Goal: Task Accomplishment & Management: Manage account settings

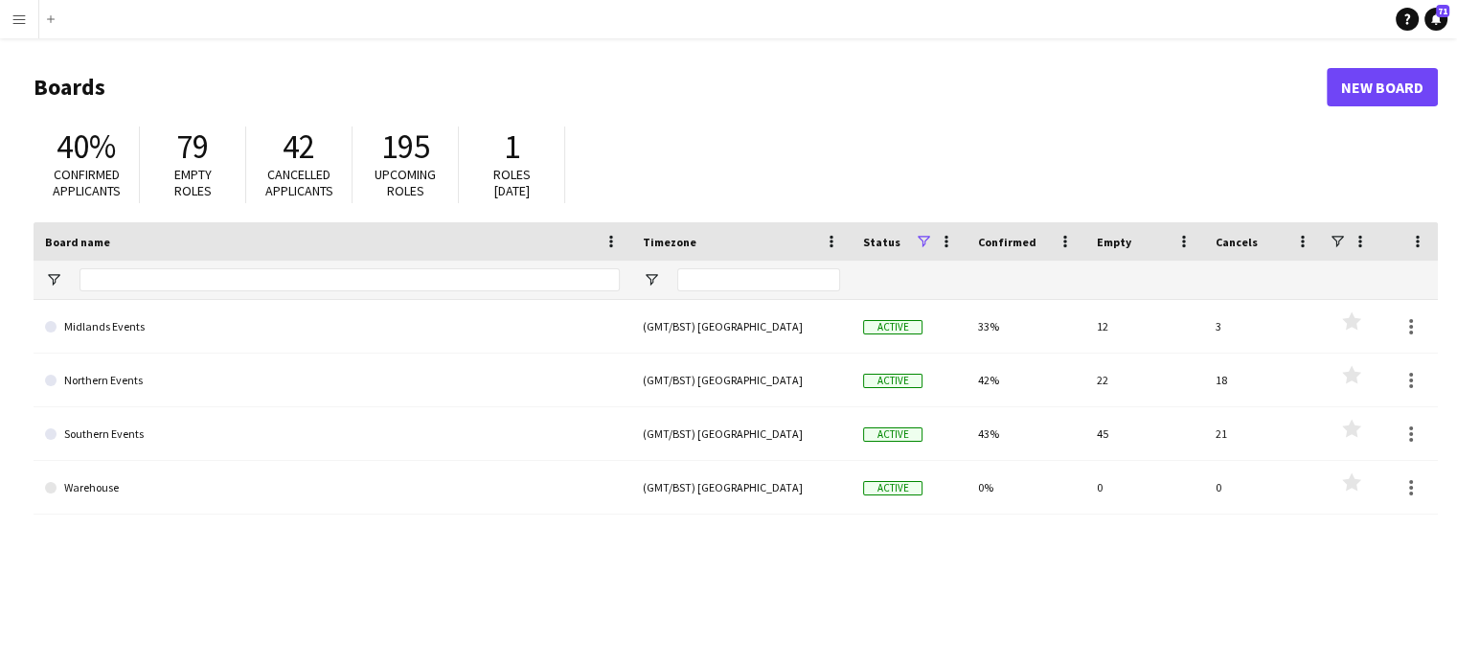
click at [1, 25] on button "Menu" at bounding box center [19, 19] width 38 height 38
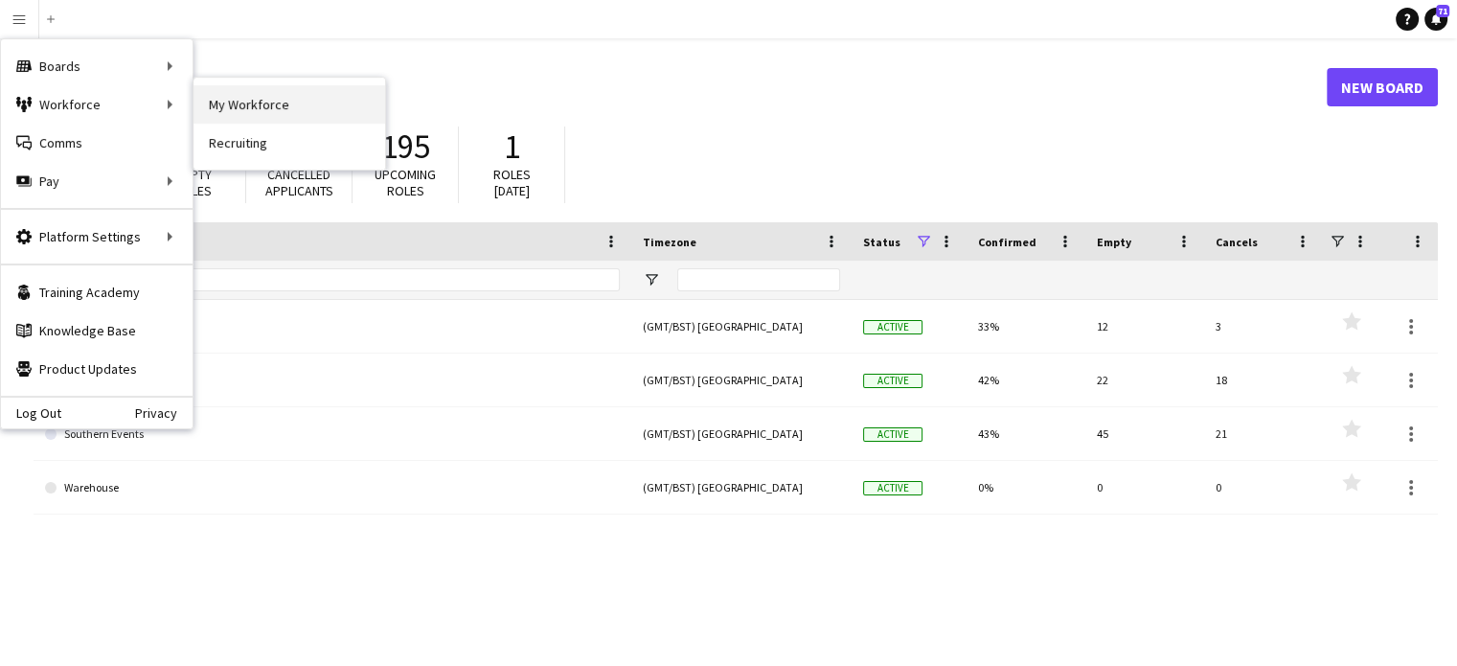
click at [244, 103] on link "My Workforce" at bounding box center [289, 104] width 192 height 38
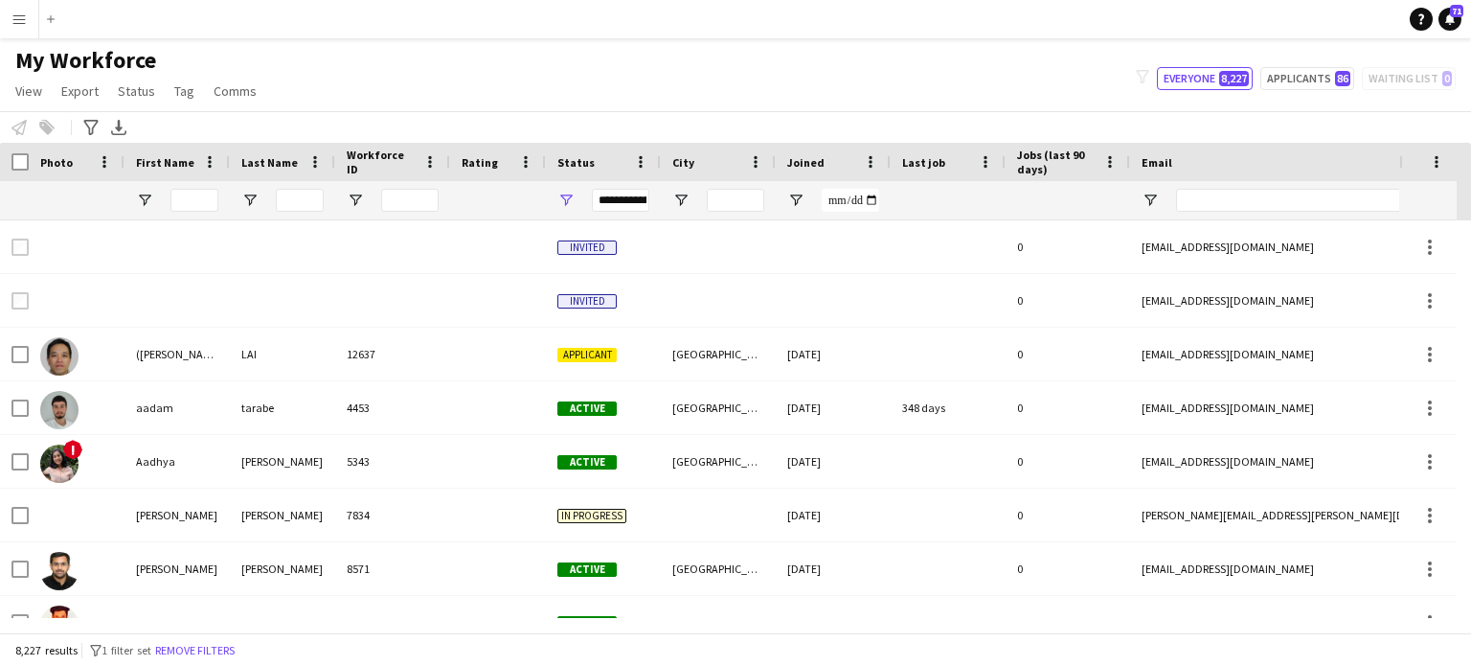
click at [1, 21] on button "Menu" at bounding box center [19, 19] width 38 height 38
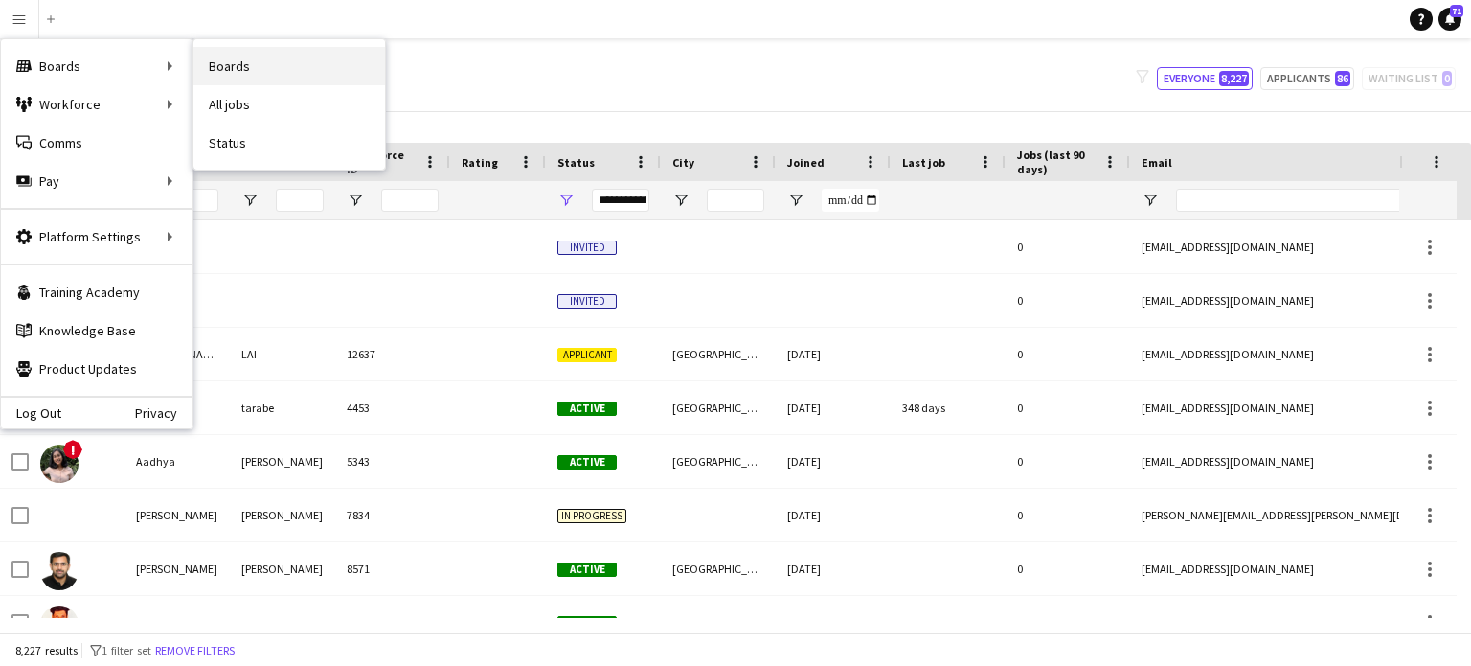
click at [218, 65] on link "Boards" at bounding box center [289, 66] width 192 height 38
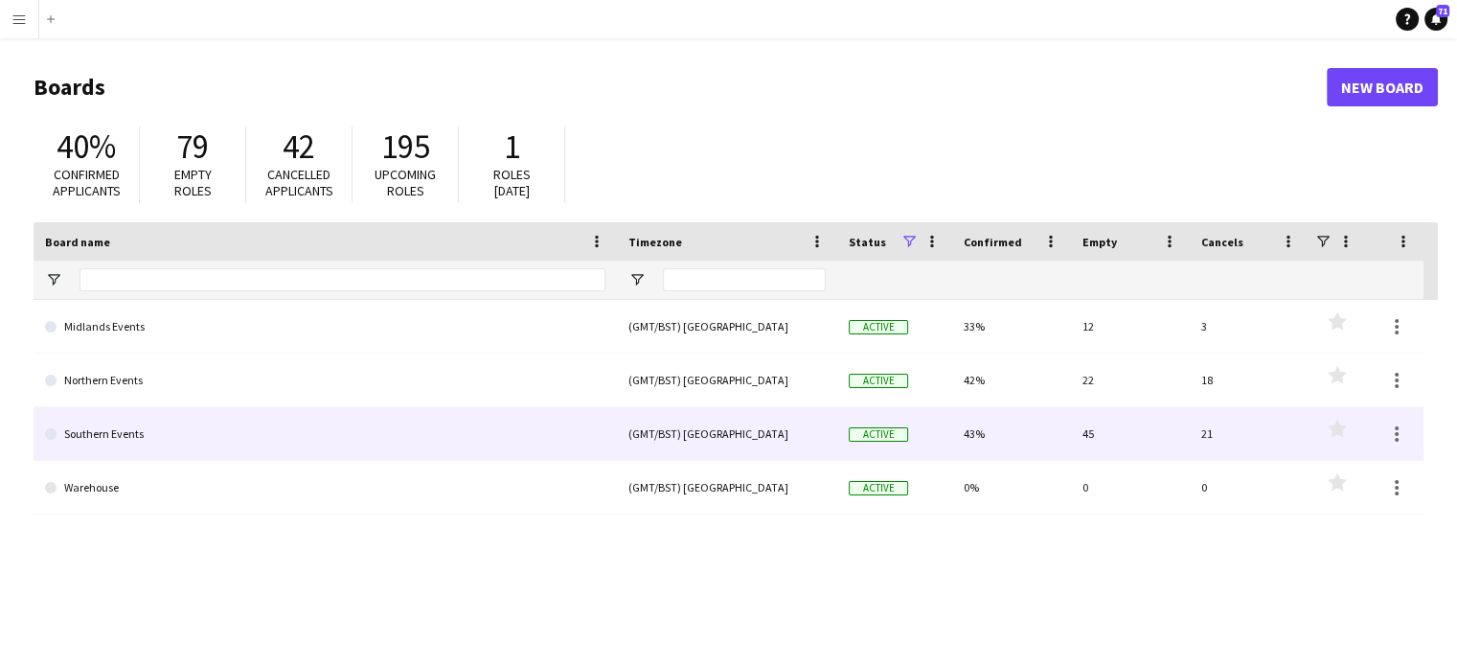
click at [175, 455] on link "Southern Events" at bounding box center [325, 434] width 560 height 54
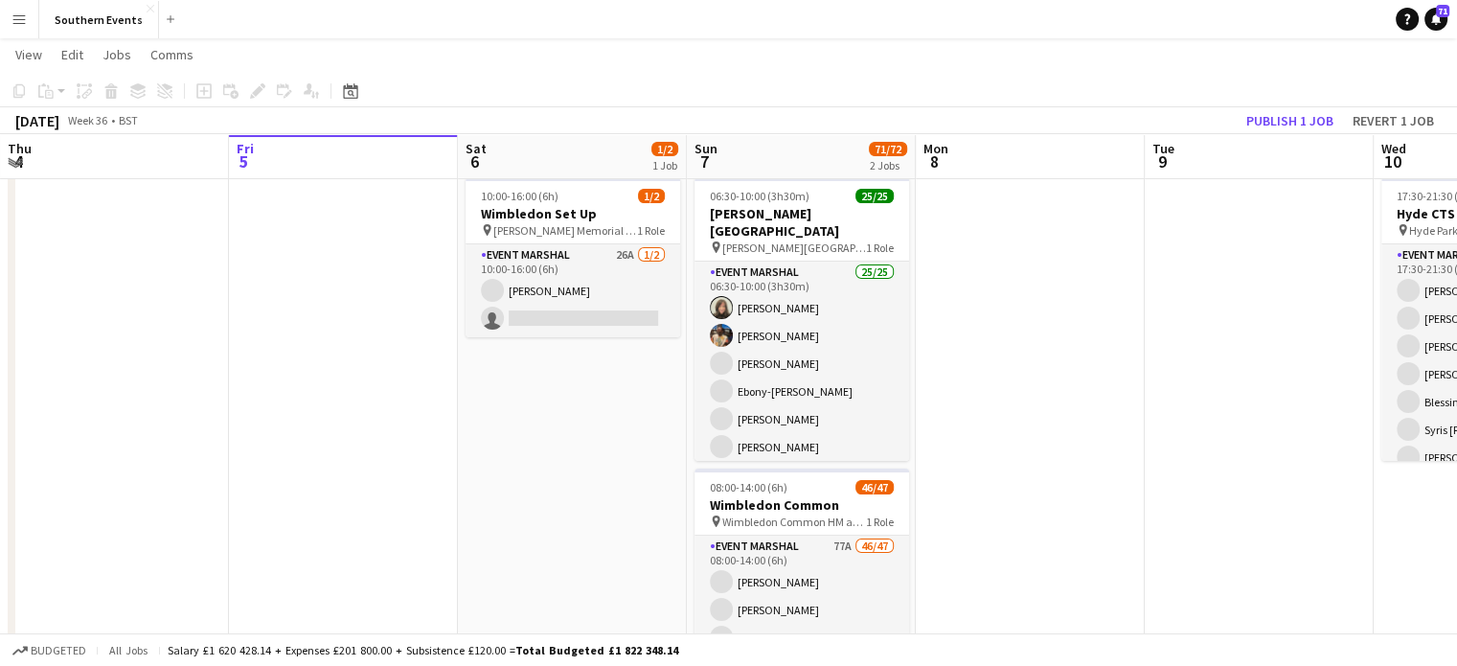
scroll to position [44, 0]
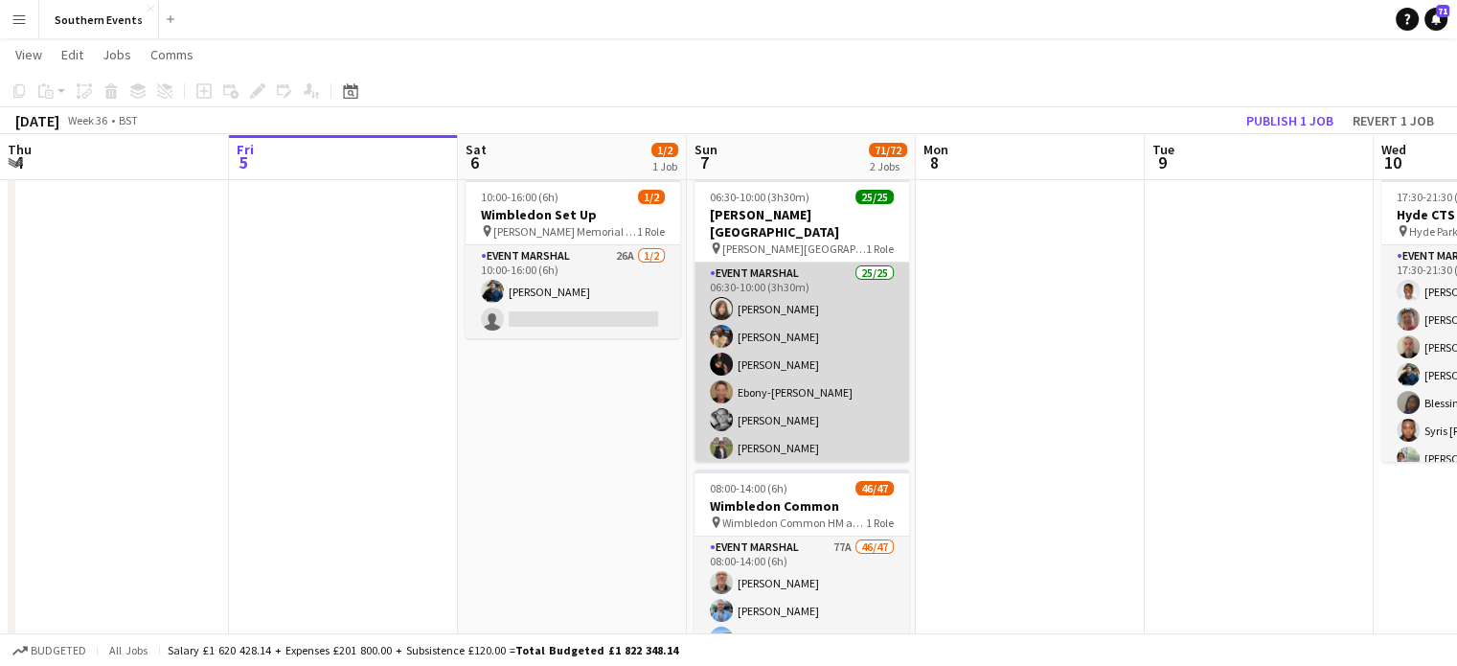
click at [730, 464] on span "!" at bounding box center [729, 469] width 11 height 11
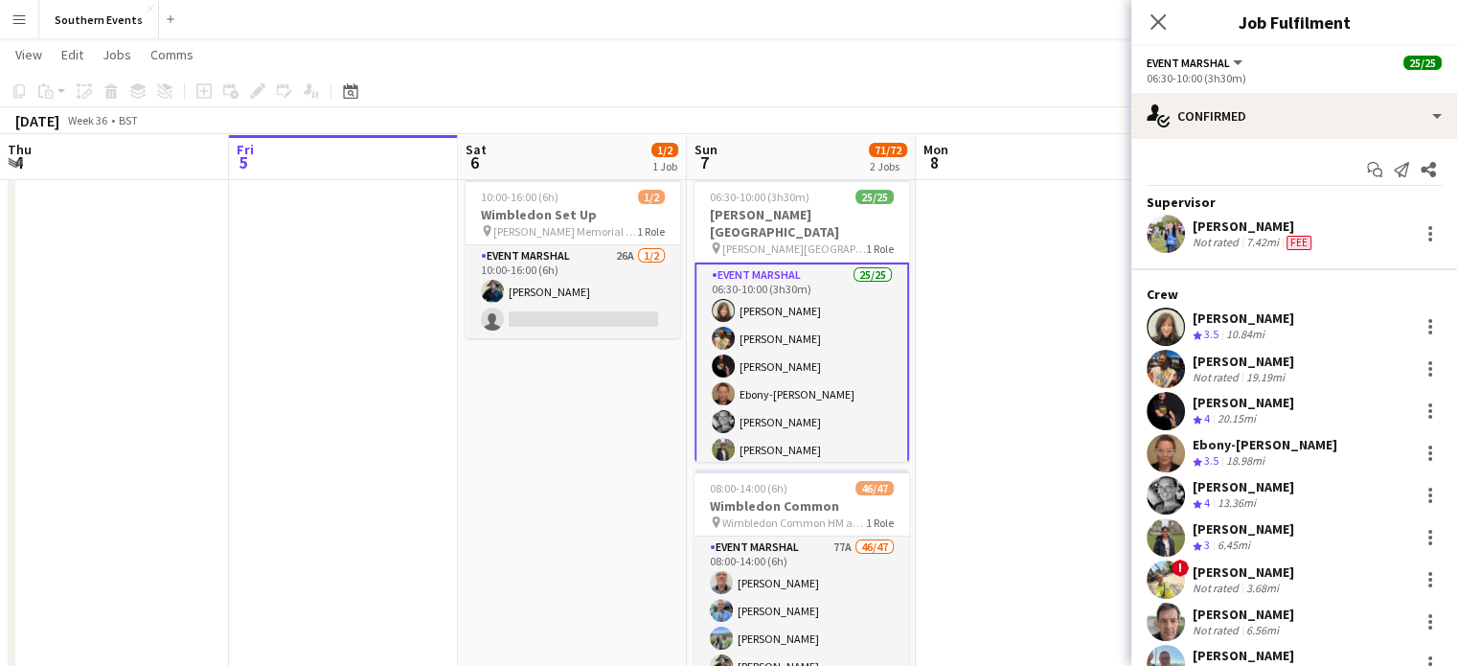
click at [1182, 573] on span "!" at bounding box center [1179, 567] width 17 height 17
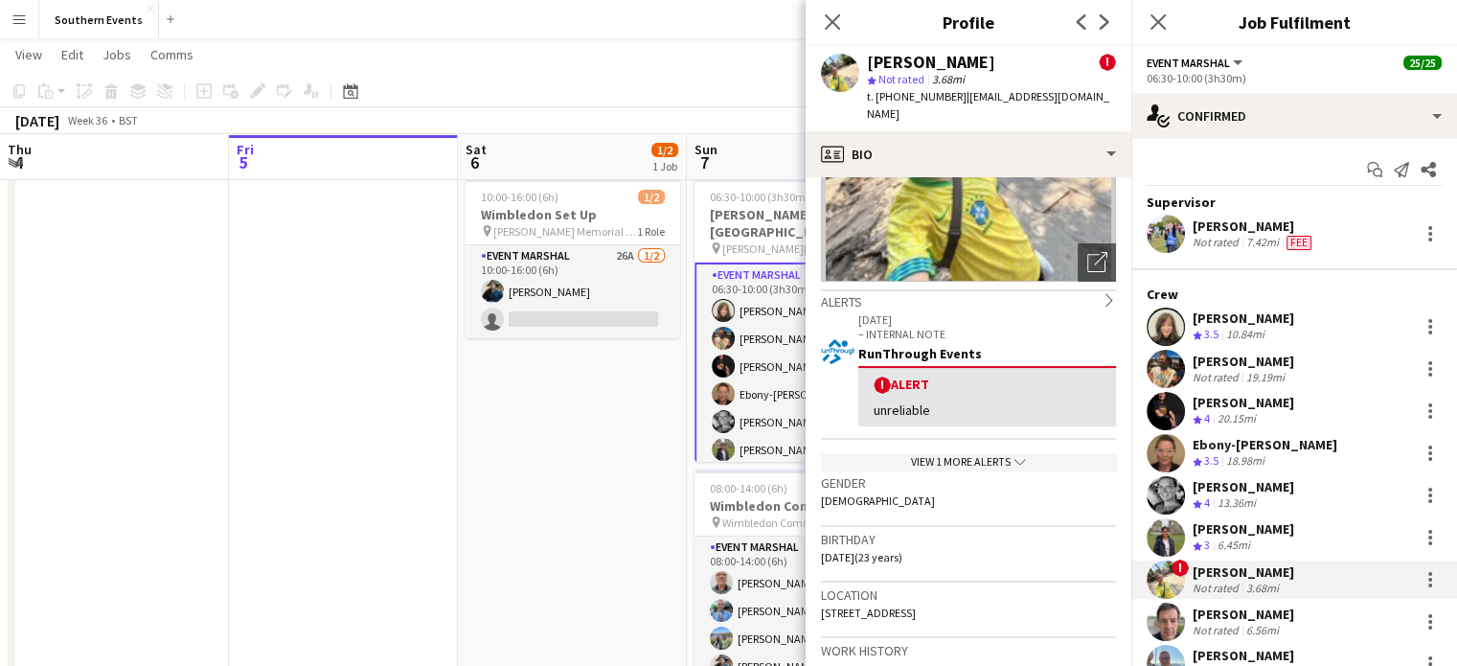
scroll to position [0, 0]
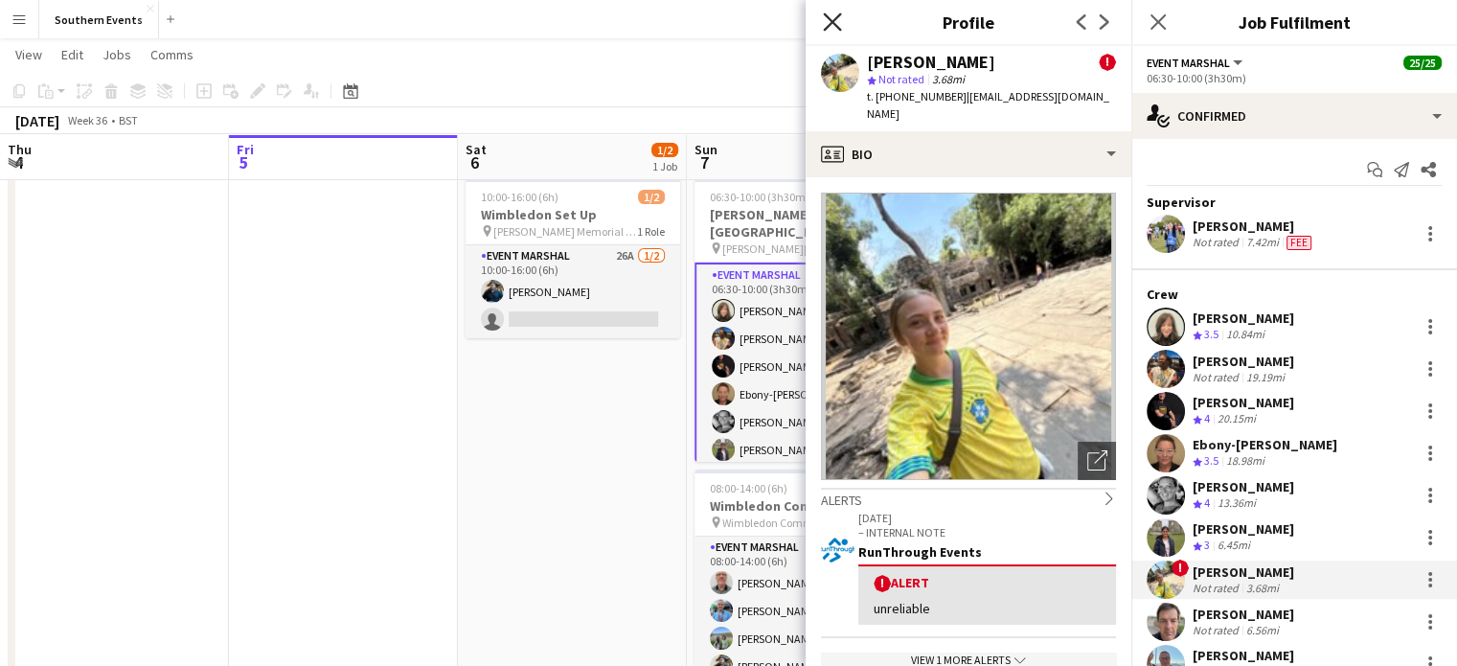
click at [823, 21] on icon "Close pop-in" at bounding box center [832, 21] width 18 height 18
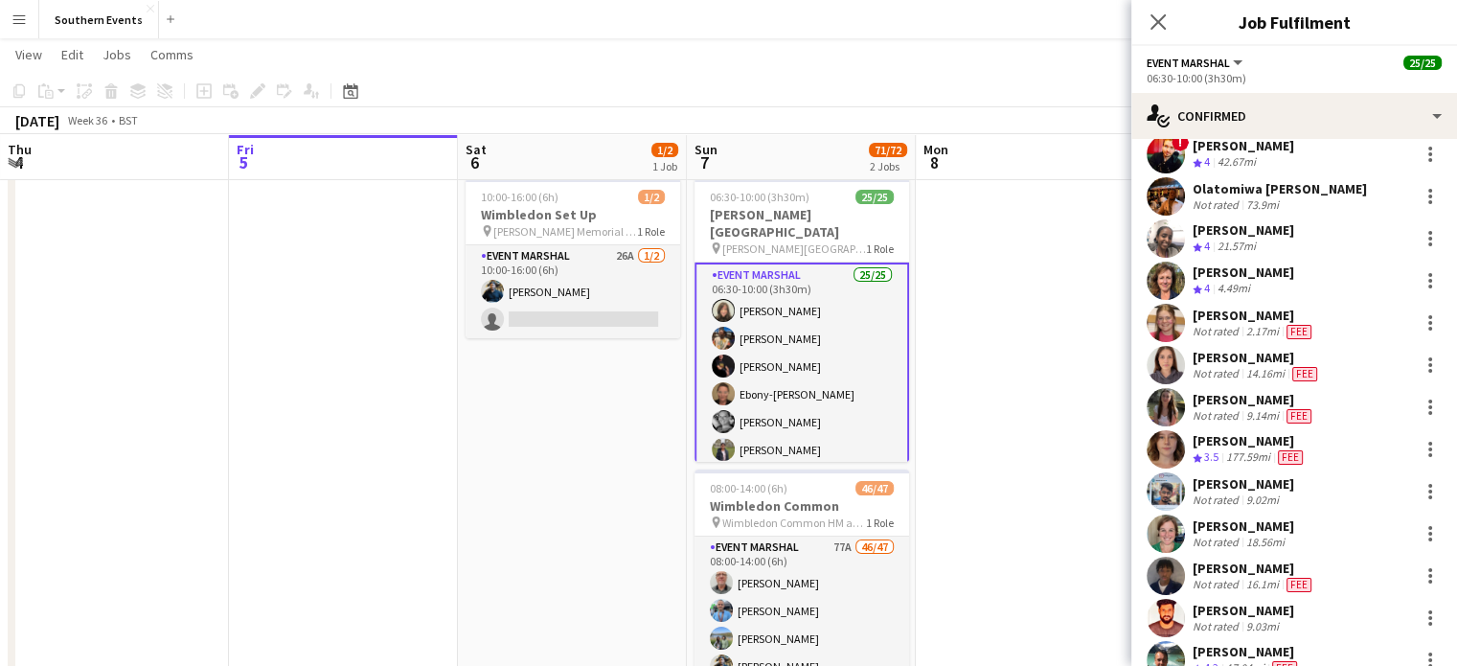
scroll to position [703, 0]
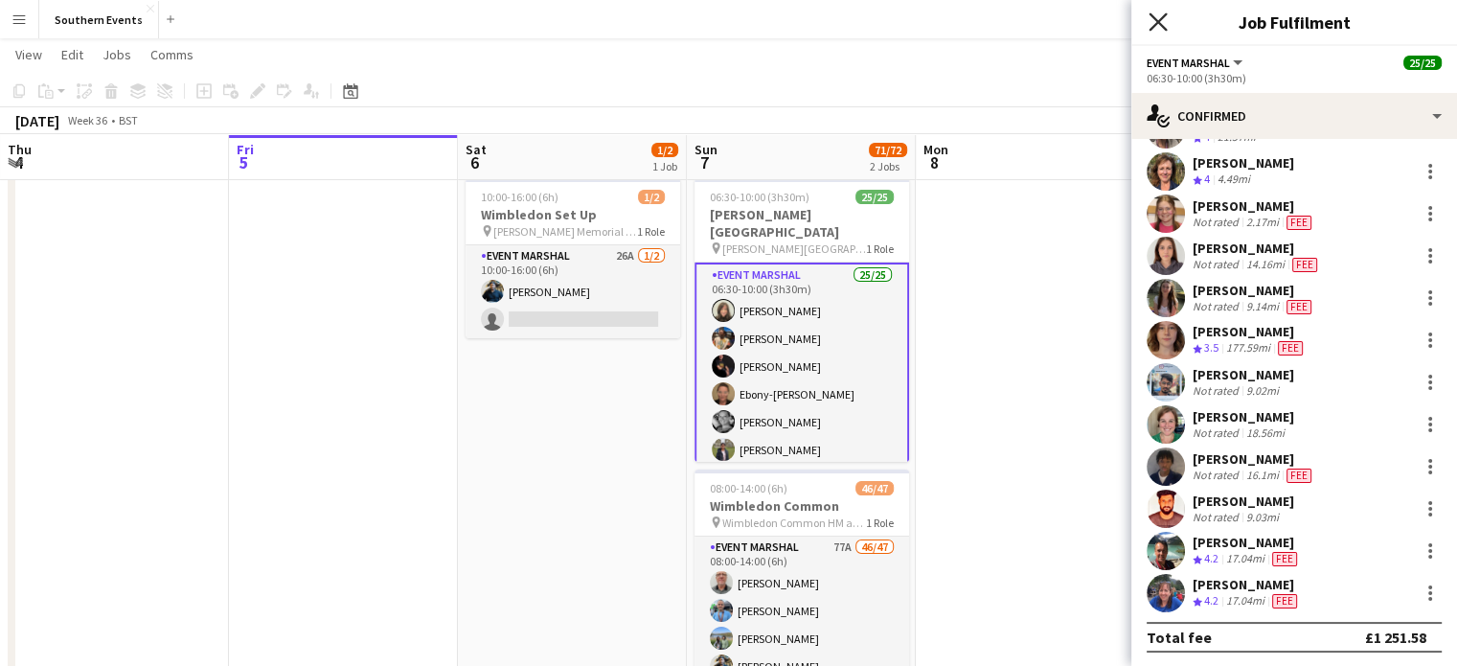
click at [1157, 18] on icon "Close pop-in" at bounding box center [1157, 21] width 18 height 18
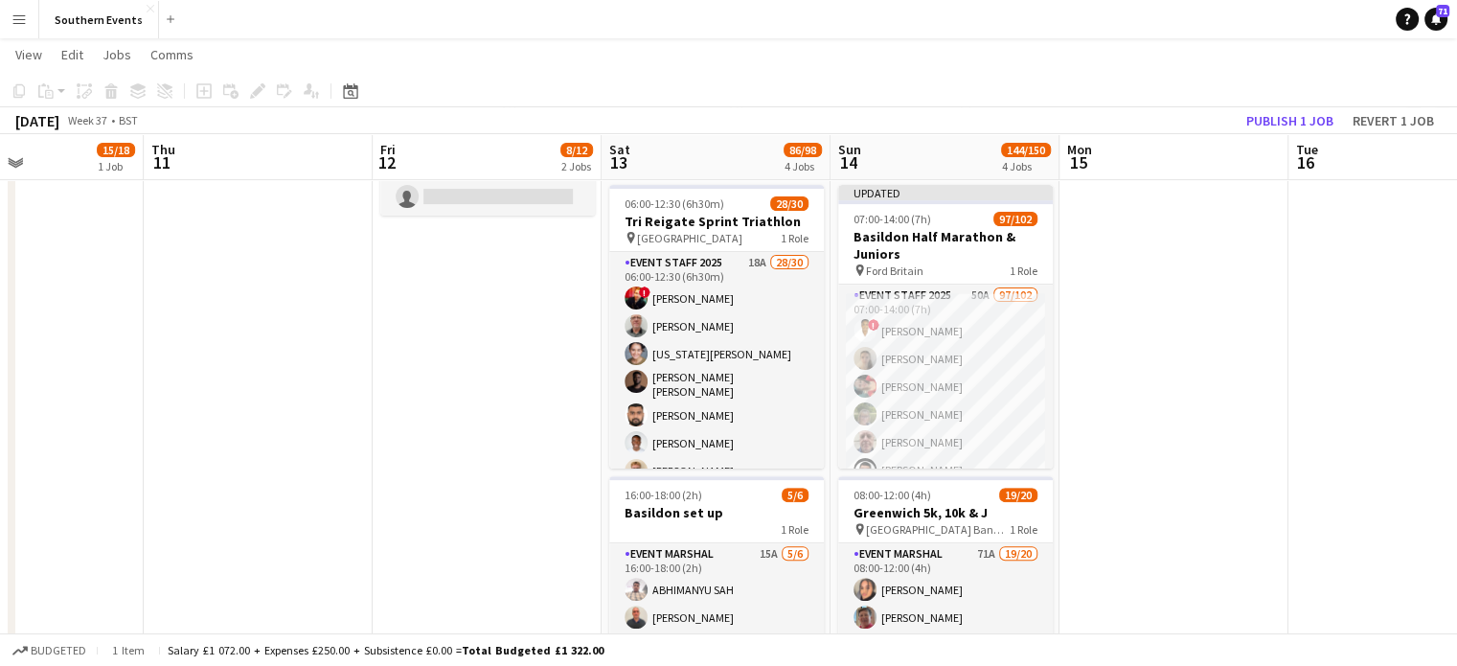
scroll to position [513, 0]
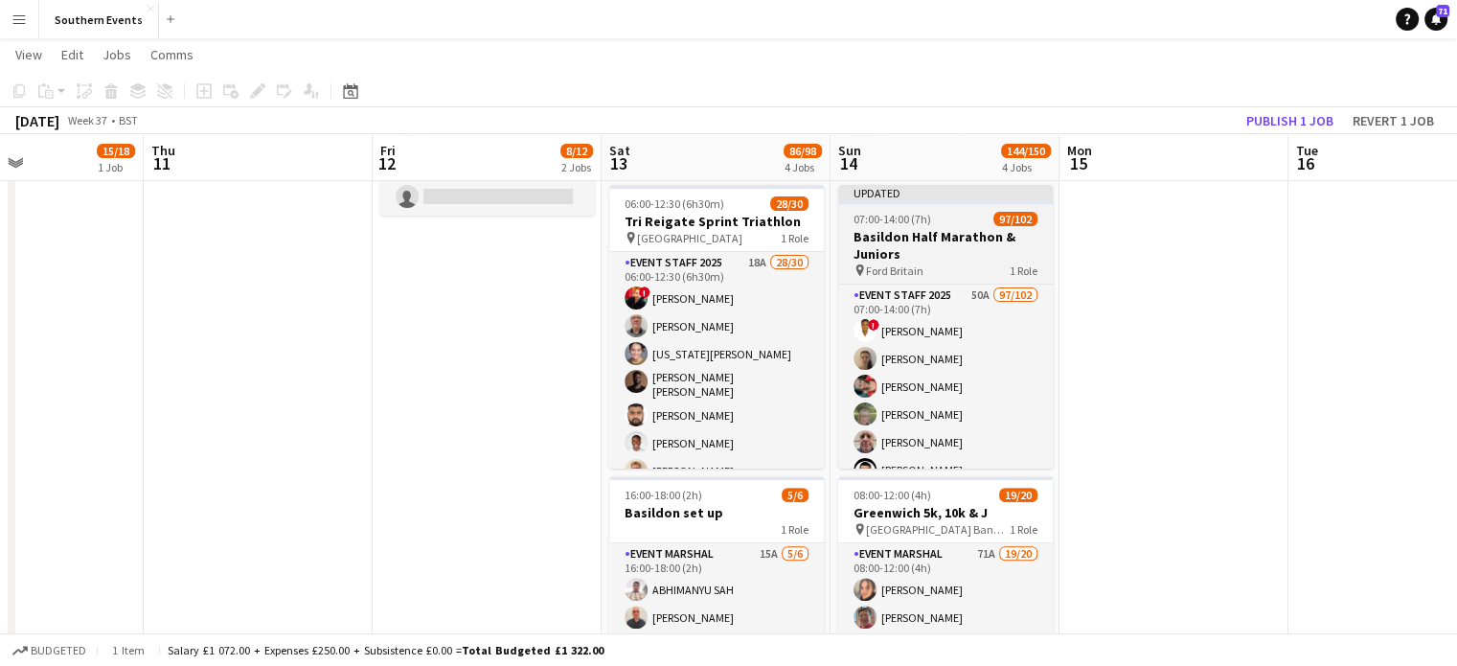
click at [955, 268] on div "pin Ford Britain 1 Role" at bounding box center [945, 269] width 215 height 15
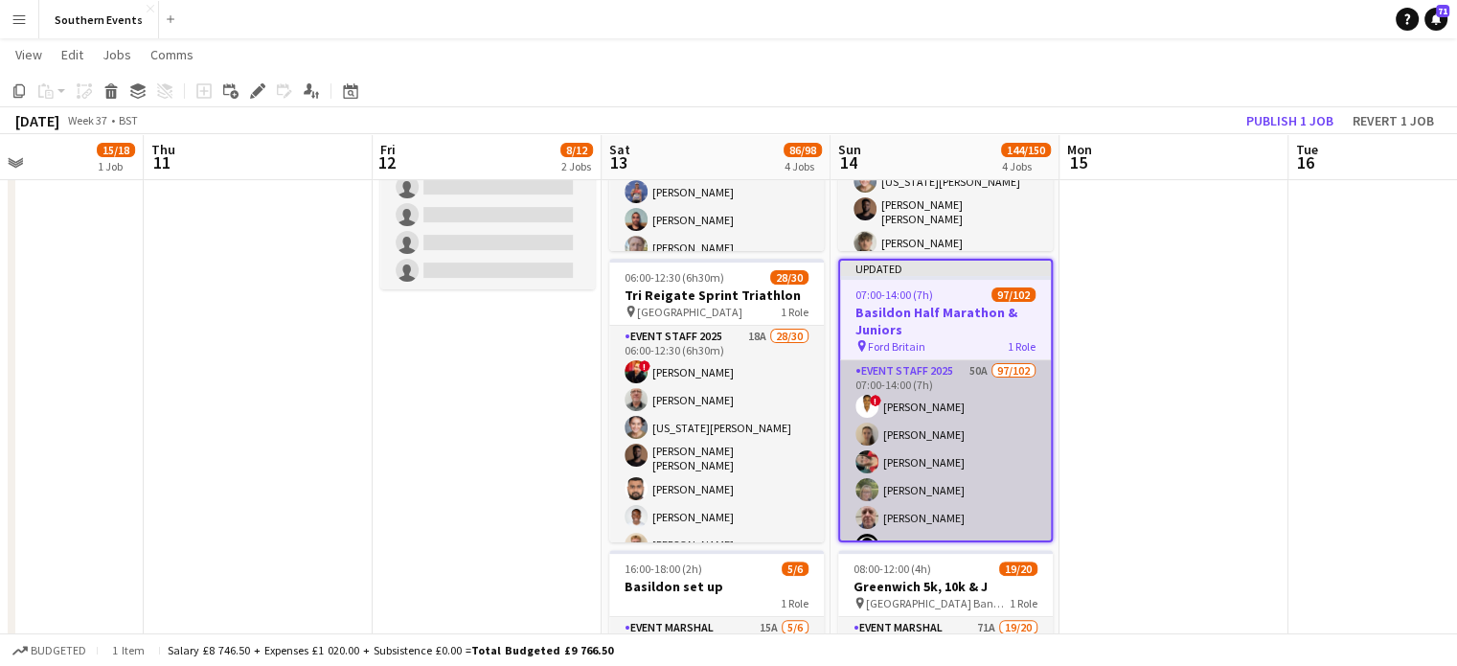
scroll to position [0, 771]
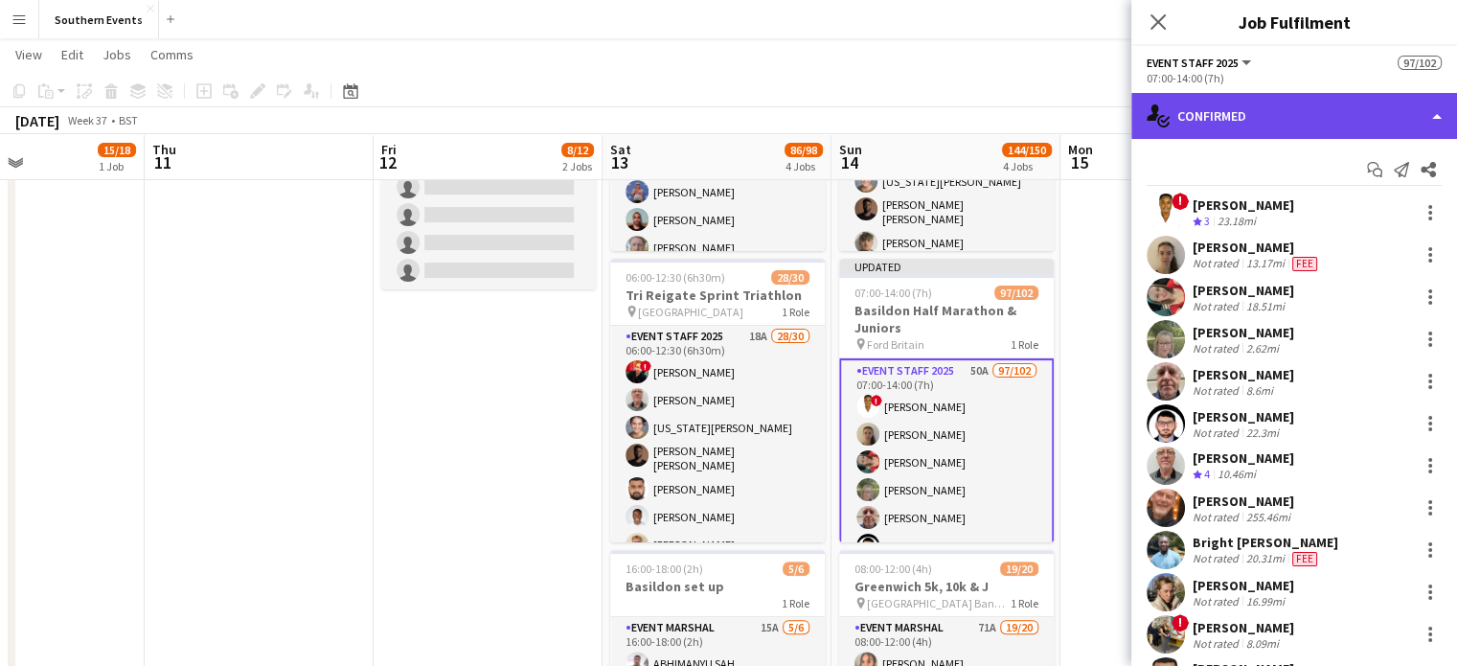
click at [1243, 112] on div "single-neutral-actions-check-2 Confirmed" at bounding box center [1294, 116] width 326 height 46
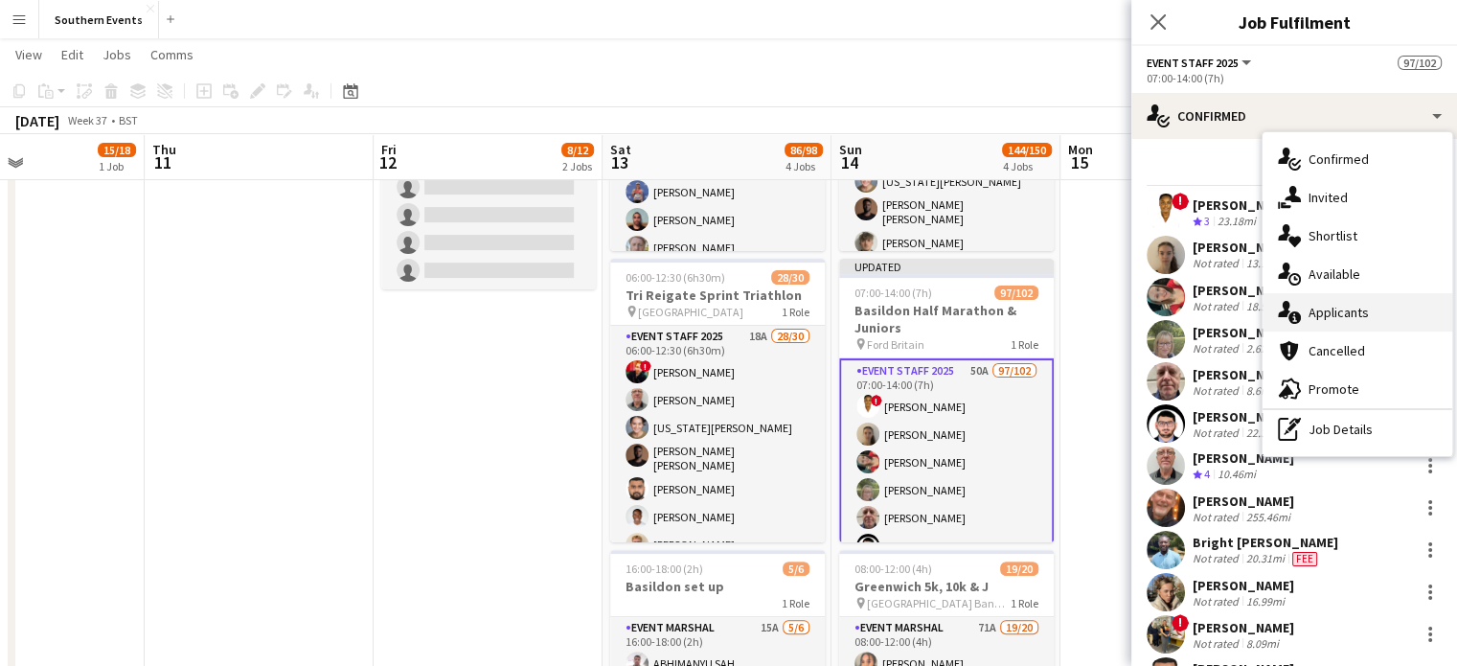
click at [1324, 318] on span "Applicants" at bounding box center [1338, 312] width 60 height 17
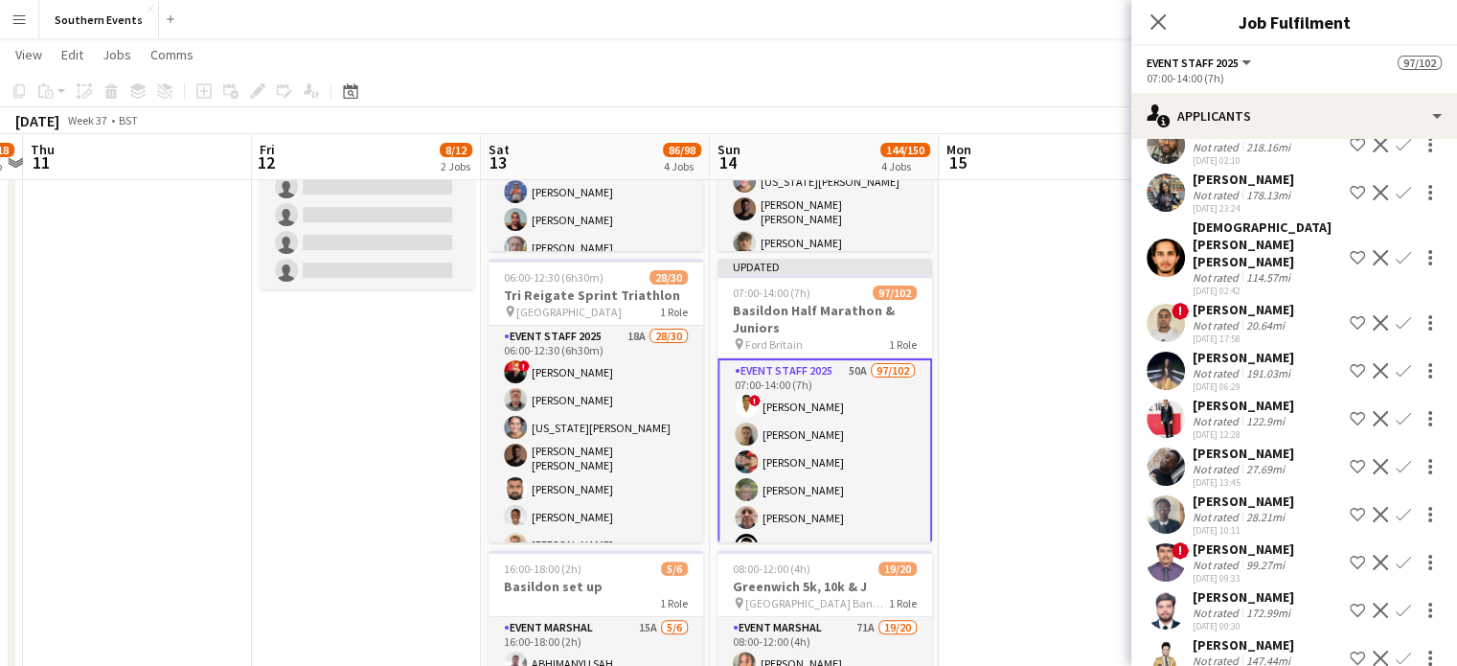
scroll to position [834, 0]
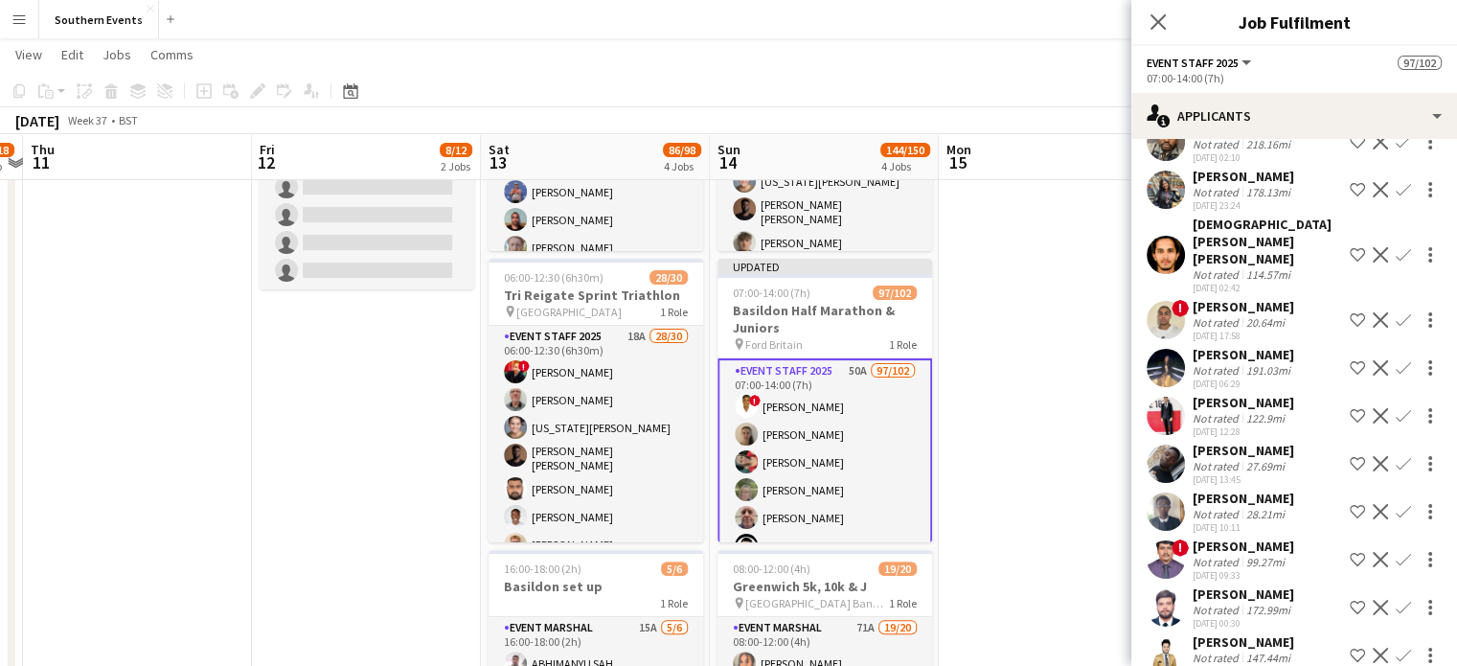
click at [1172, 466] on app-user-avatar at bounding box center [1166, 463] width 38 height 38
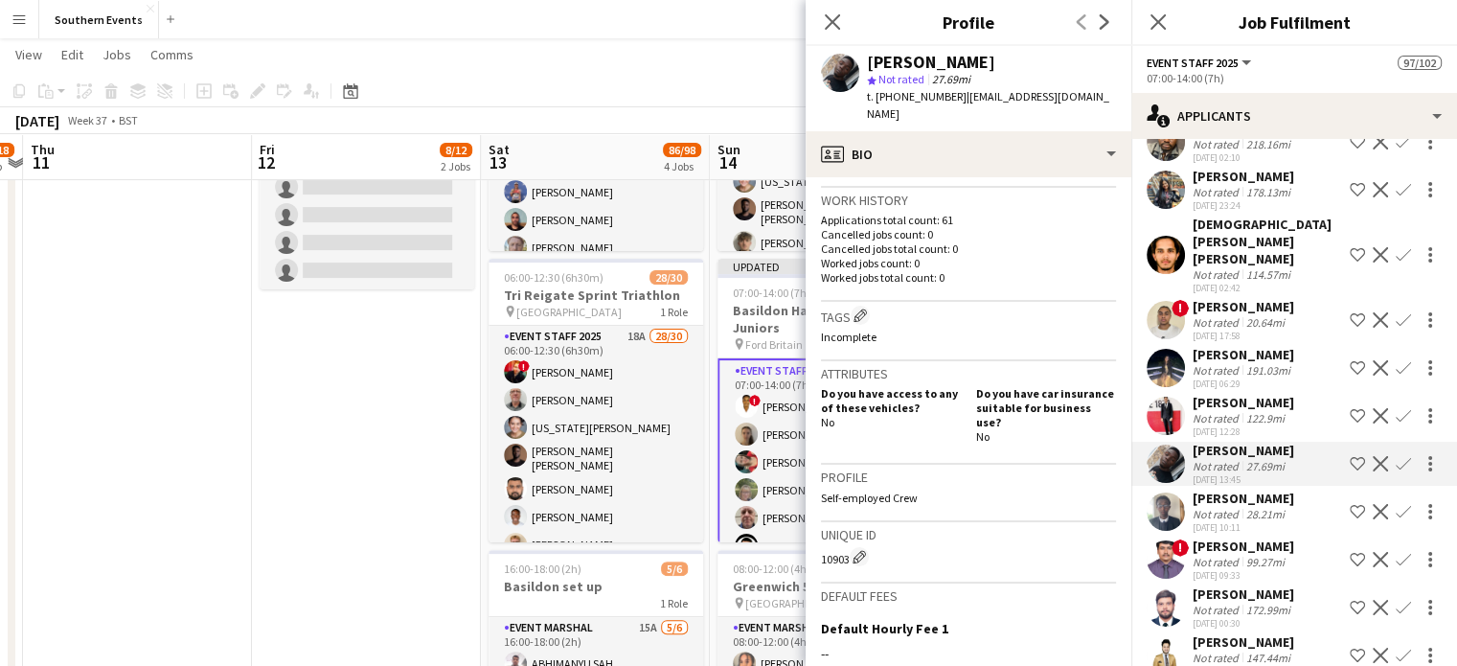
scroll to position [460, 0]
click at [833, 18] on icon "Close pop-in" at bounding box center [832, 21] width 18 height 18
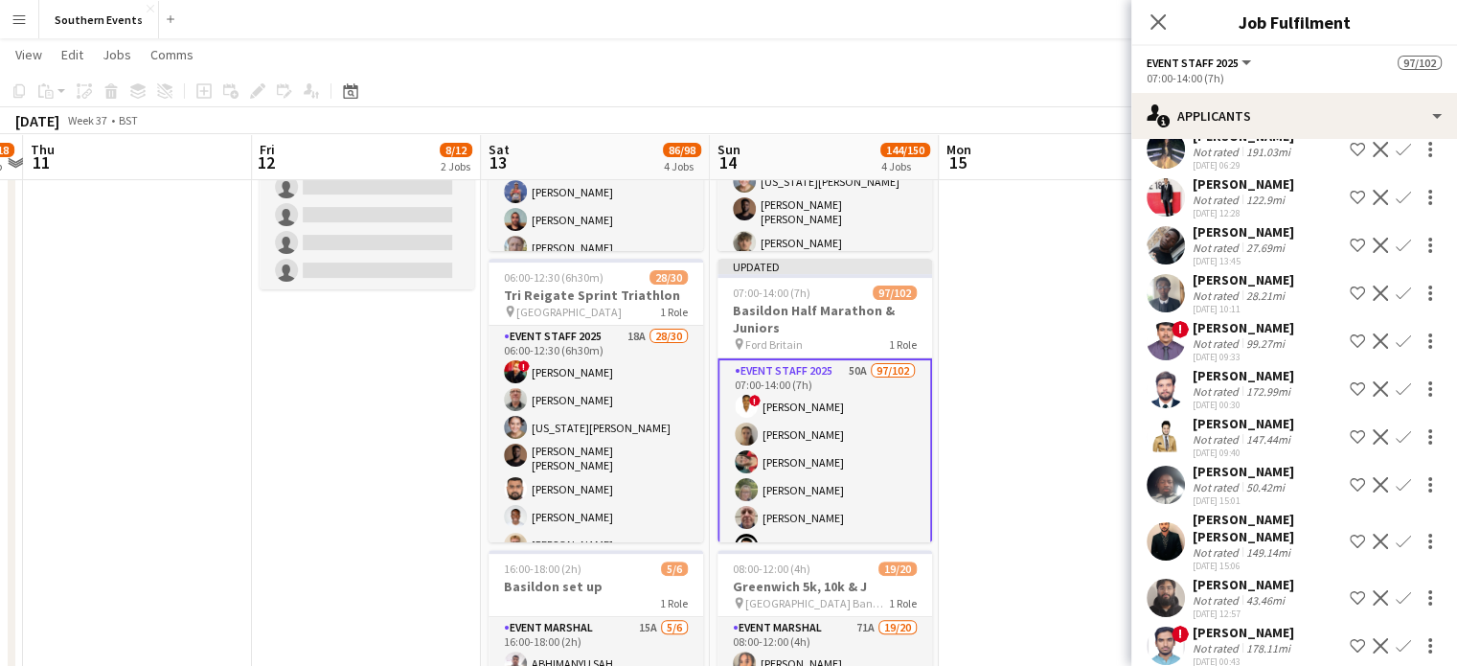
scroll to position [1054, 0]
click at [1181, 492] on div at bounding box center [1166, 484] width 38 height 38
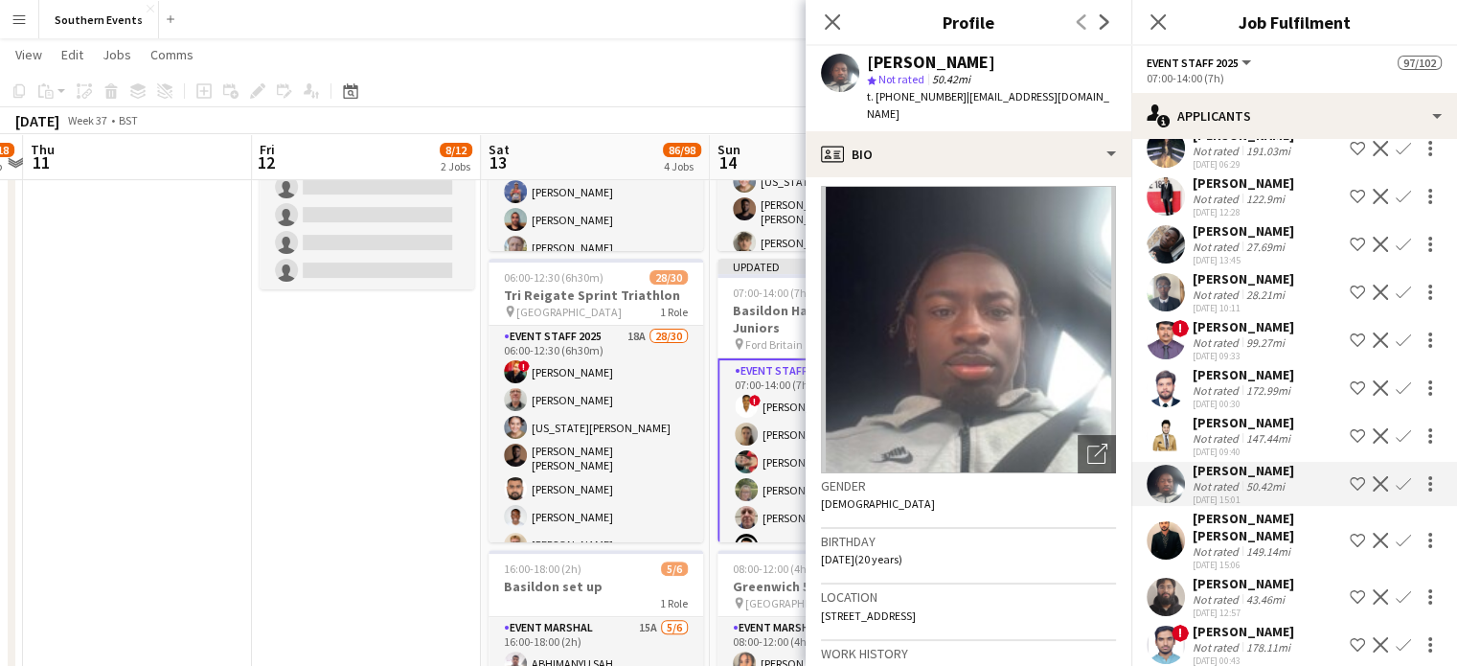
scroll to position [0, 0]
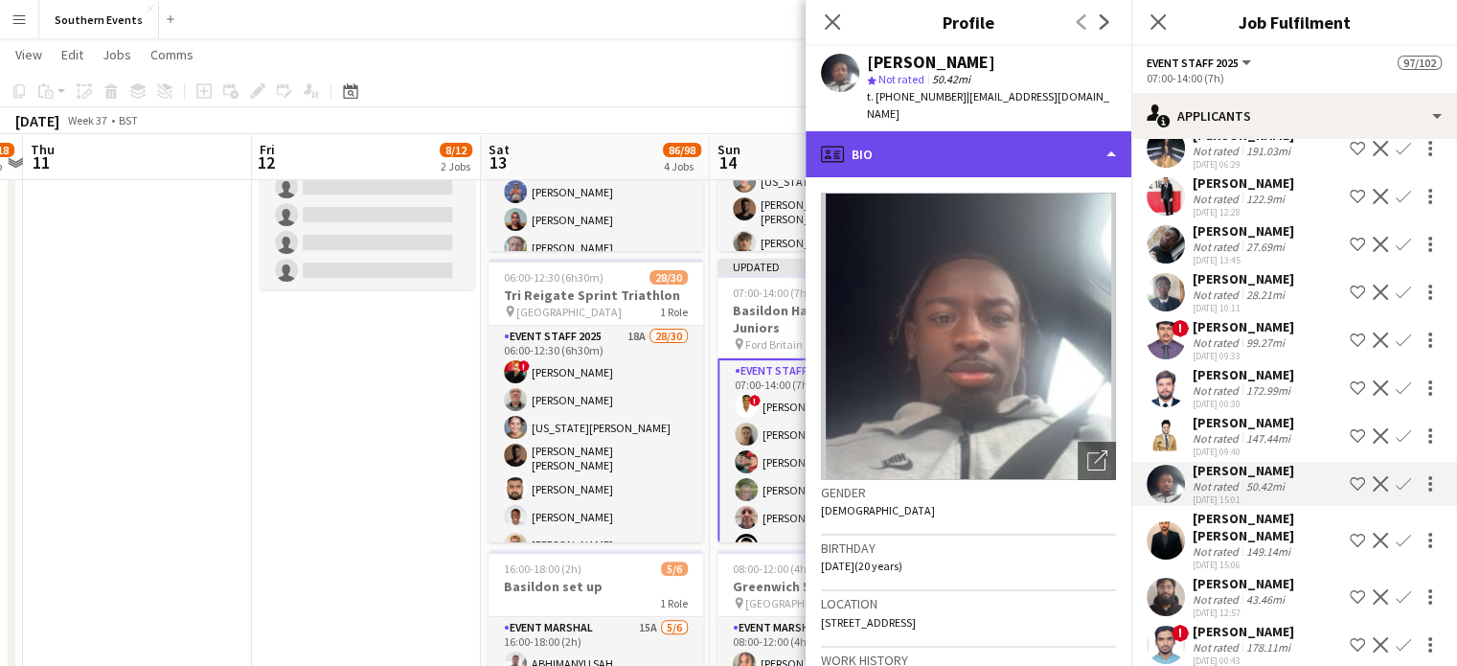
click at [992, 131] on div "profile Bio" at bounding box center [969, 154] width 326 height 46
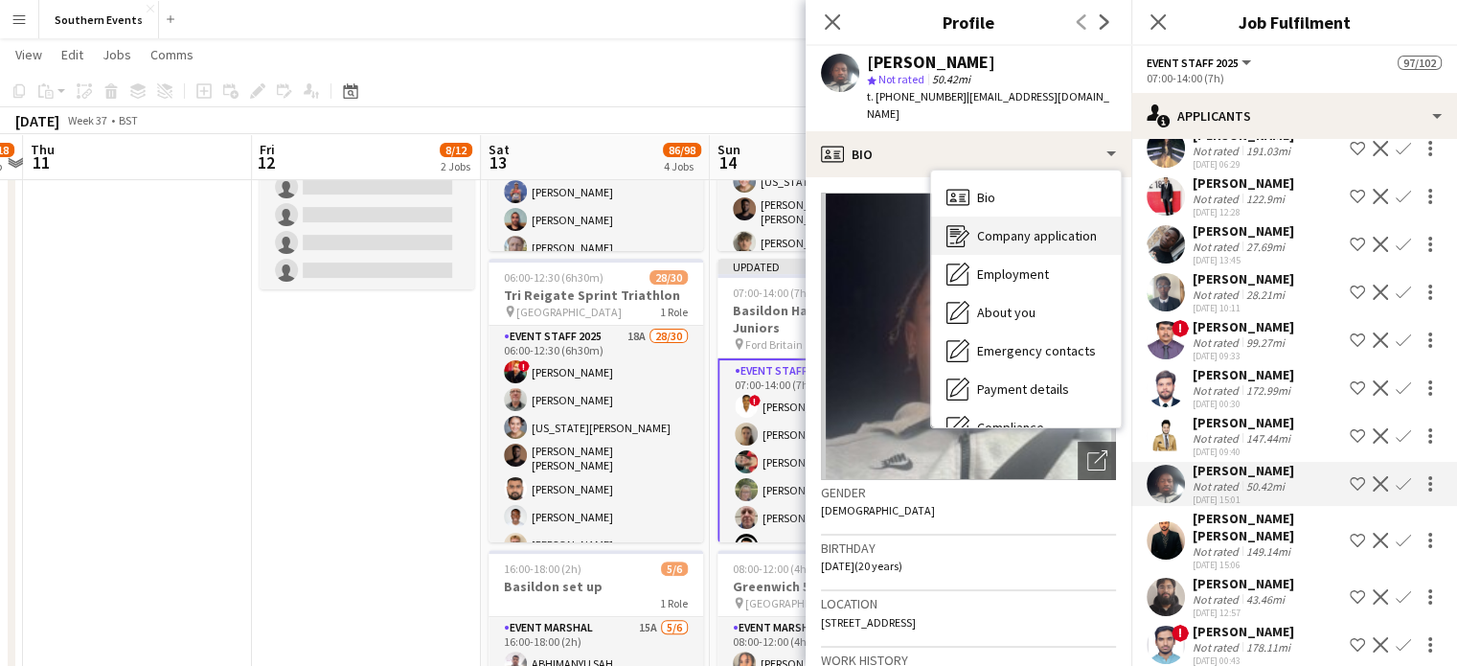
click at [997, 227] on span "Company application" at bounding box center [1037, 235] width 120 height 17
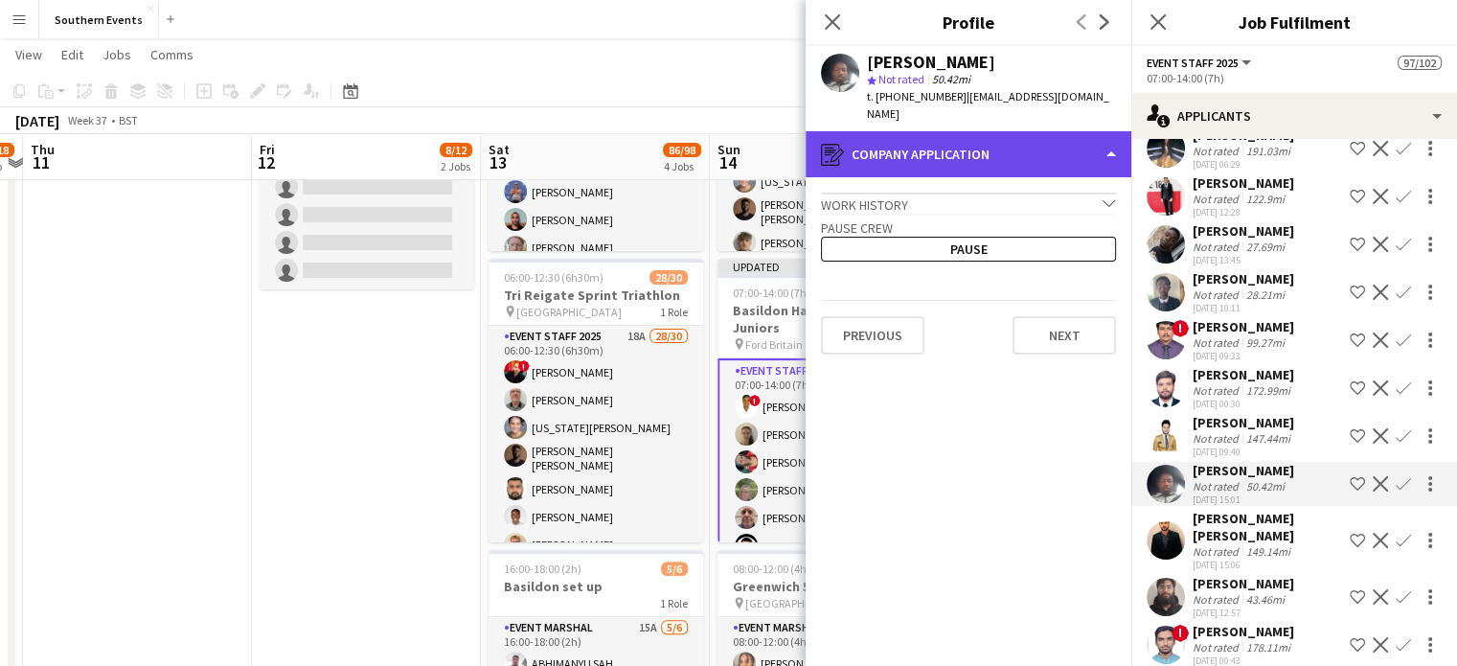
click at [944, 141] on div "register Company application" at bounding box center [969, 154] width 326 height 46
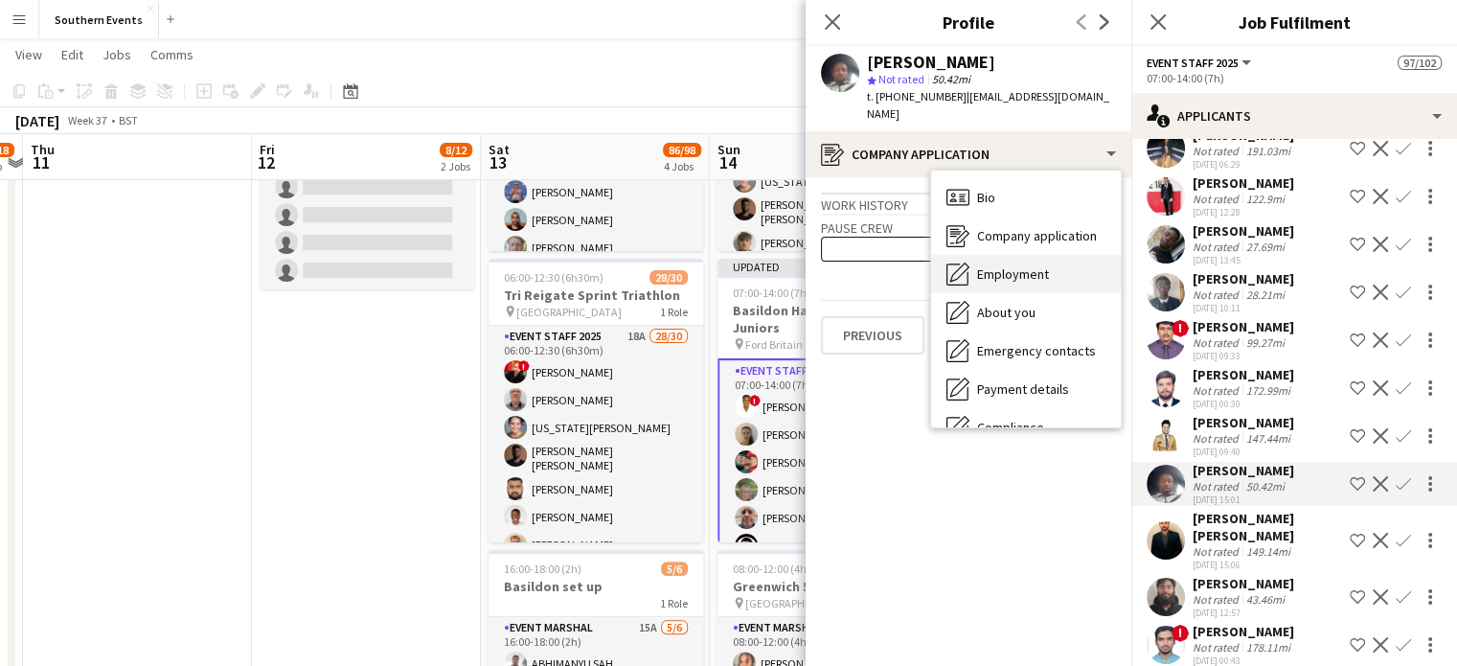
click at [995, 265] on span "Employment" at bounding box center [1013, 273] width 72 height 17
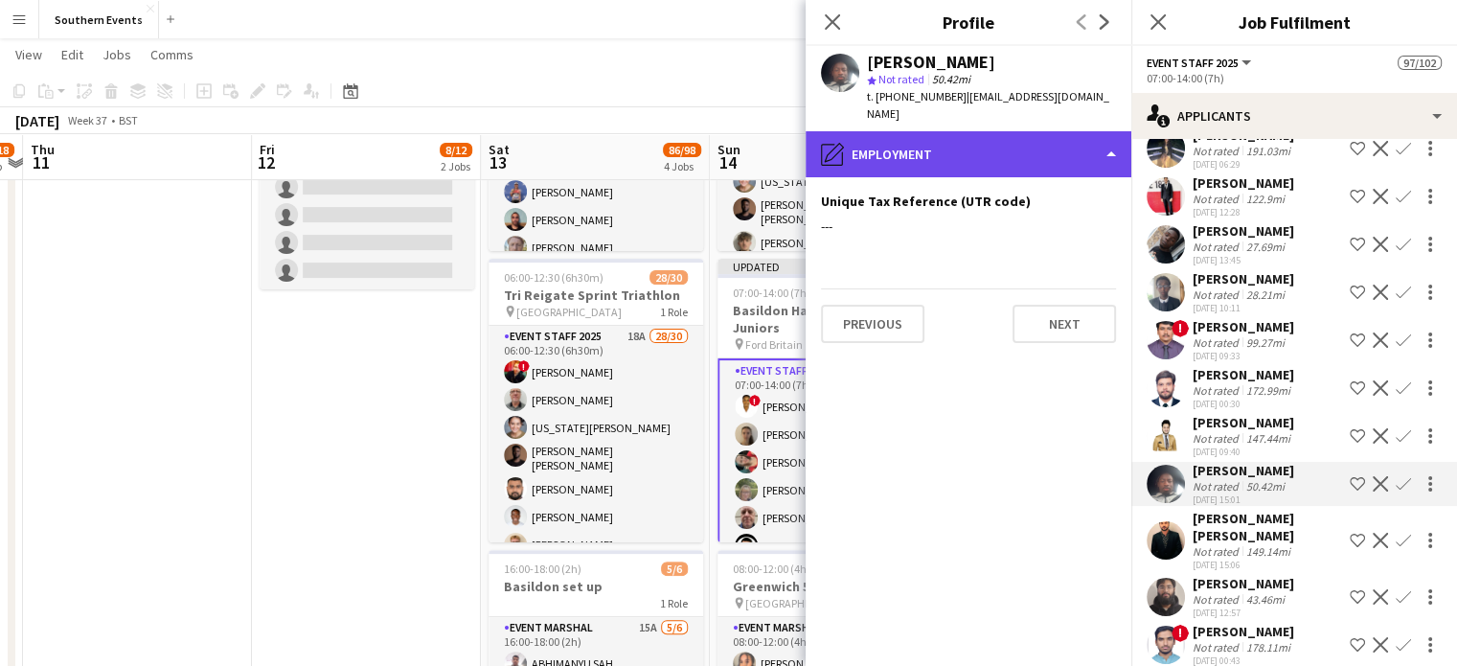
click at [919, 137] on div "pencil4 Employment" at bounding box center [969, 154] width 326 height 46
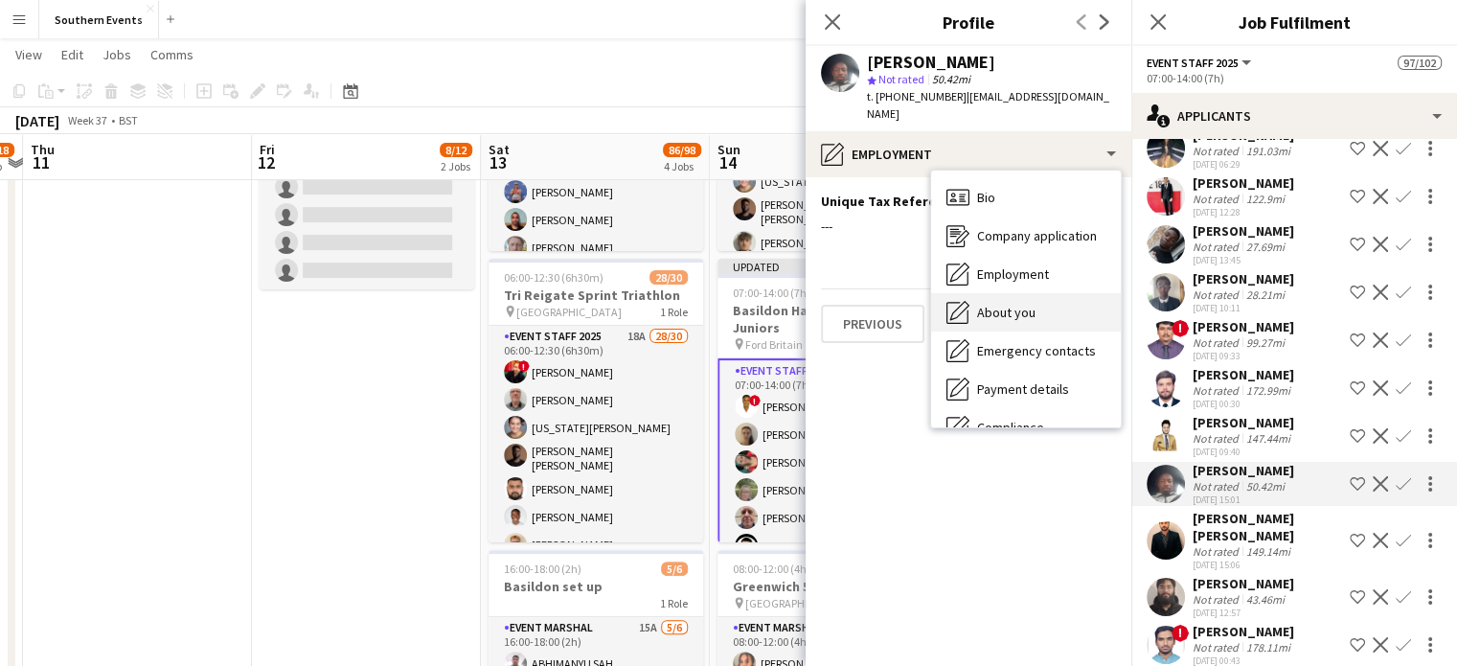
click at [1003, 304] on span "About you" at bounding box center [1006, 312] width 58 height 17
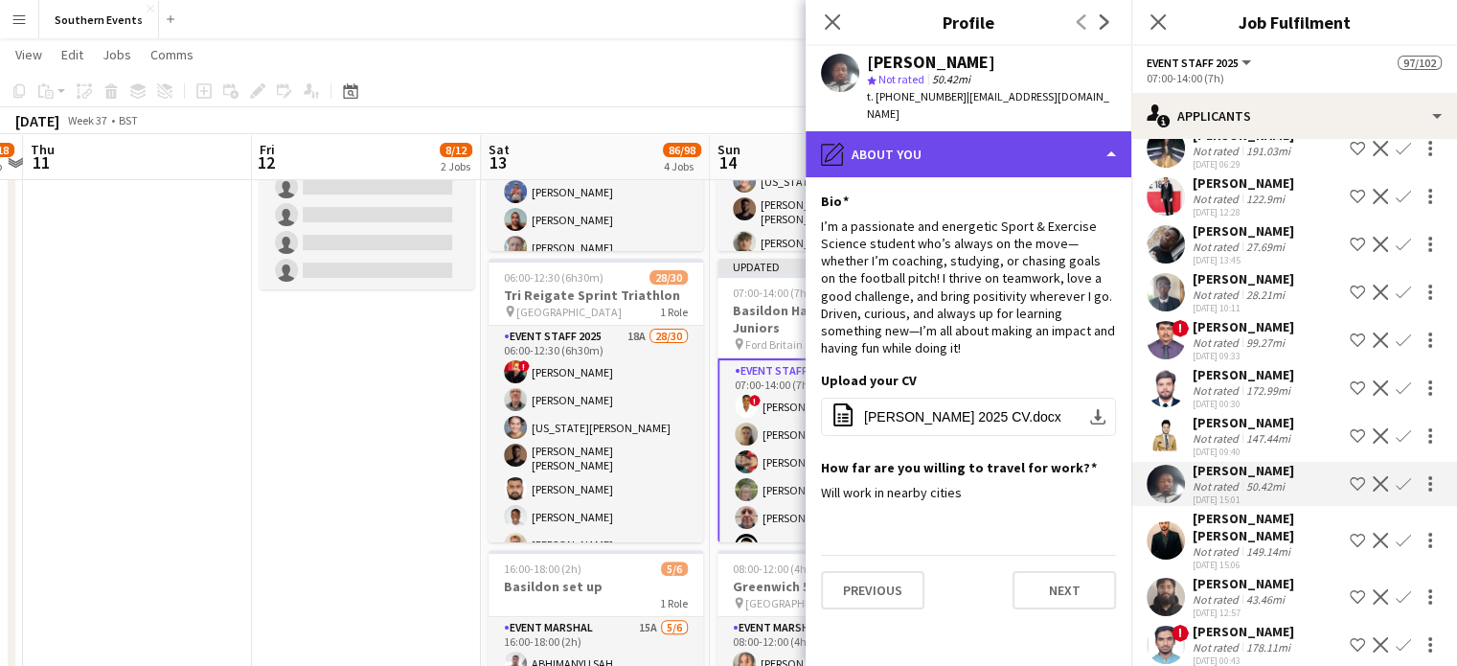
click at [941, 138] on div "pencil4 About you" at bounding box center [969, 154] width 326 height 46
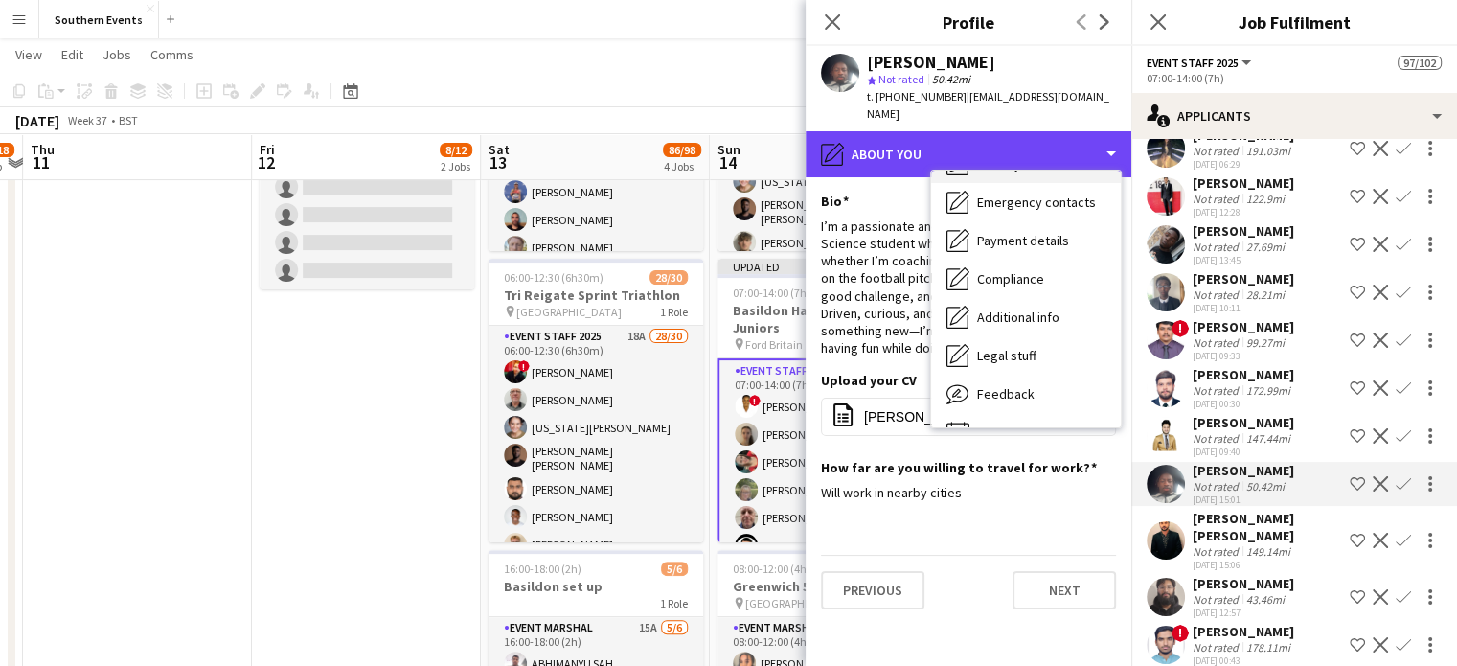
scroll to position [156, 0]
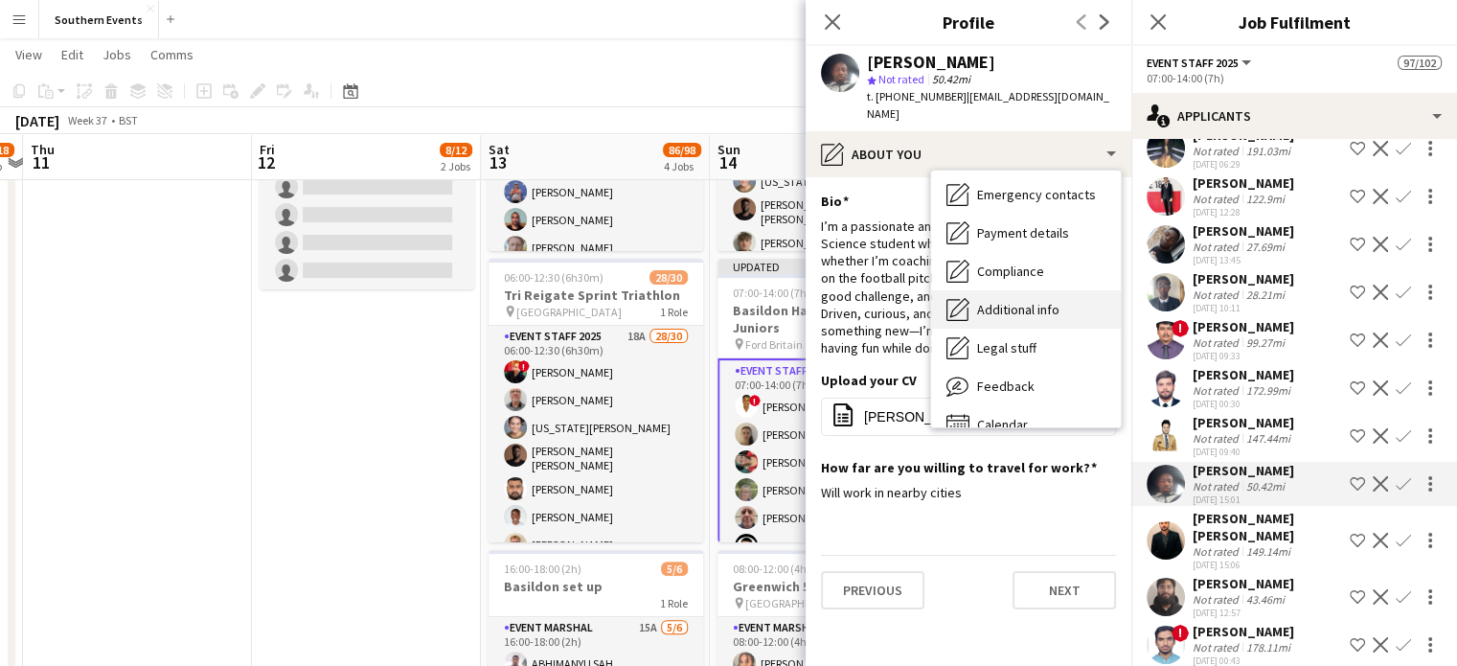
click at [1017, 301] on span "Additional info" at bounding box center [1018, 309] width 82 height 17
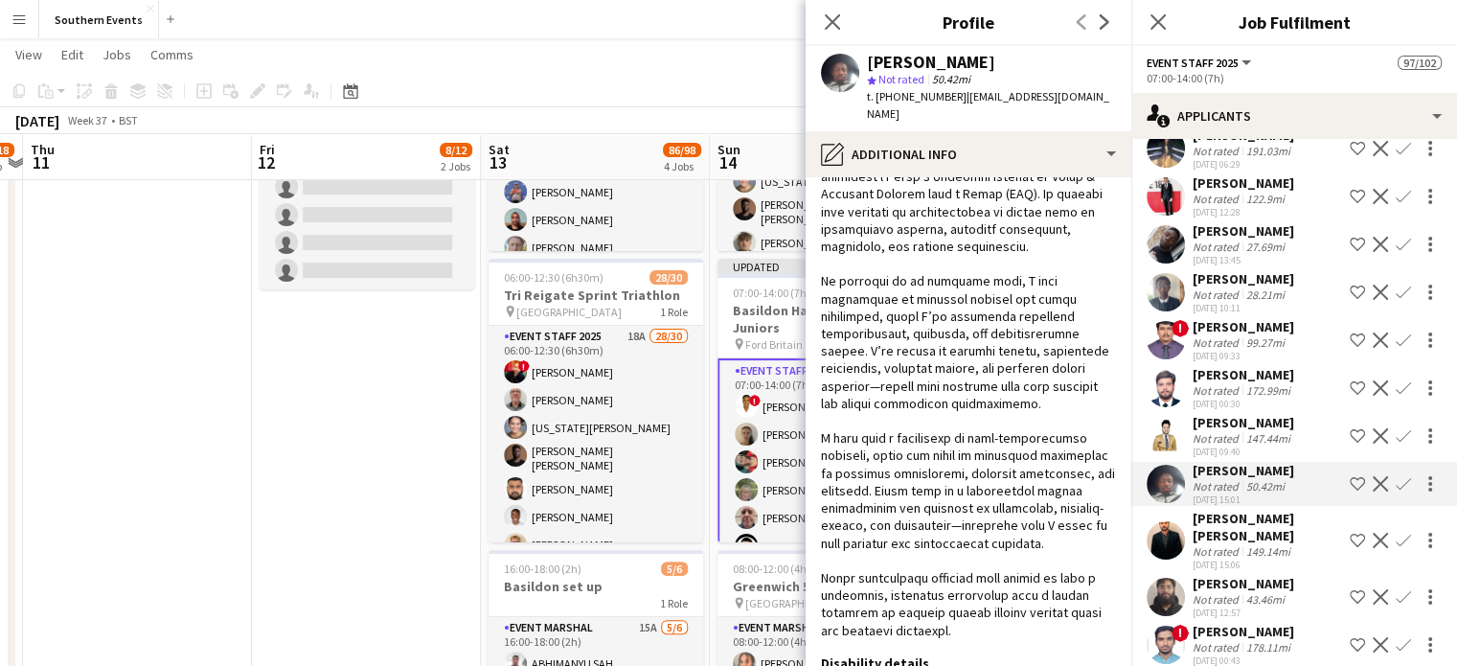
scroll to position [371, 0]
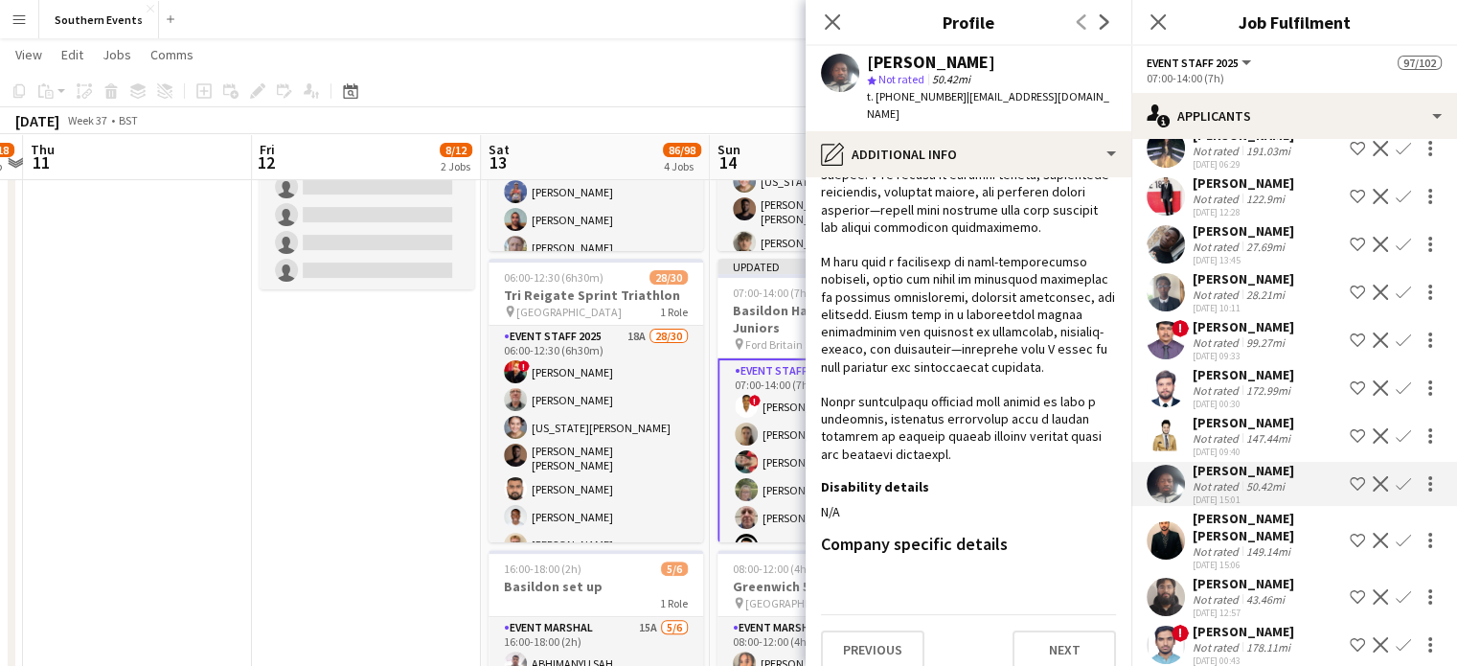
click at [897, 57] on div "[PERSON_NAME]" at bounding box center [931, 62] width 128 height 17
click at [946, 65] on div "[PERSON_NAME]" at bounding box center [991, 62] width 249 height 17
drag, startPoint x: 946, startPoint y: 65, endPoint x: 885, endPoint y: 57, distance: 61.8
drag, startPoint x: 885, startPoint y: 57, endPoint x: 873, endPoint y: 59, distance: 12.6
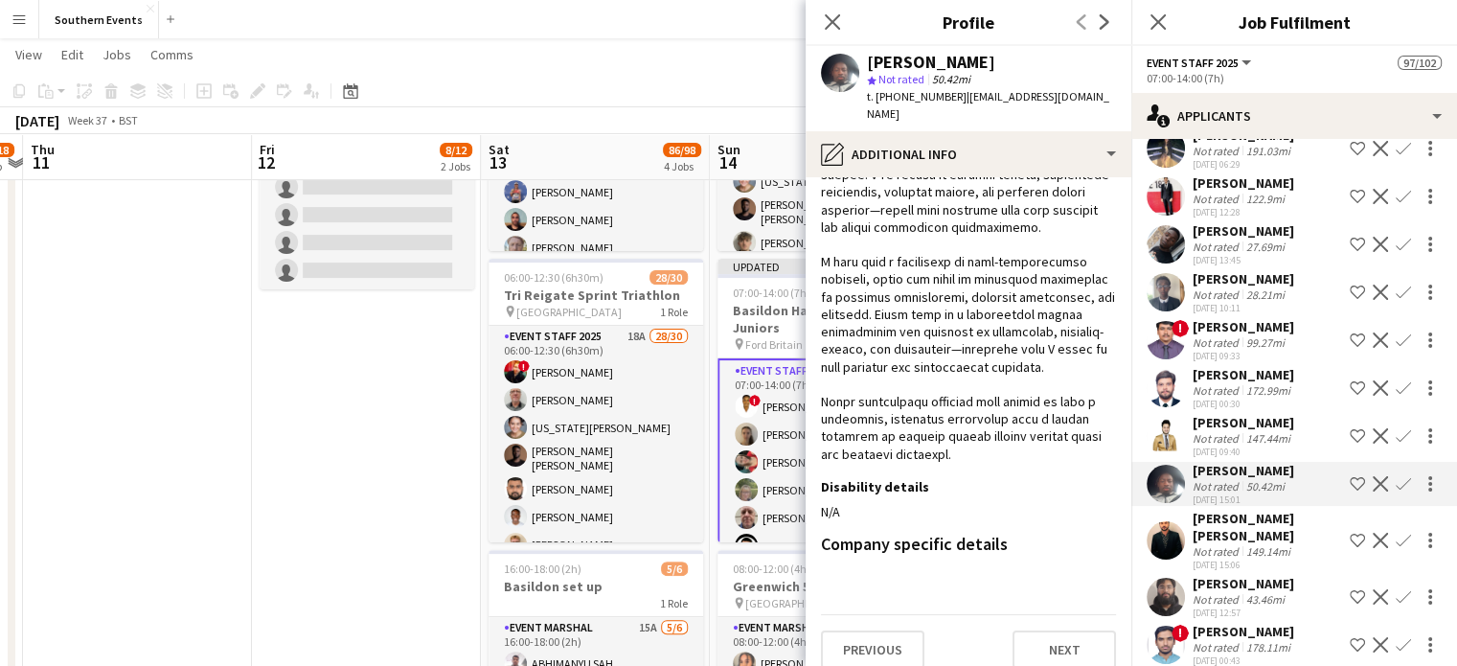
click at [873, 59] on div "[PERSON_NAME]" at bounding box center [931, 62] width 128 height 17
drag, startPoint x: 869, startPoint y: 64, endPoint x: 952, endPoint y: 57, distance: 83.6
click at [952, 57] on div "[PERSON_NAME]" at bounding box center [991, 62] width 249 height 17
copy div "[PERSON_NAME]"
click at [1396, 482] on app-icon "Confirm" at bounding box center [1403, 483] width 15 height 15
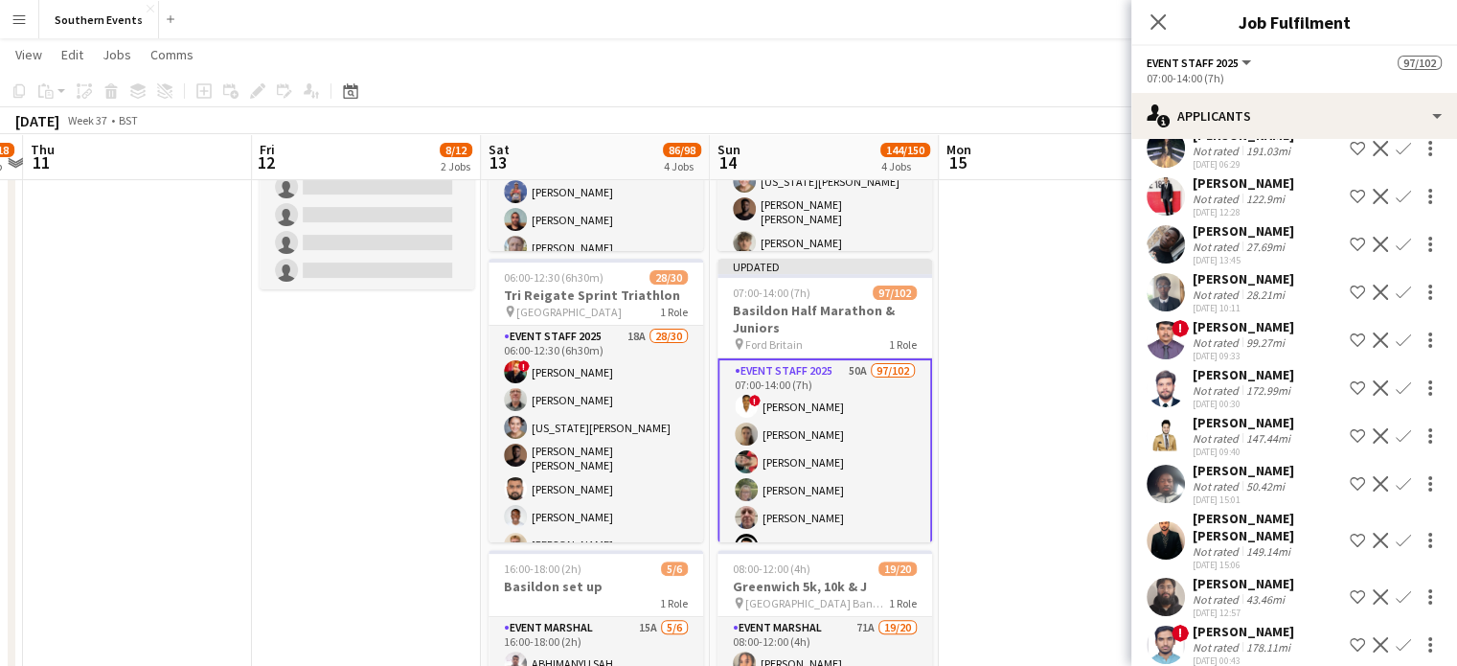
click at [1396, 482] on app-icon "Confirm" at bounding box center [1403, 483] width 15 height 15
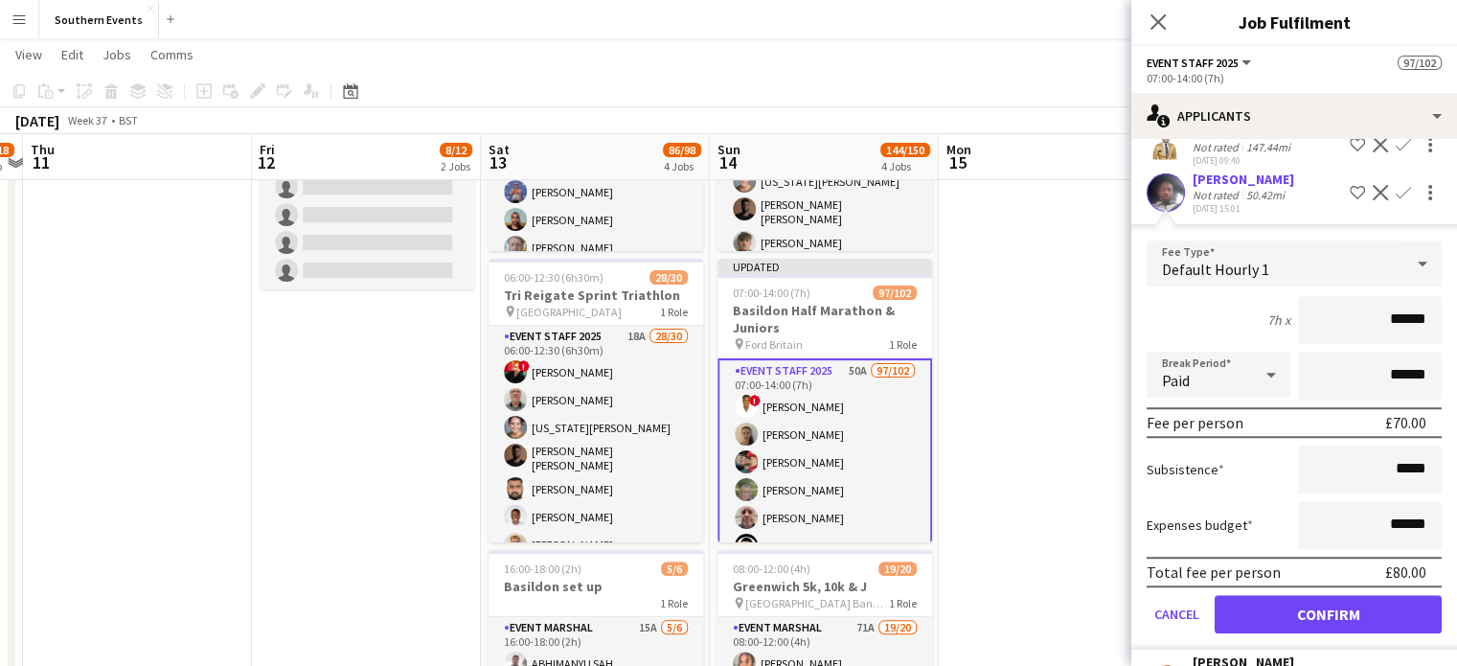
scroll to position [1345, 0]
click at [1329, 610] on button "Confirm" at bounding box center [1328, 614] width 227 height 38
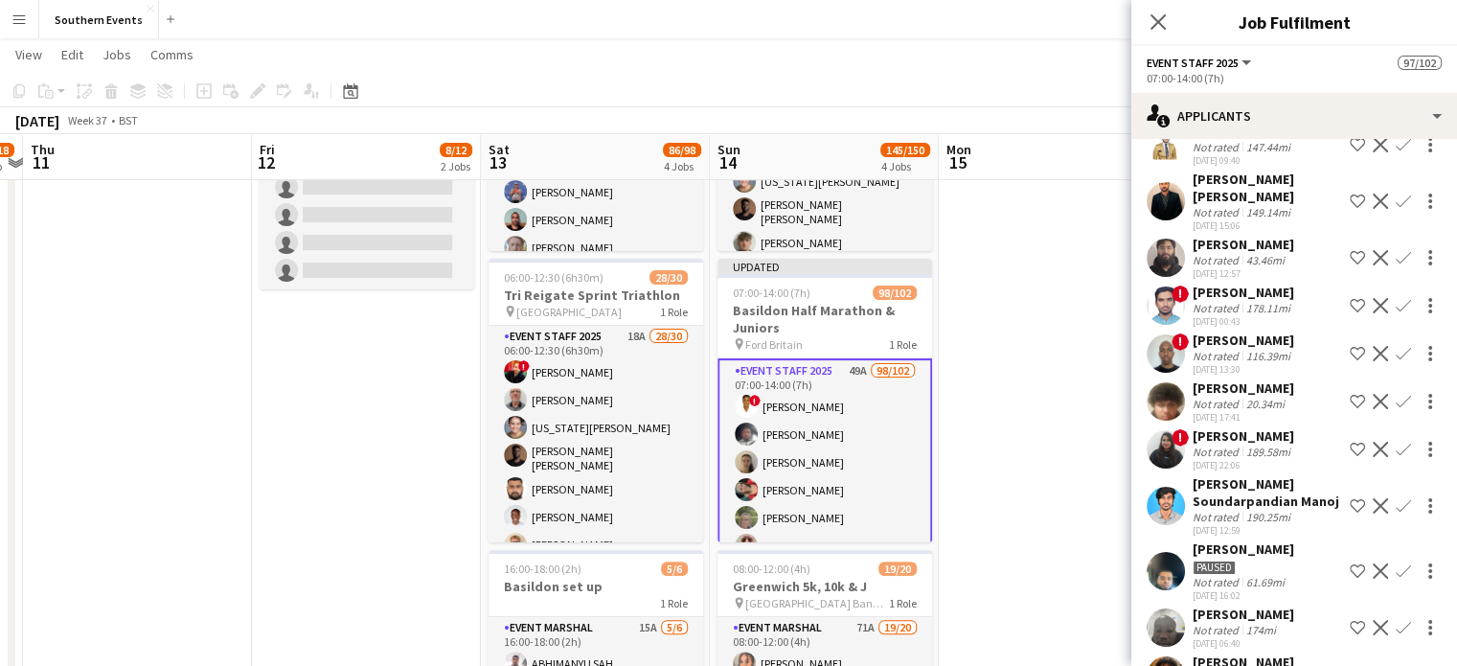
click at [1060, 441] on app-date-cell at bounding box center [1053, 324] width 229 height 1099
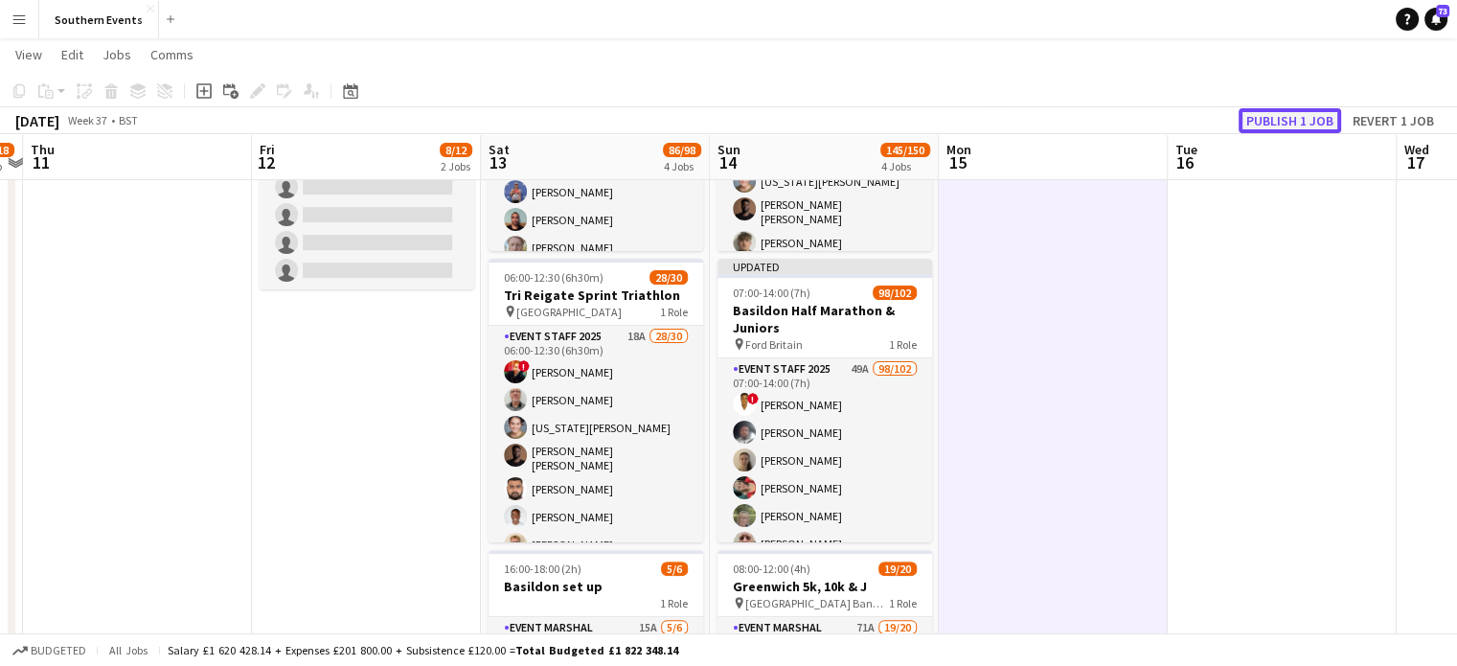
click at [1288, 122] on button "Publish 1 job" at bounding box center [1290, 120] width 102 height 25
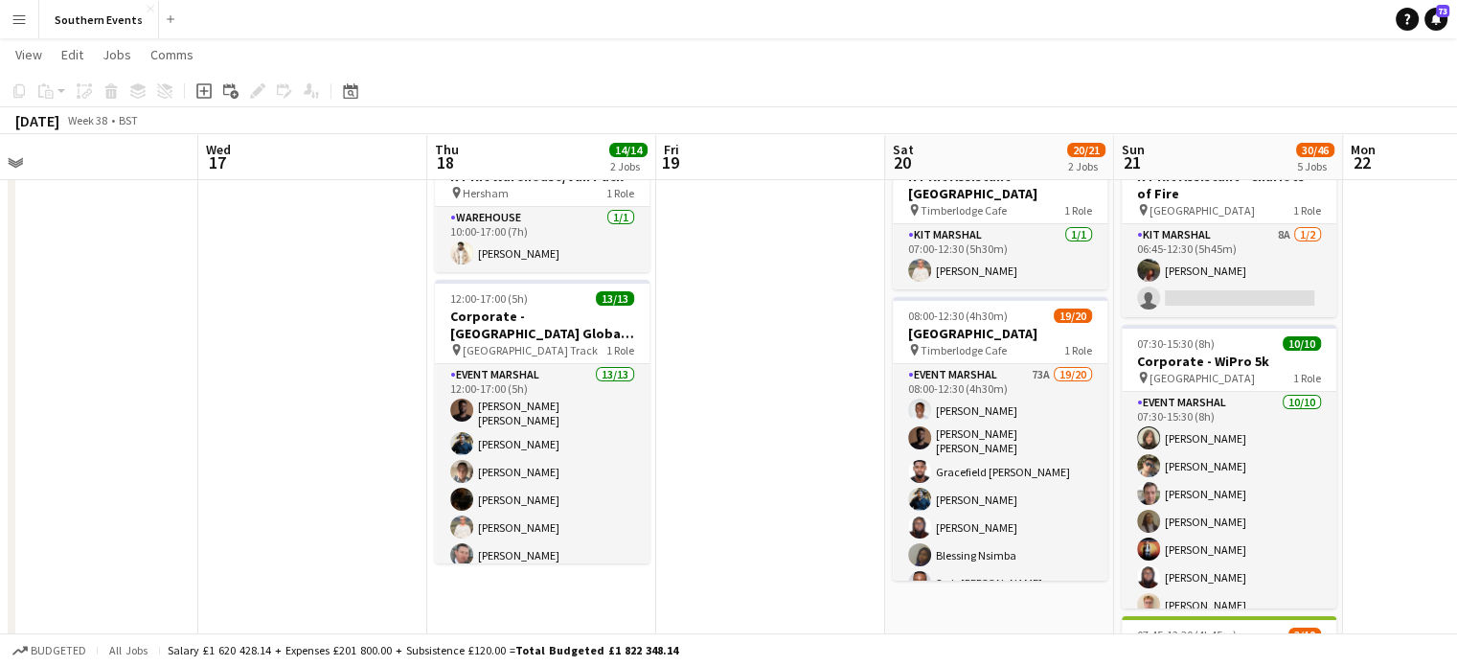
scroll to position [0, 0]
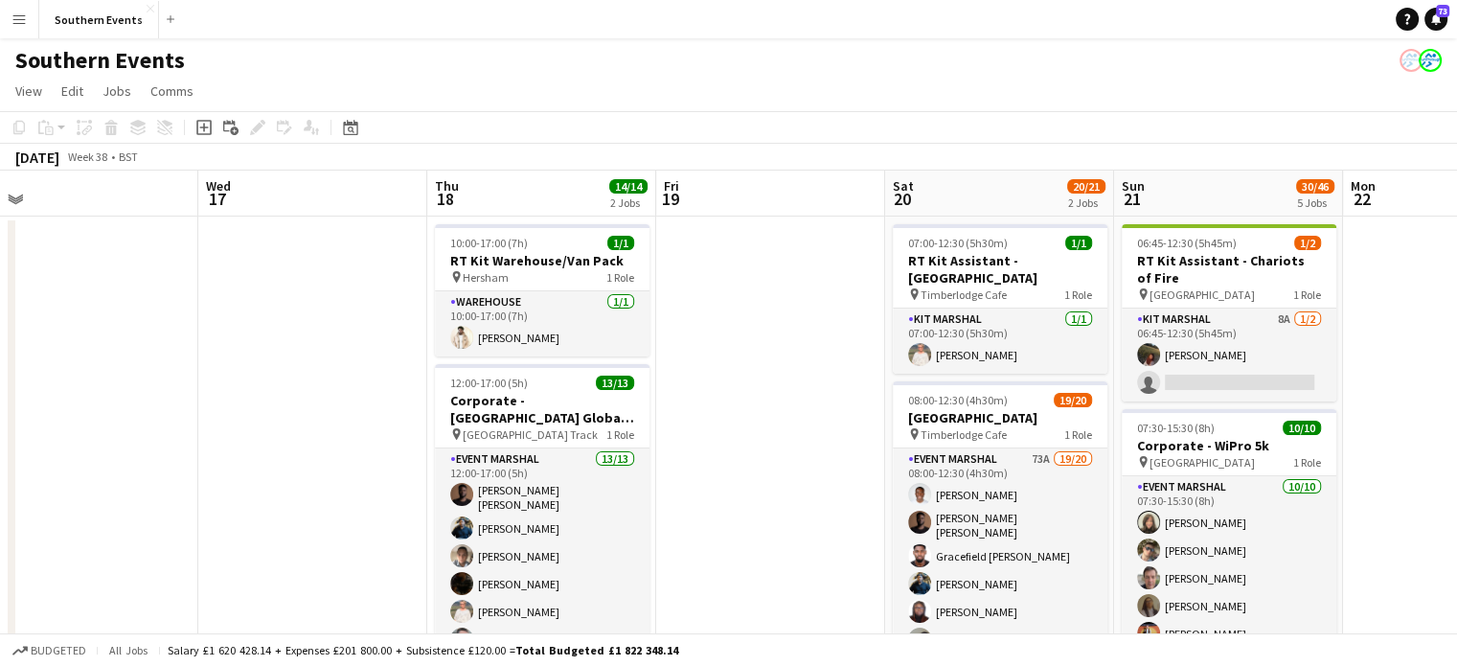
click at [958, 305] on app-job-card "07:00-12:30 (5h30m) 1/1 RT Kit Assistant - [GEOGRAPHIC_DATA] pin Timberlodge Ca…" at bounding box center [1000, 298] width 215 height 149
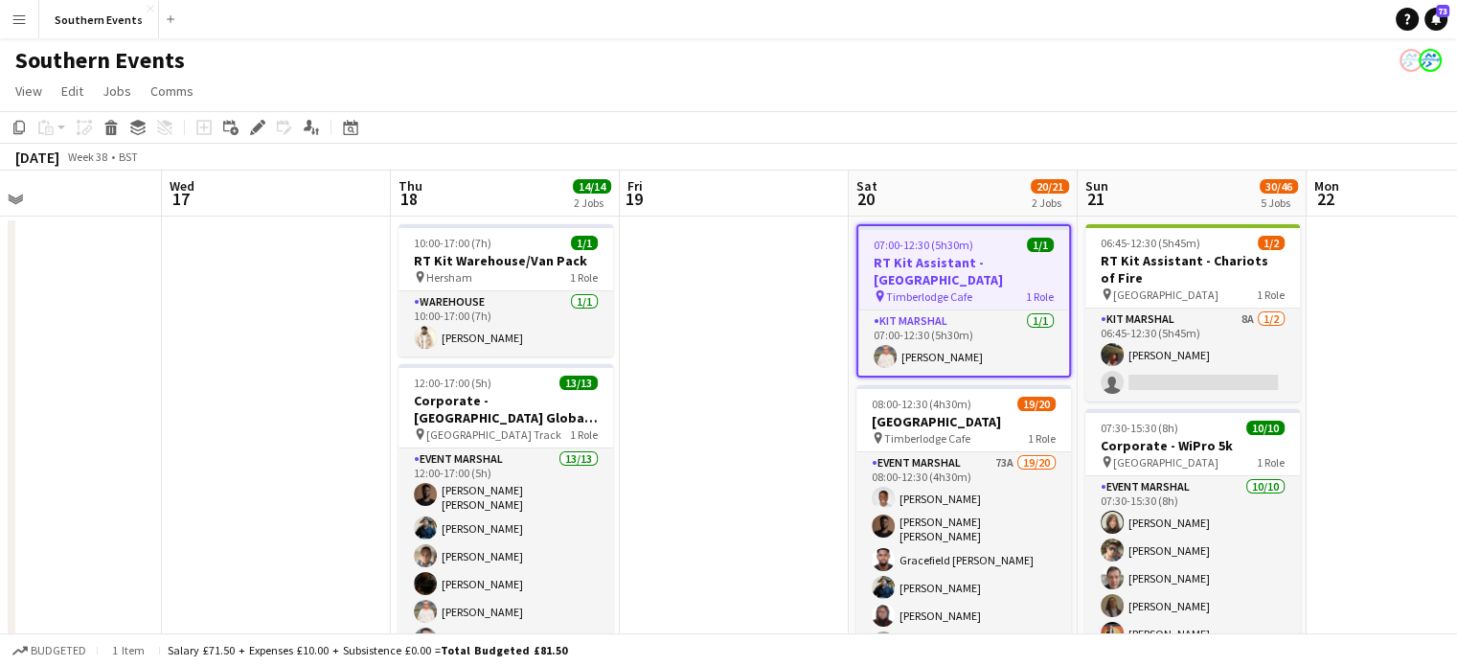
scroll to position [0, 529]
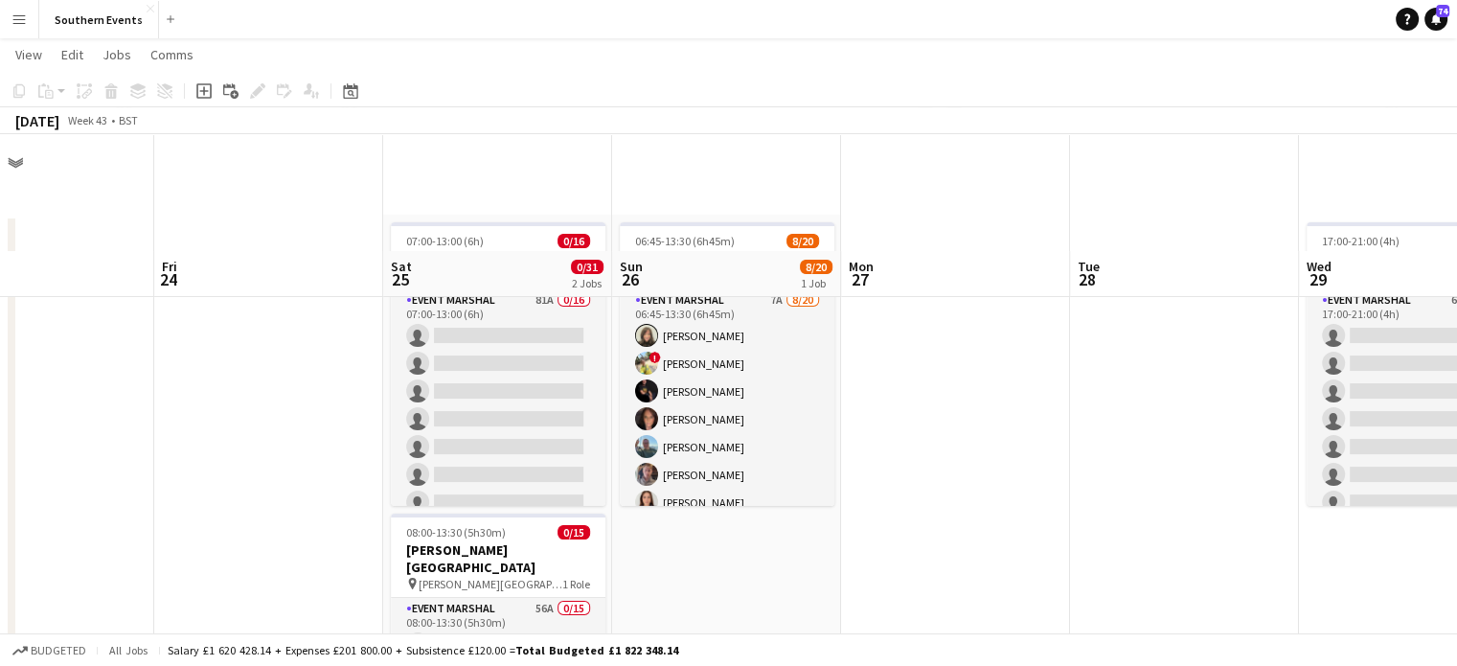
scroll to position [187, 0]
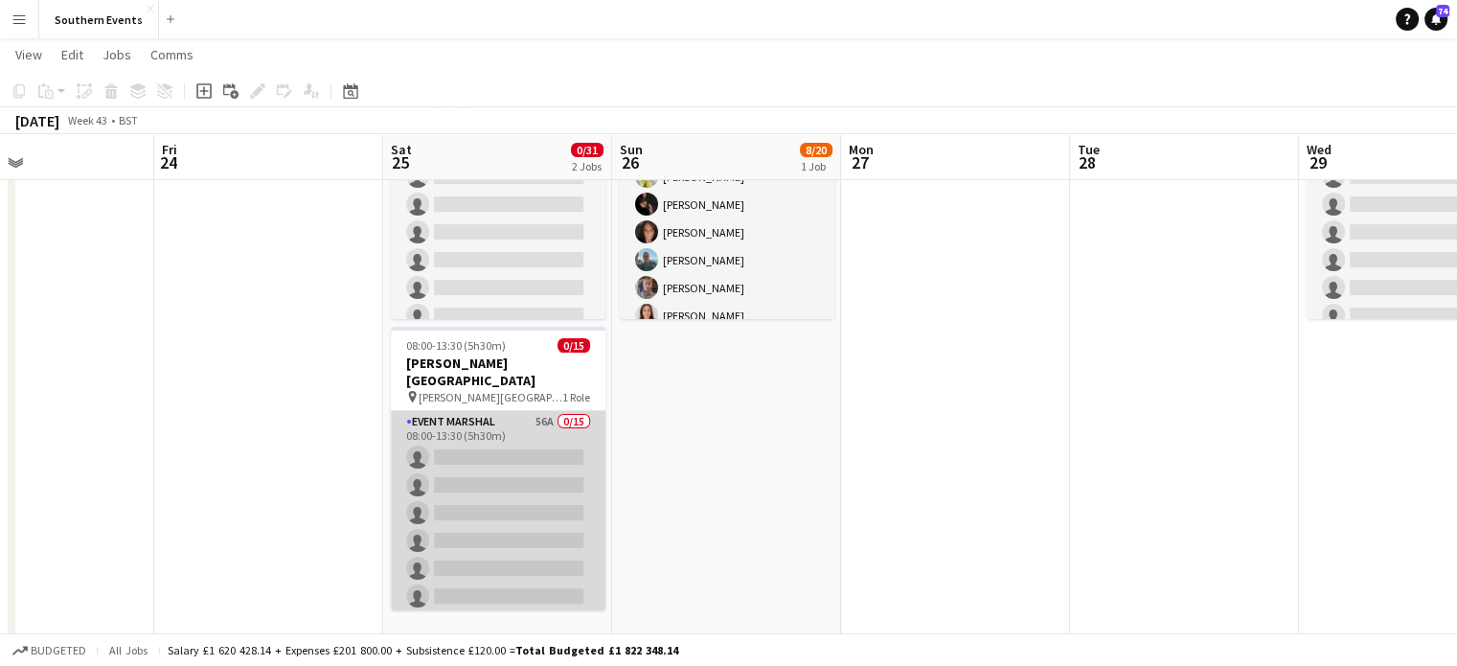
click at [478, 411] on app-card-role "Event Marshal 56A 0/15 08:00-13:30 (5h30m) single-neutral-actions single-neutra…" at bounding box center [498, 638] width 215 height 454
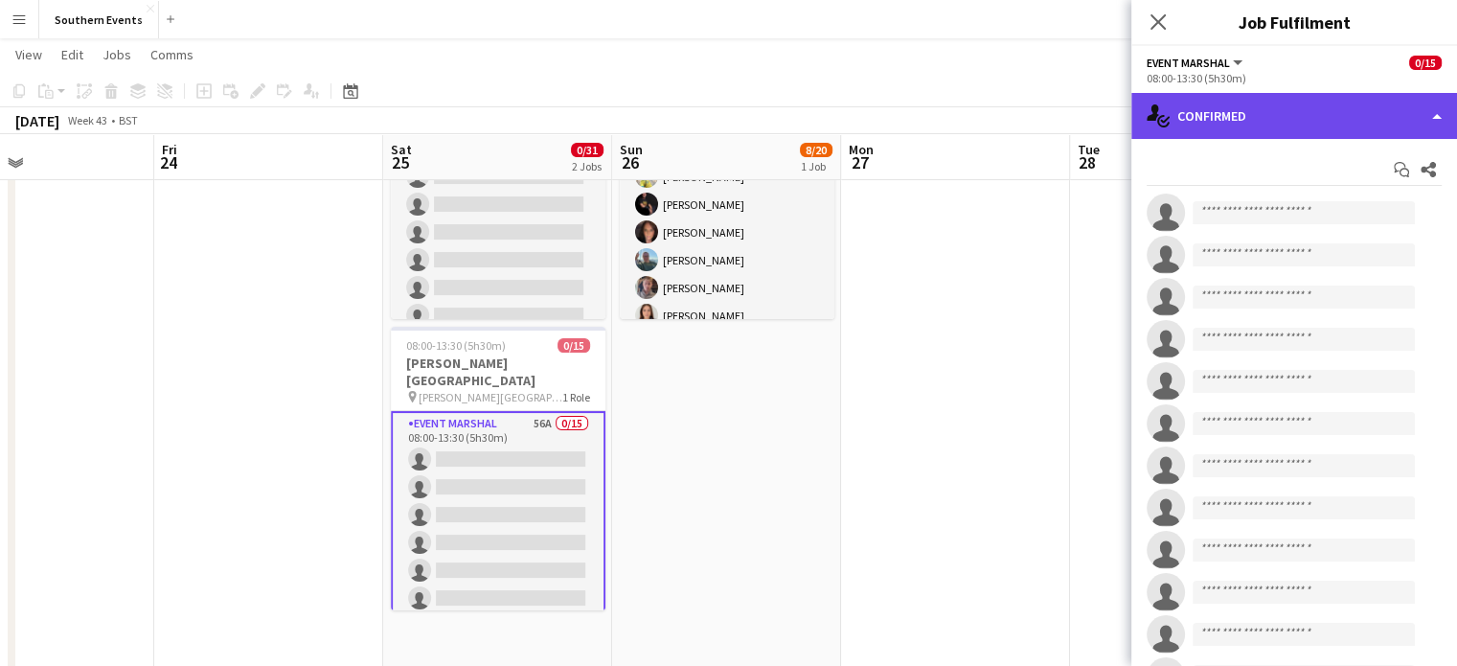
click at [1216, 125] on div "single-neutral-actions-check-2 Confirmed" at bounding box center [1294, 116] width 326 height 46
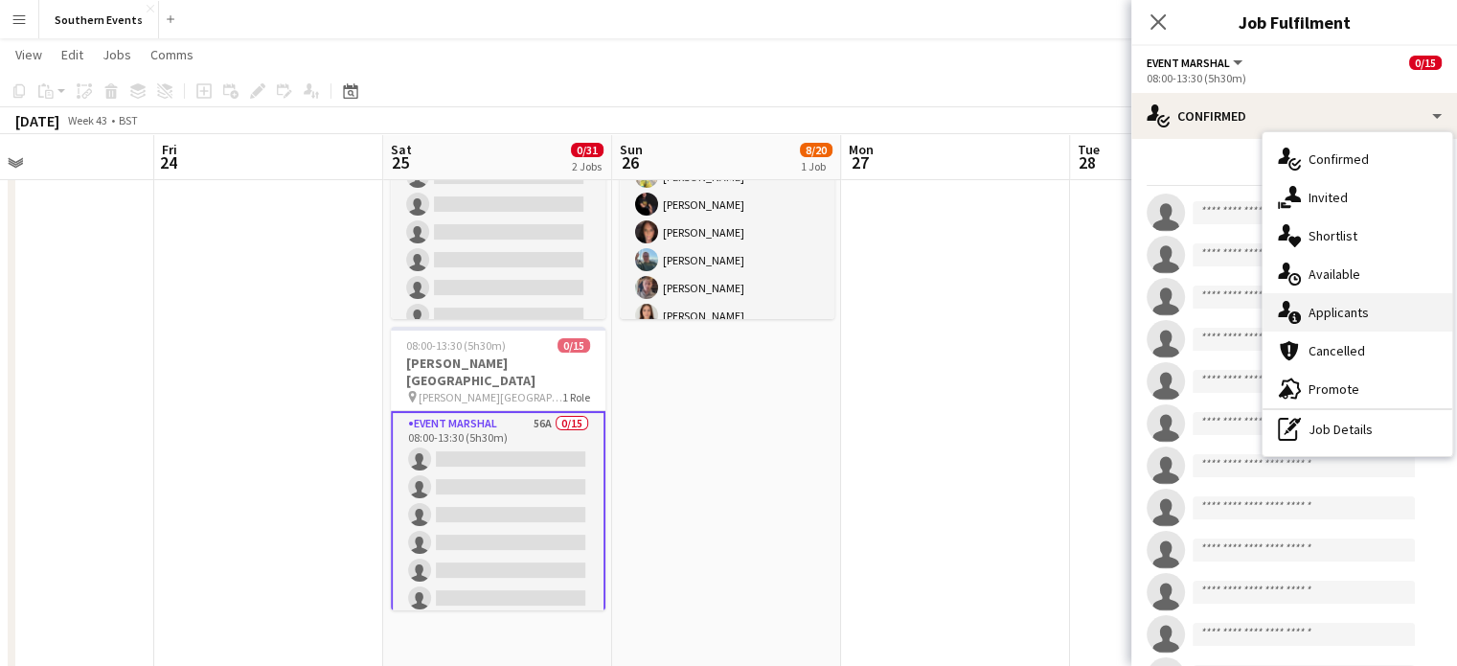
click at [1345, 306] on span "Applicants" at bounding box center [1338, 312] width 60 height 17
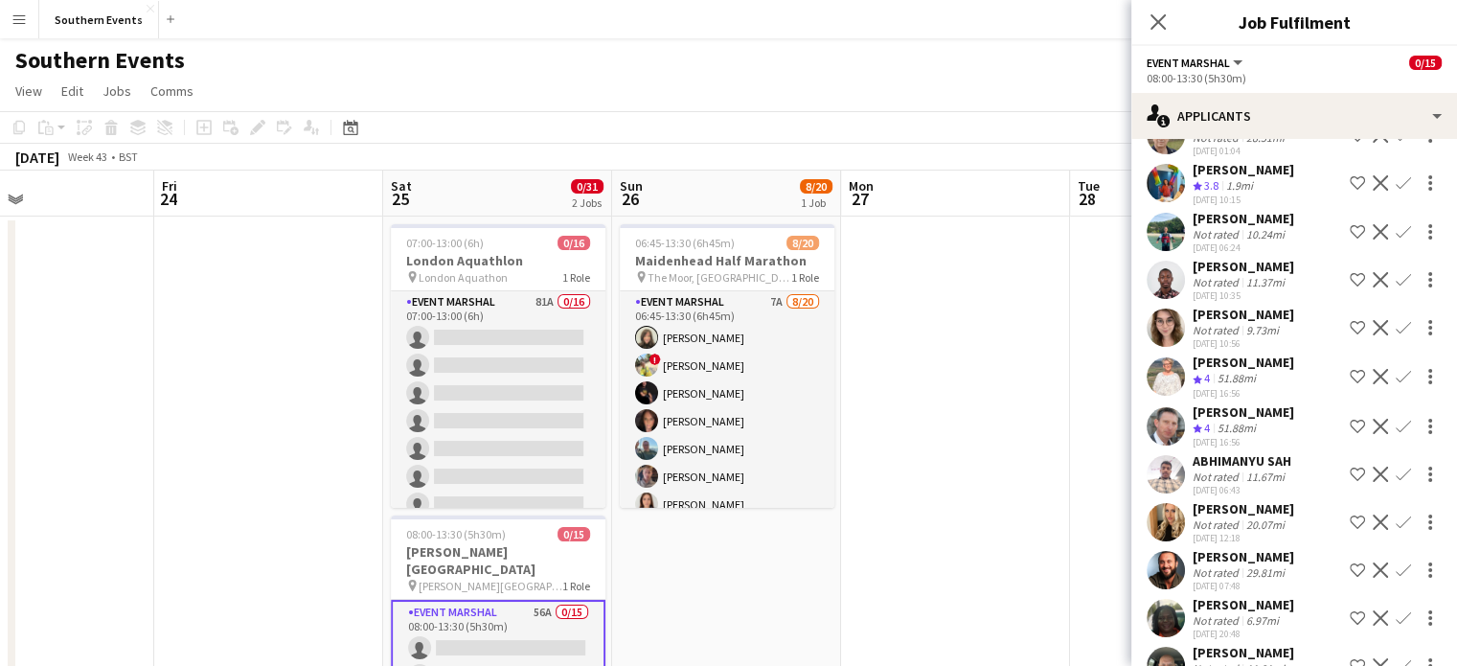
scroll to position [0, 0]
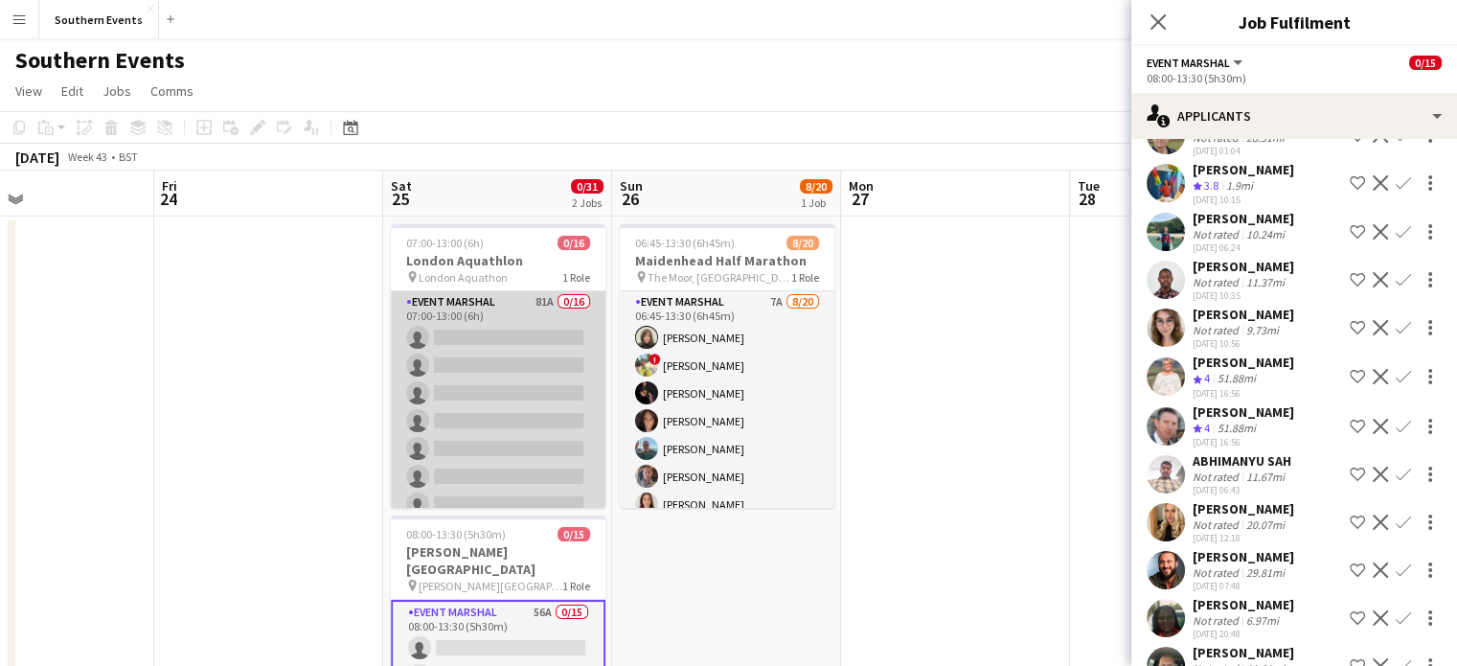
click at [502, 374] on app-card-role "Event Marshal 81A 0/16 07:00-13:00 (6h) single-neutral-actions single-neutral-a…" at bounding box center [498, 532] width 215 height 482
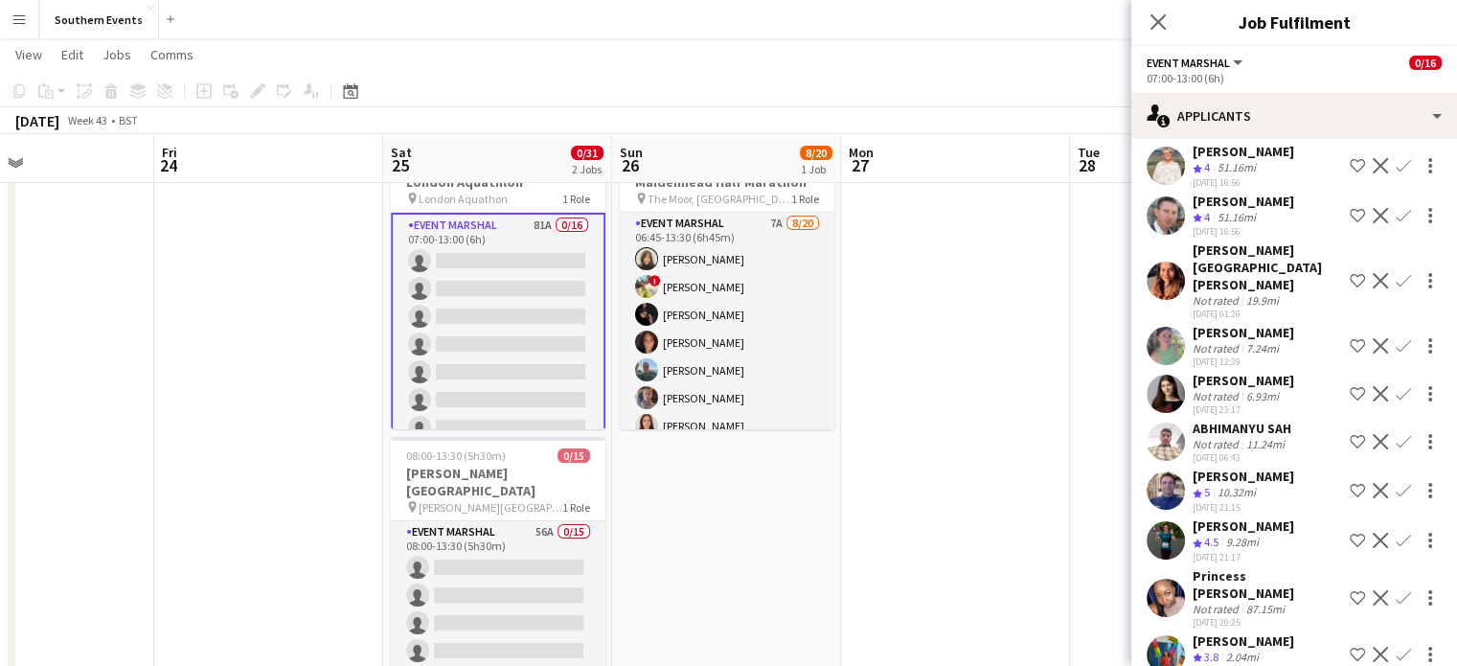
scroll to position [80, 0]
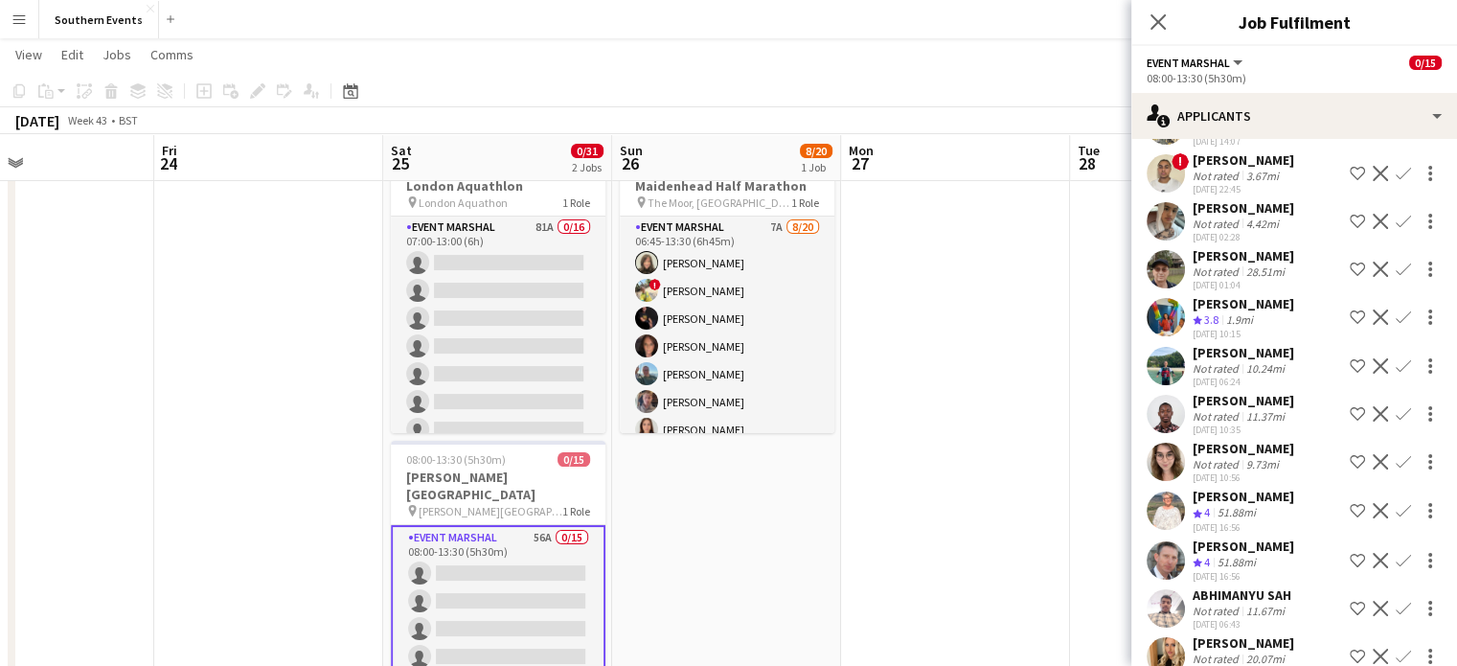
scroll to position [2182, 0]
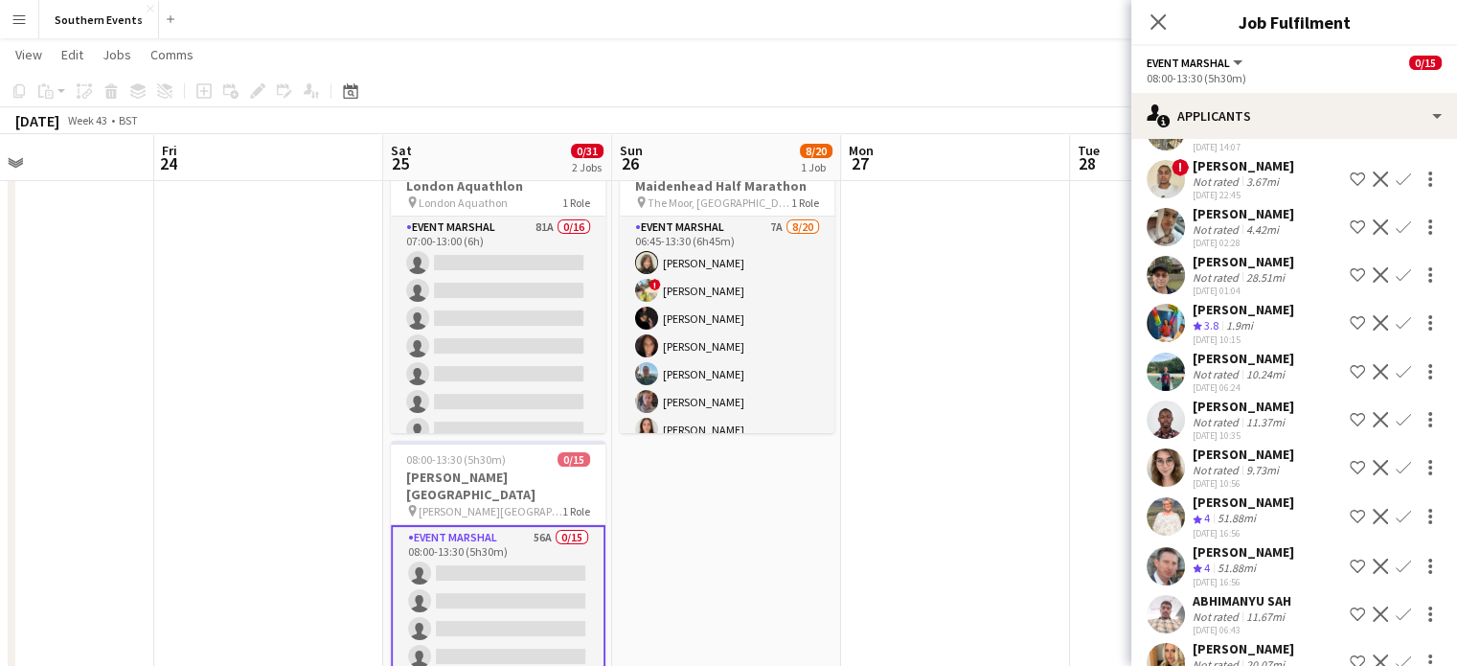
click at [1167, 329] on app-user-avatar at bounding box center [1166, 323] width 38 height 38
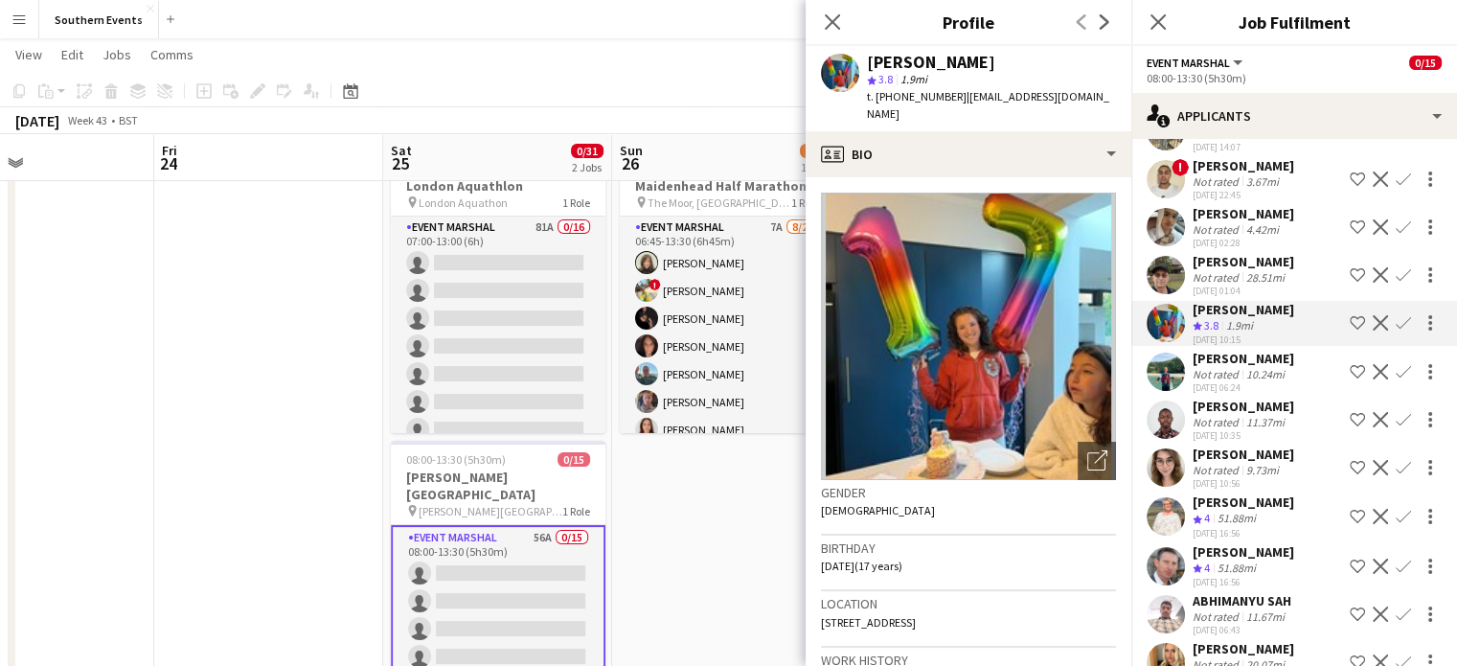
scroll to position [0, 0]
click at [826, 26] on icon "Close pop-in" at bounding box center [832, 21] width 18 height 18
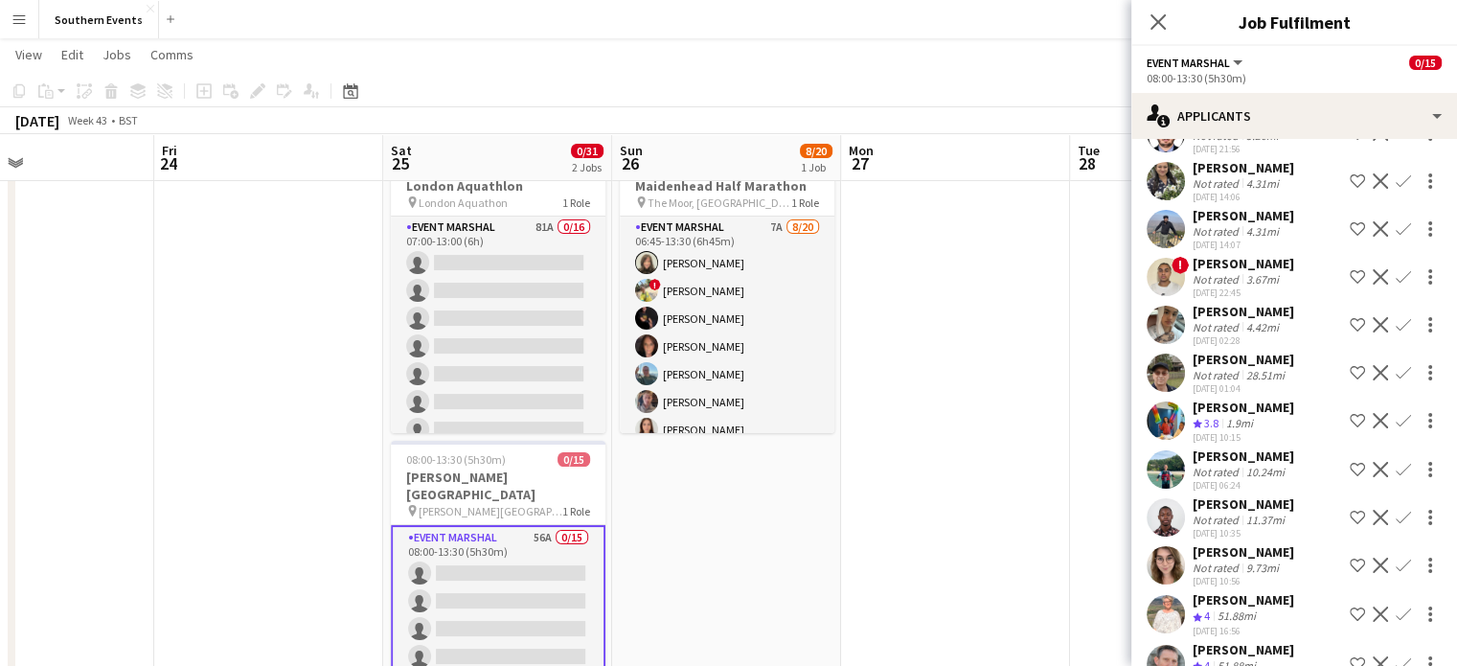
scroll to position [2004, 0]
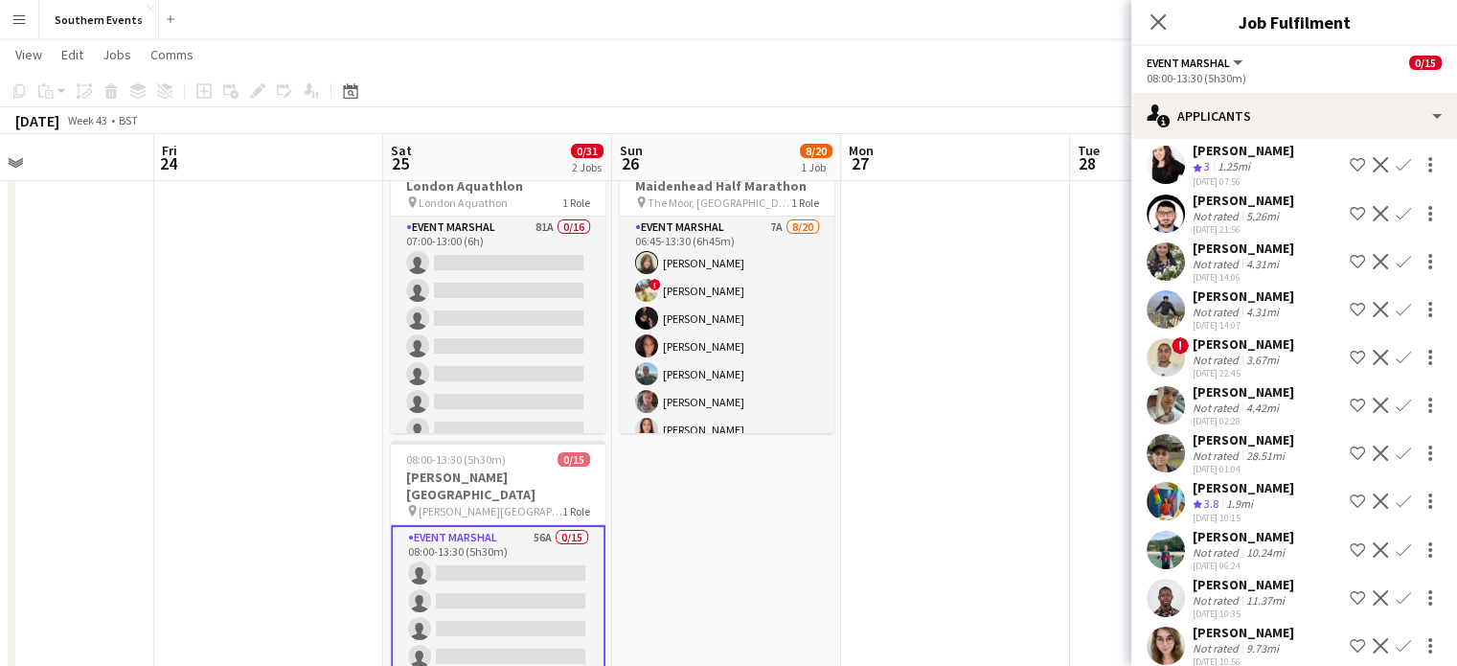
click at [1236, 445] on div "[PERSON_NAME]" at bounding box center [1244, 439] width 102 height 17
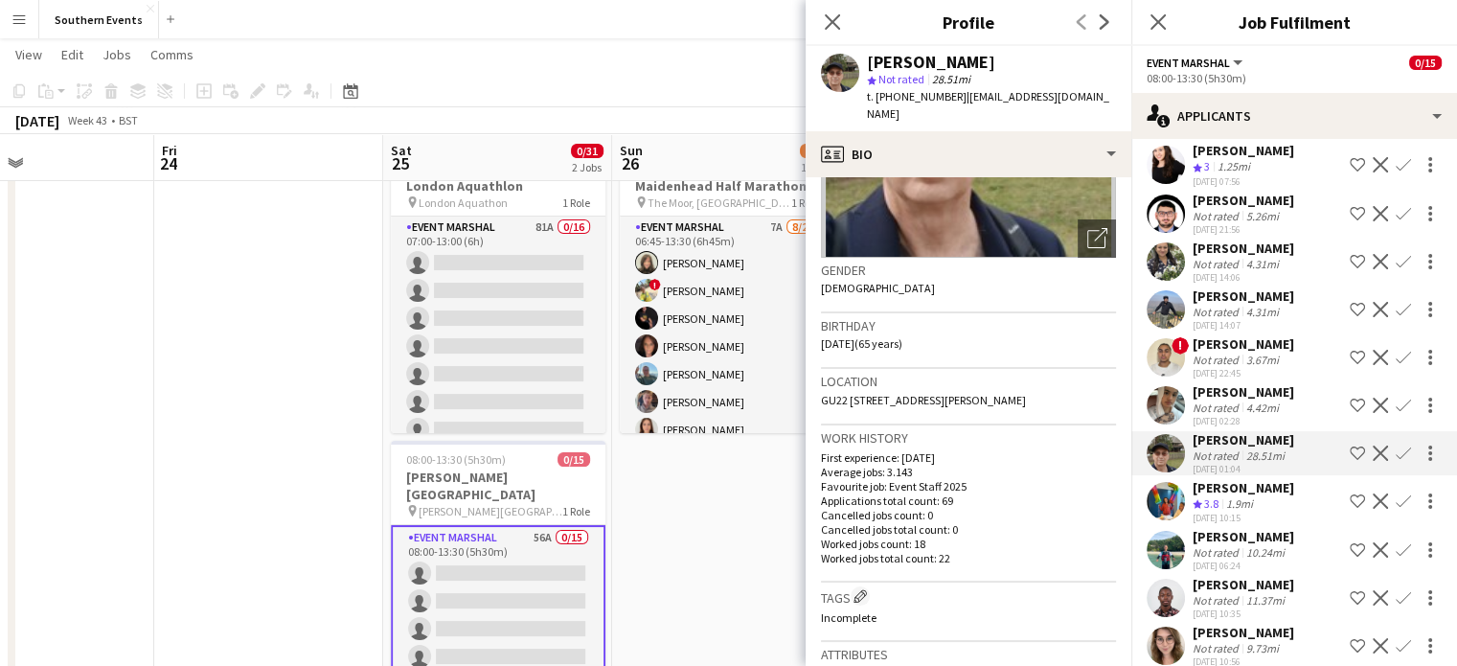
scroll to position [0, 0]
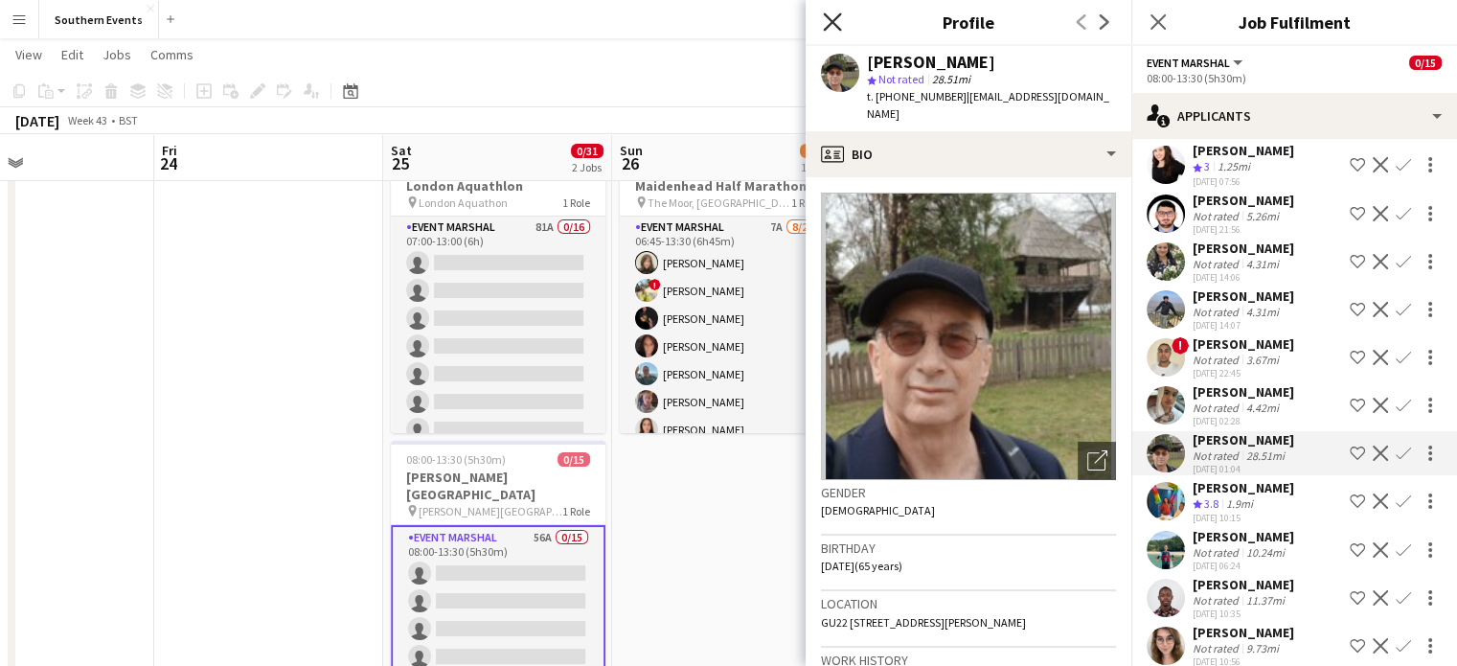
click at [835, 17] on icon at bounding box center [832, 21] width 18 height 18
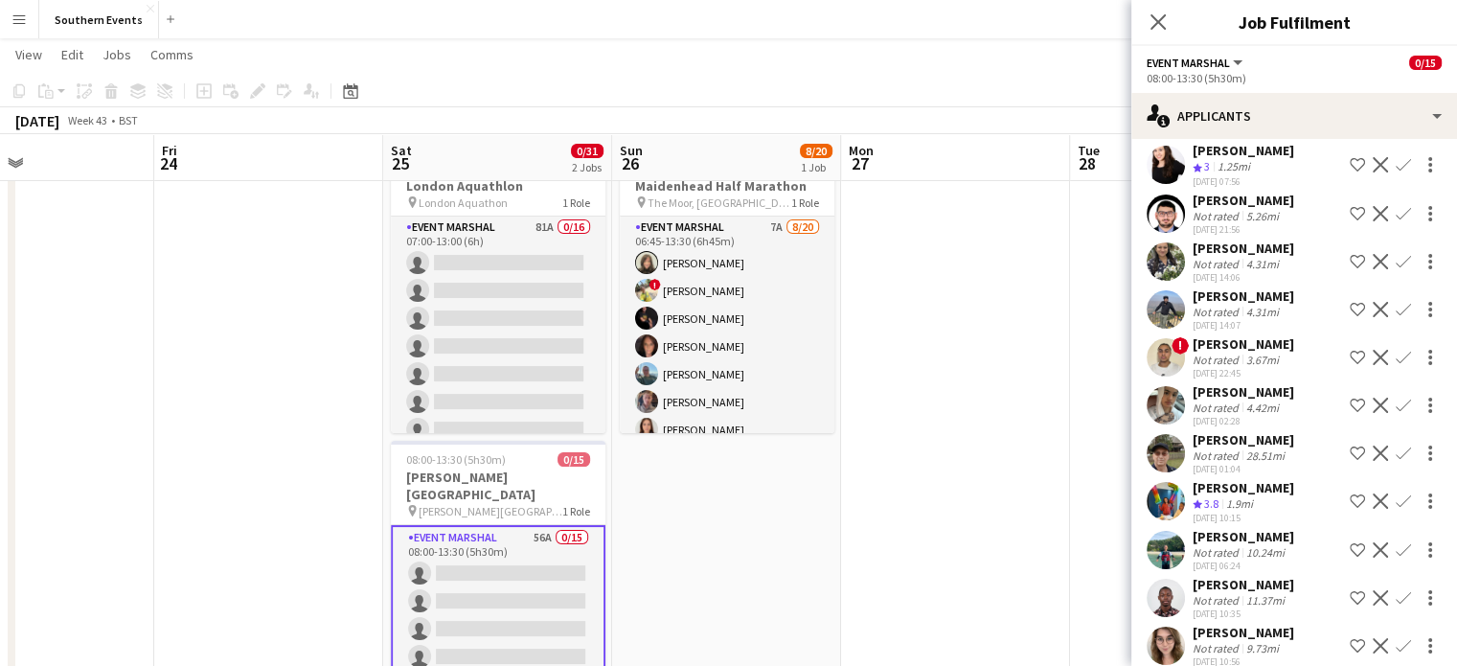
click at [1239, 398] on div "[PERSON_NAME]" at bounding box center [1244, 391] width 102 height 17
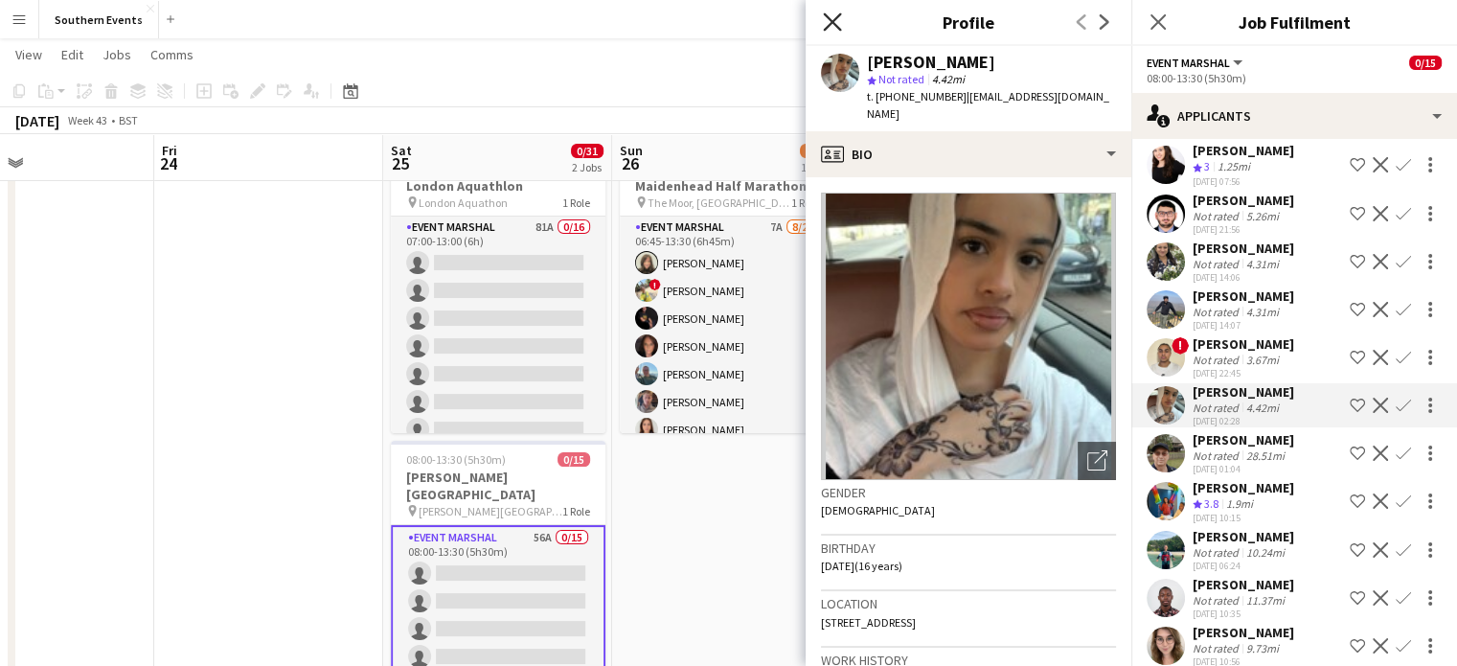
click at [833, 24] on icon at bounding box center [832, 21] width 18 height 18
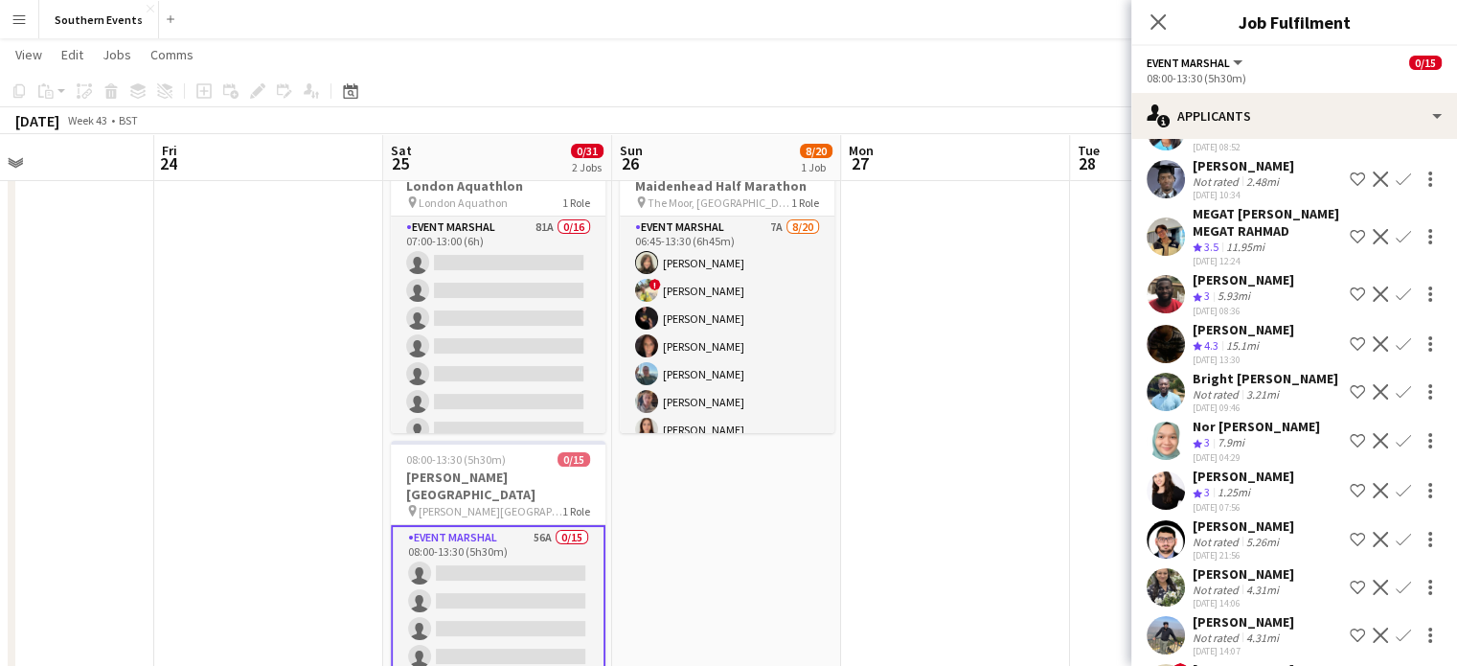
scroll to position [1680, 0]
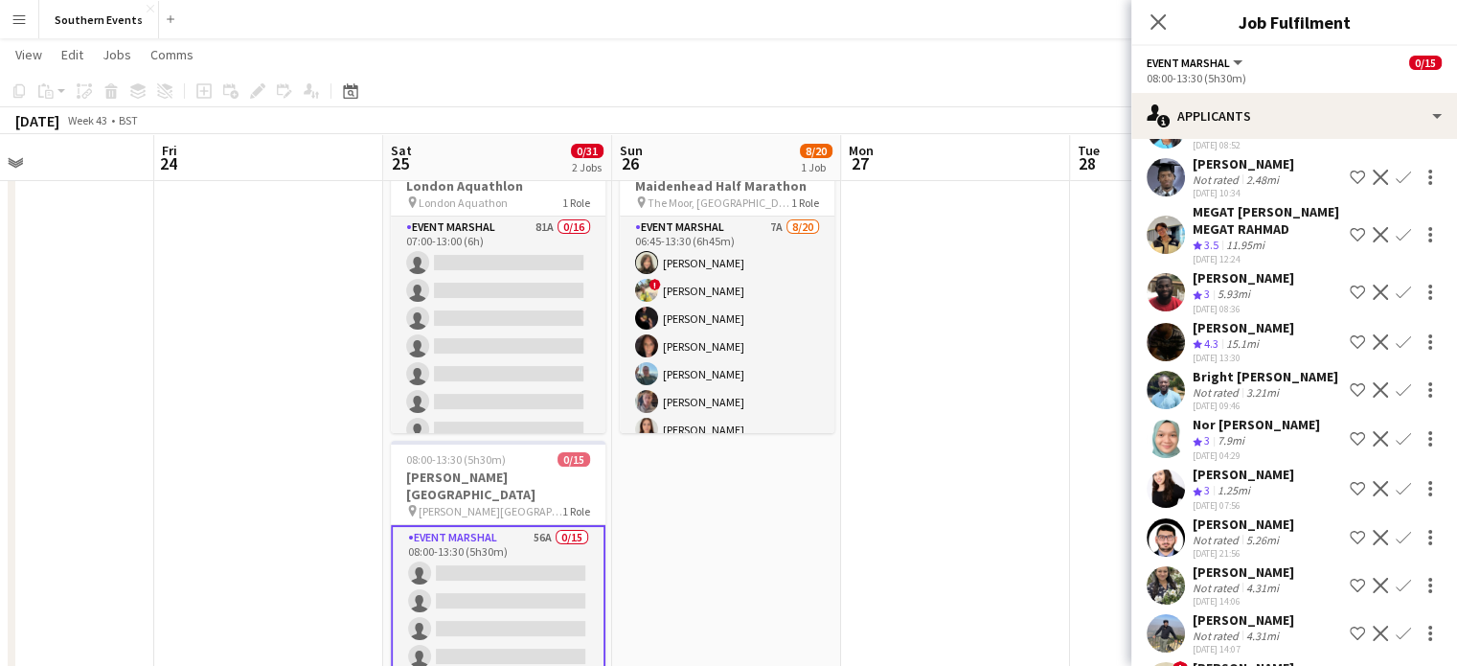
click at [1169, 293] on app-user-avatar at bounding box center [1166, 292] width 38 height 38
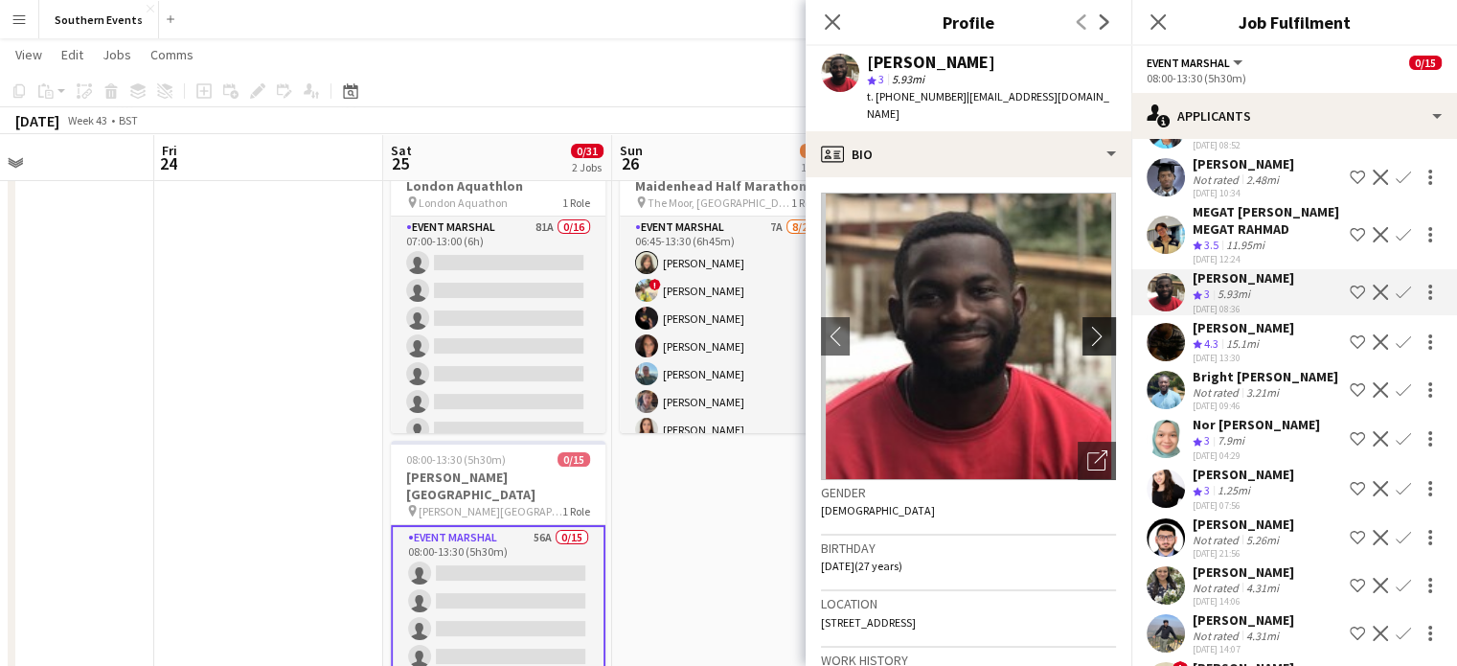
click at [1087, 326] on app-icon "chevron-right" at bounding box center [1102, 336] width 30 height 20
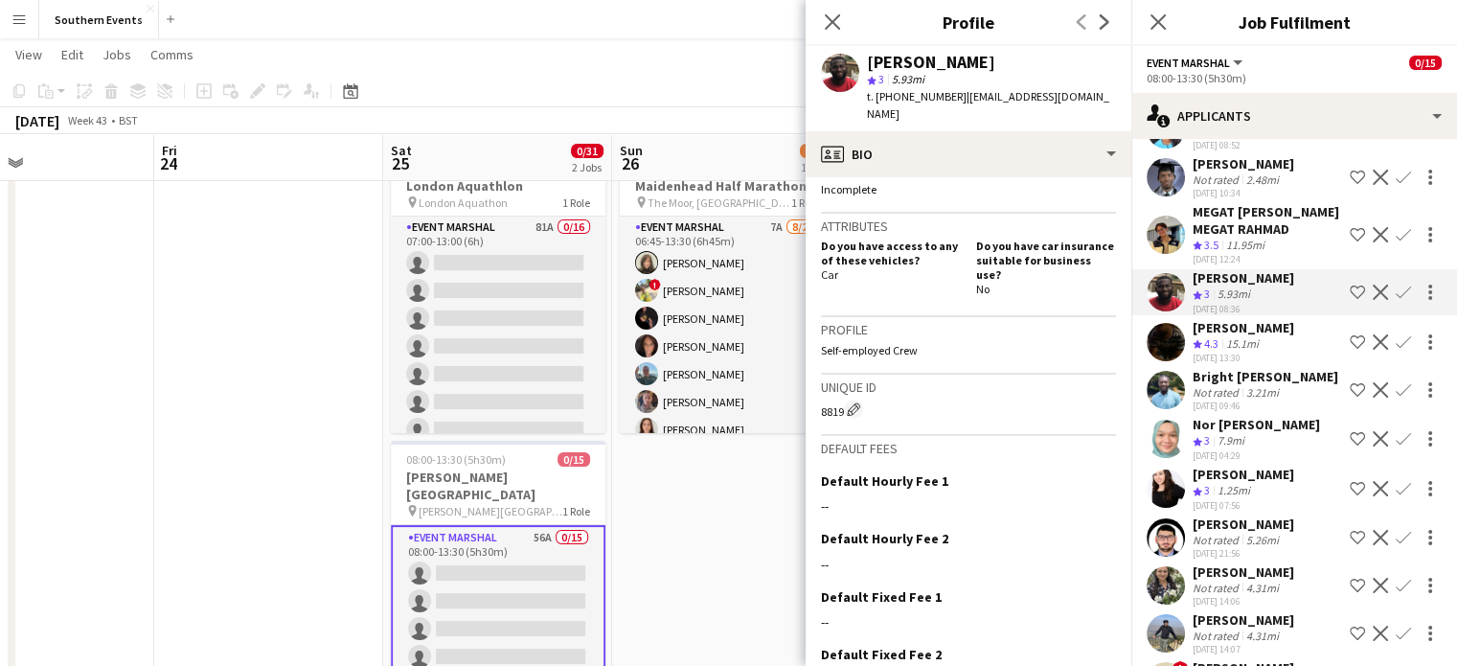
scroll to position [723, 0]
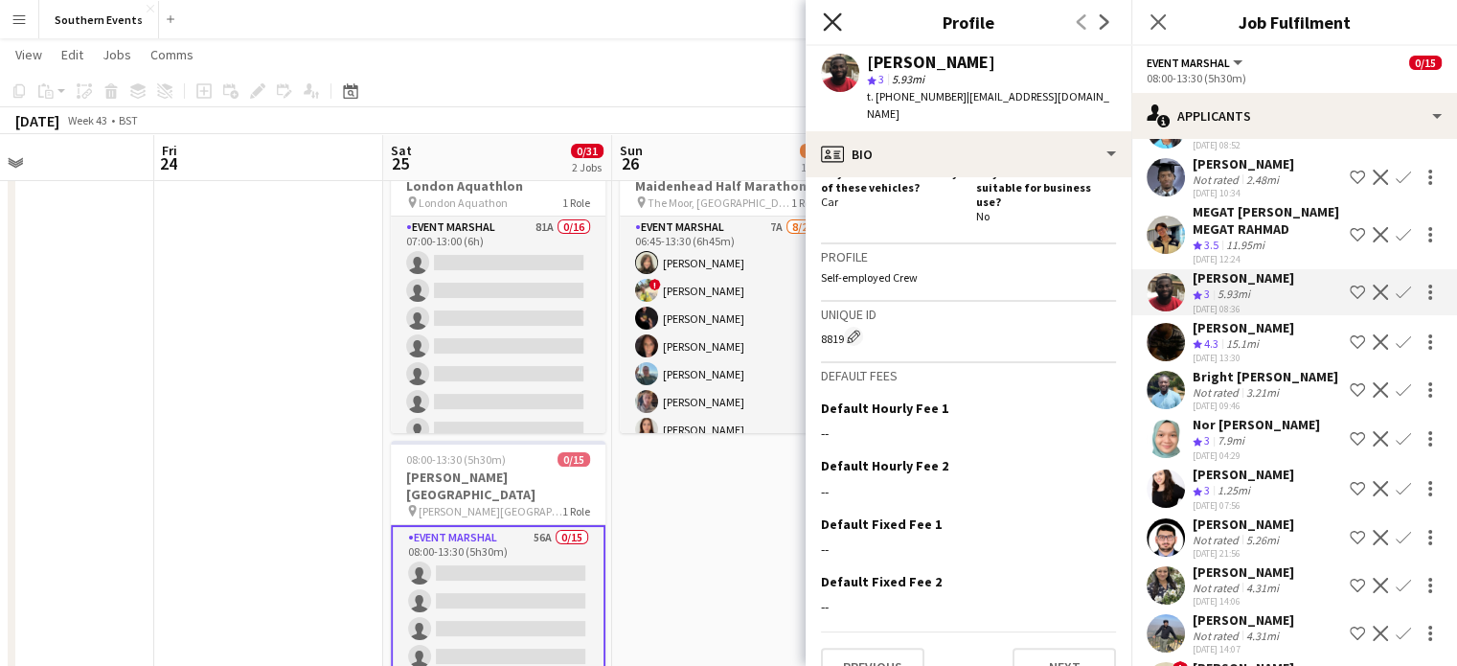
click at [835, 22] on icon "Close pop-in" at bounding box center [832, 21] width 18 height 18
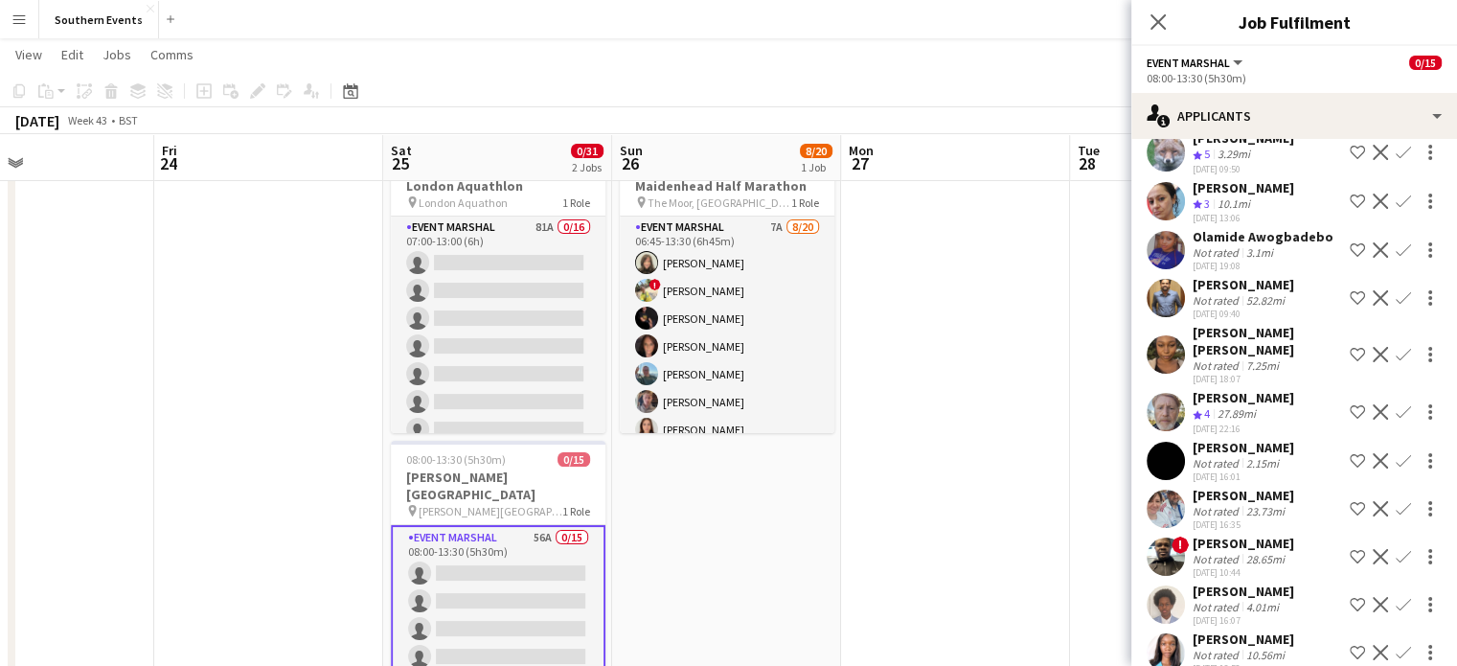
scroll to position [1149, 0]
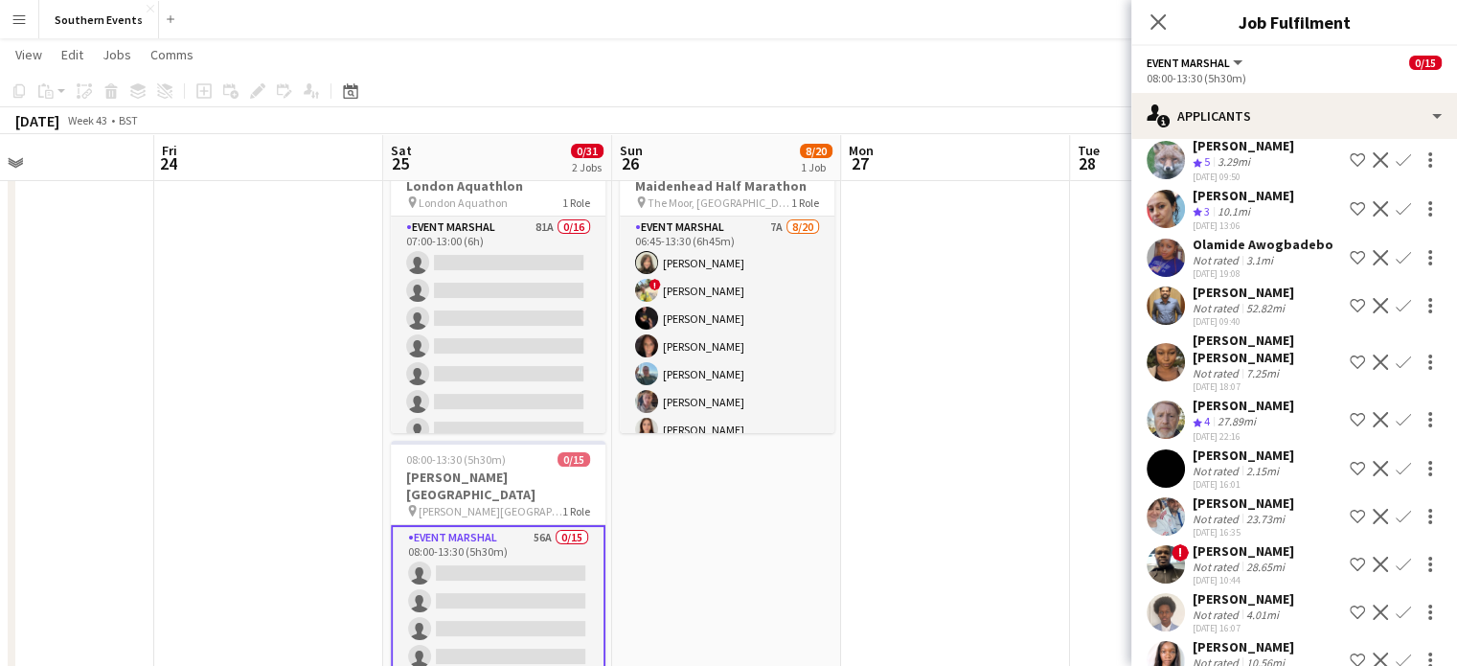
click at [1224, 414] on div "27.89mi" at bounding box center [1237, 422] width 46 height 16
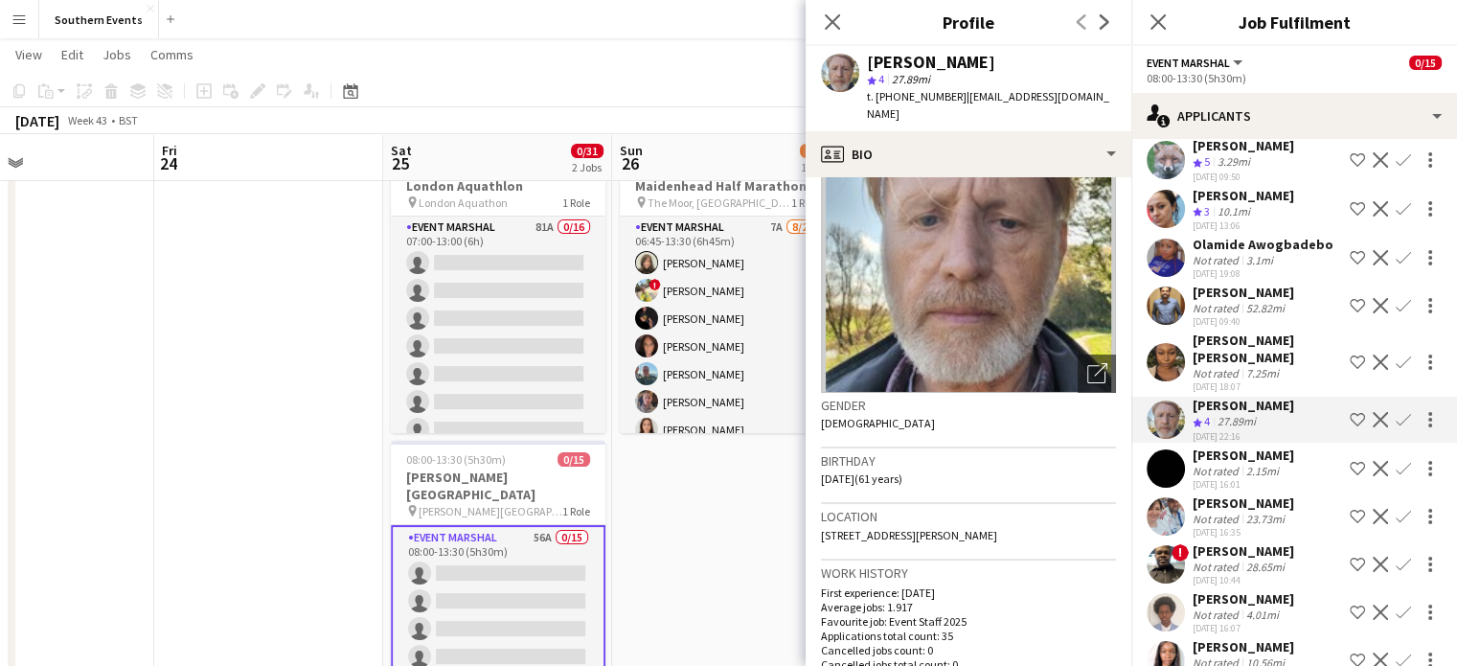
scroll to position [0, 0]
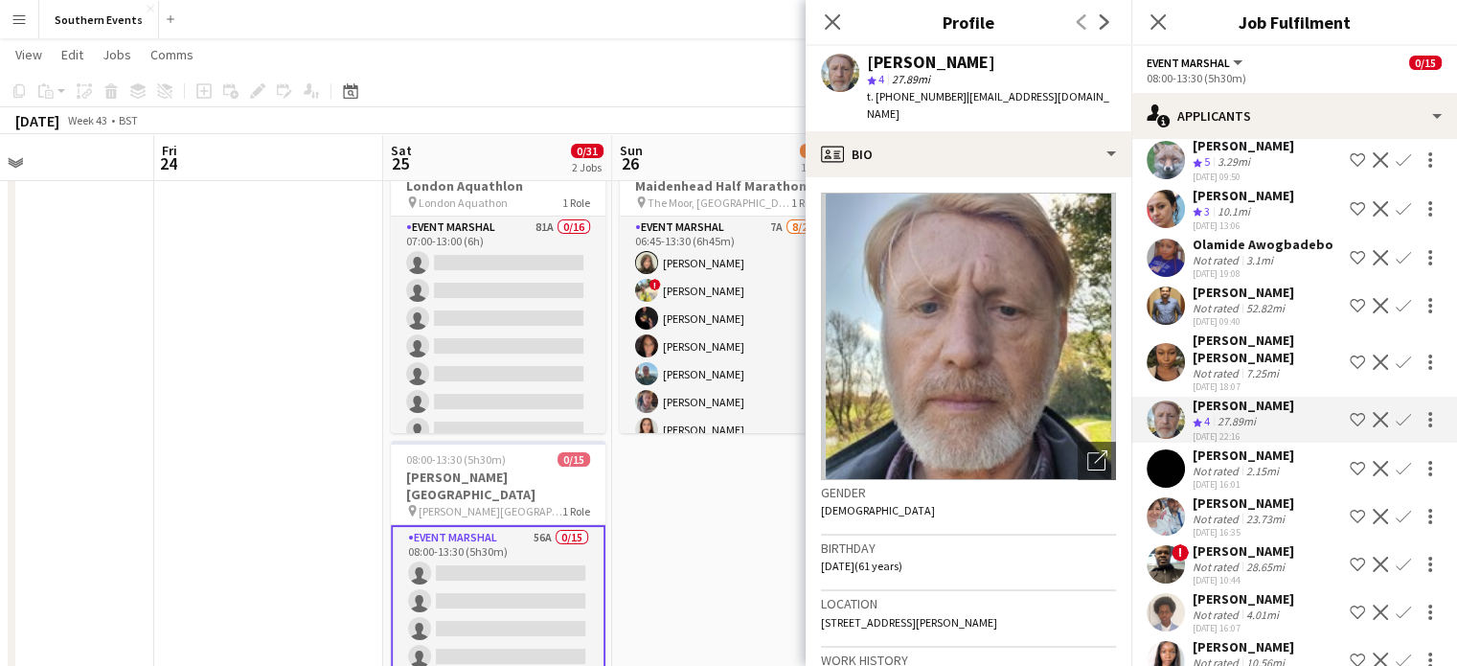
click at [834, 15] on icon "Close pop-in" at bounding box center [832, 21] width 15 height 15
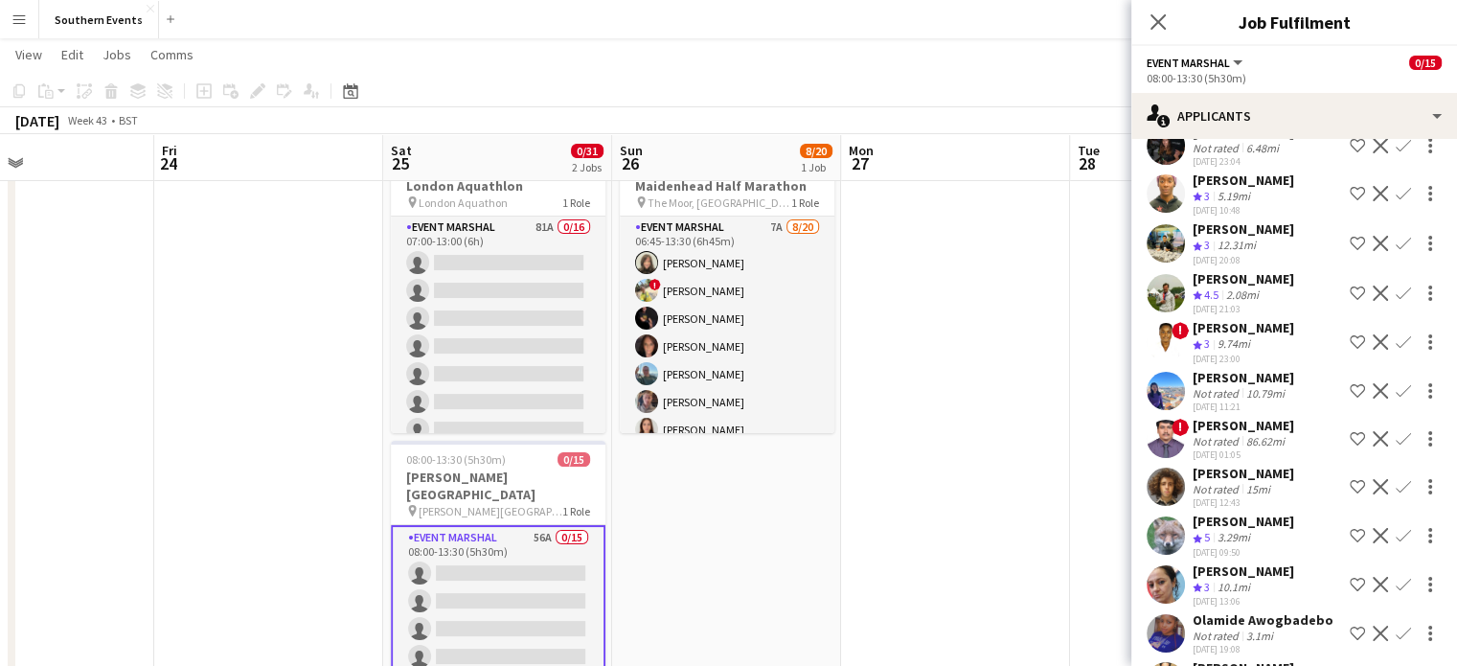
scroll to position [745, 0]
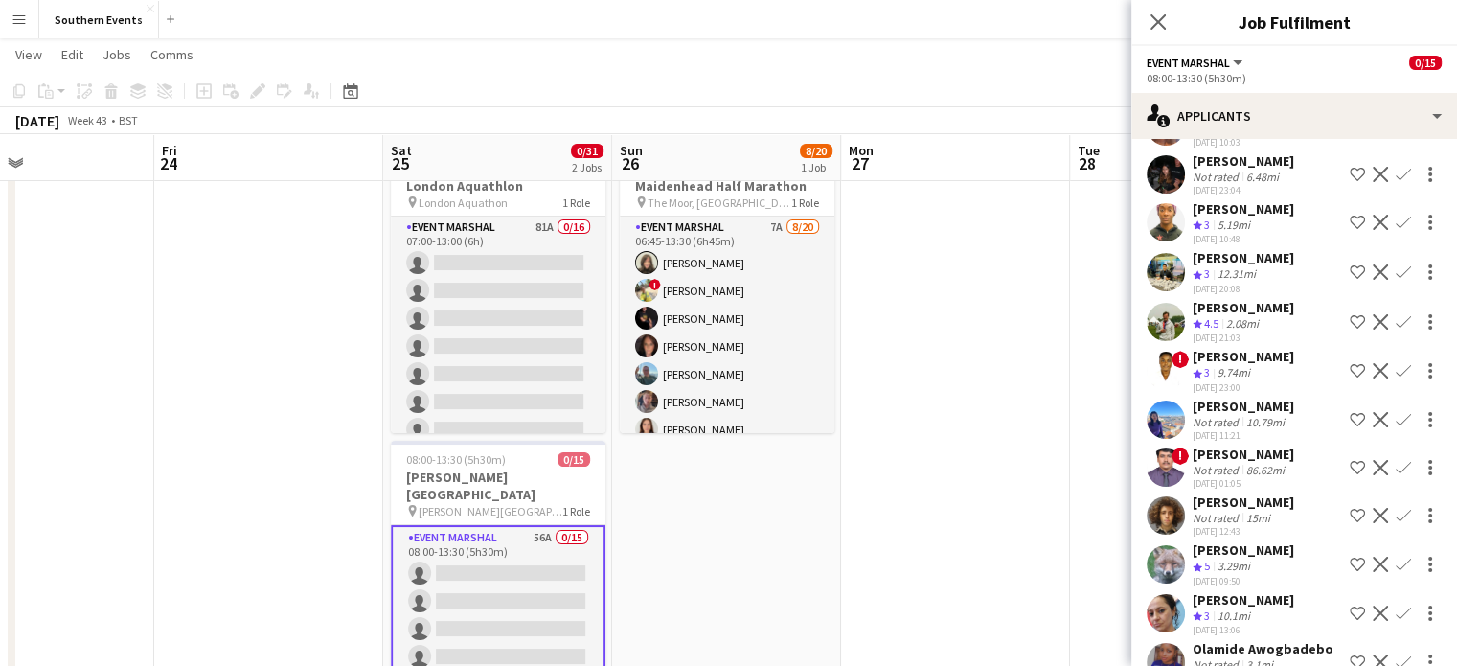
click at [1177, 351] on span "!" at bounding box center [1179, 359] width 17 height 17
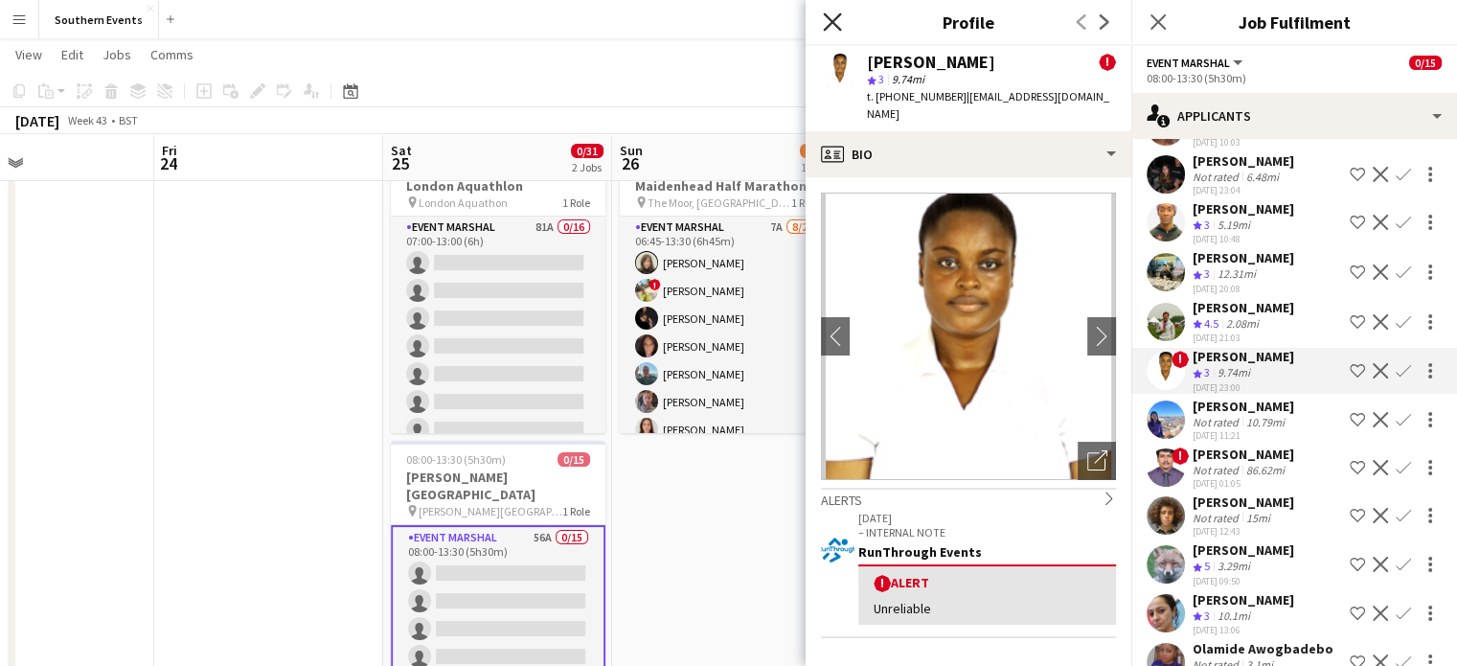
click at [827, 12] on icon "Close pop-in" at bounding box center [832, 21] width 18 height 18
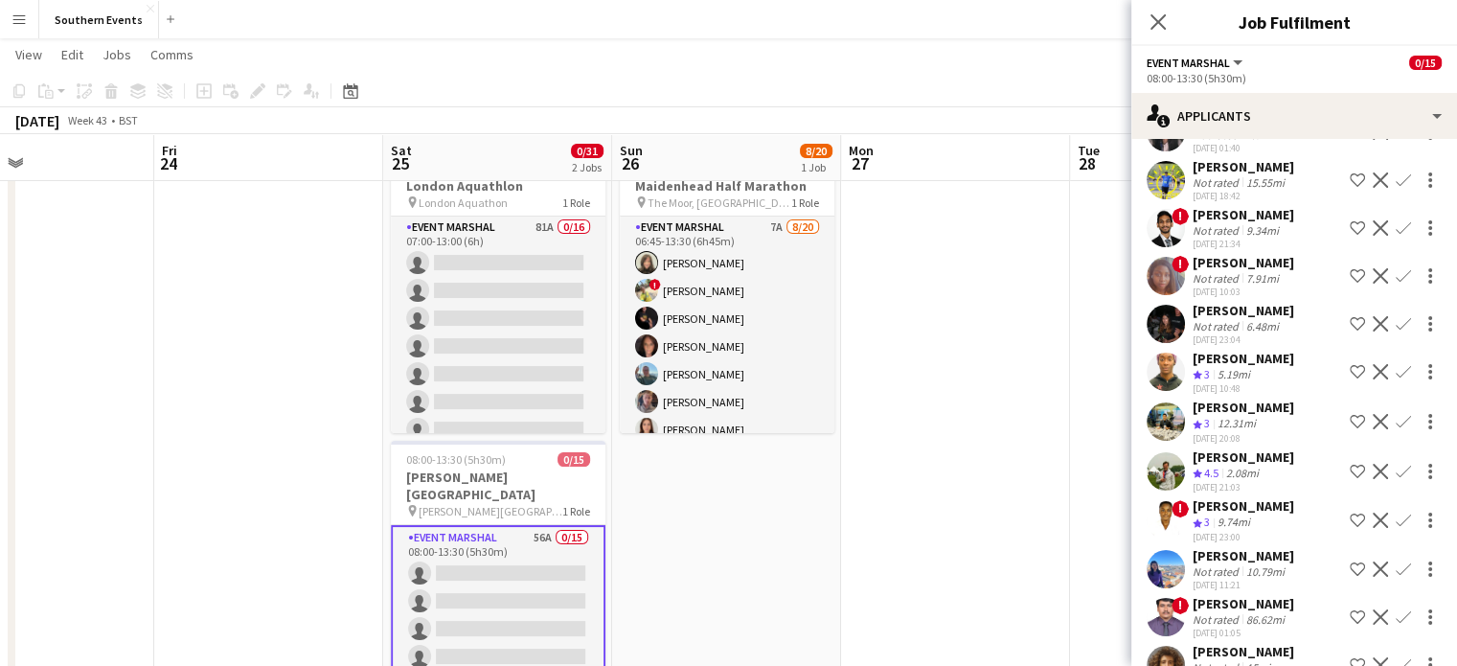
scroll to position [594, 0]
click at [1176, 404] on app-user-avatar at bounding box center [1166, 423] width 38 height 38
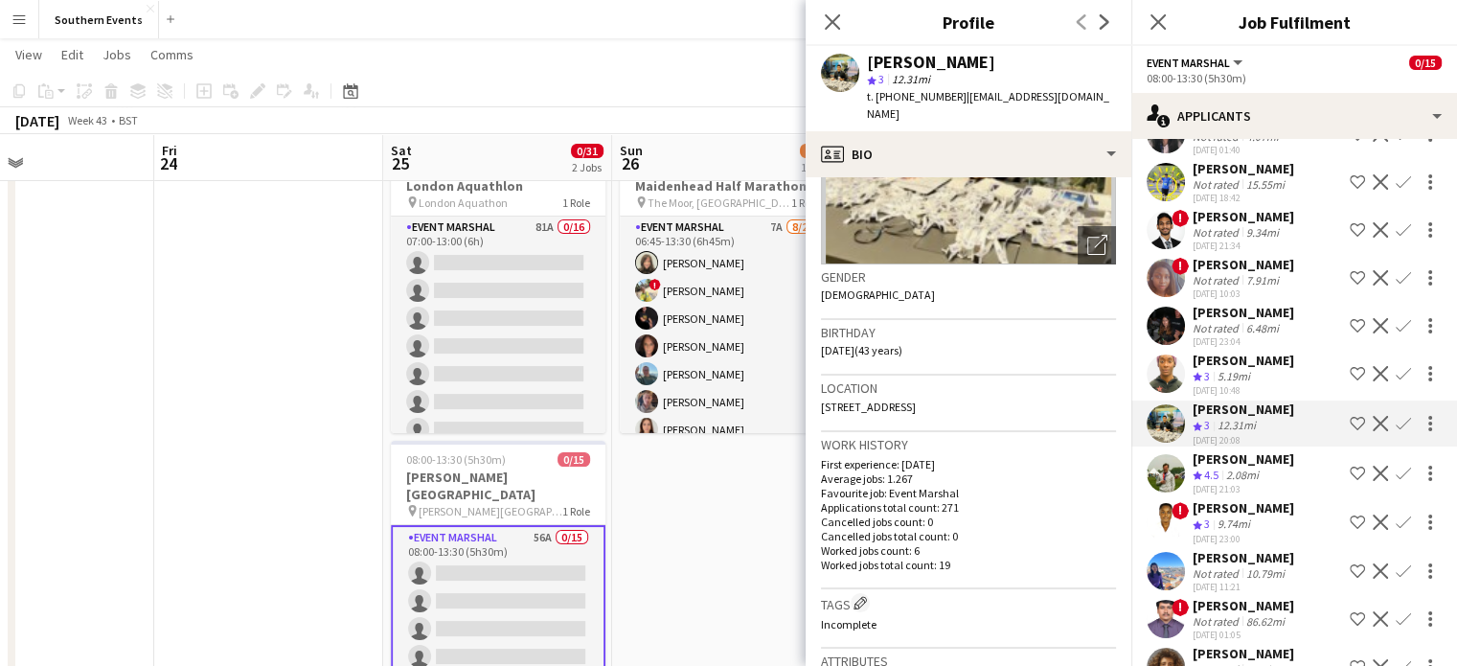
scroll to position [157, 0]
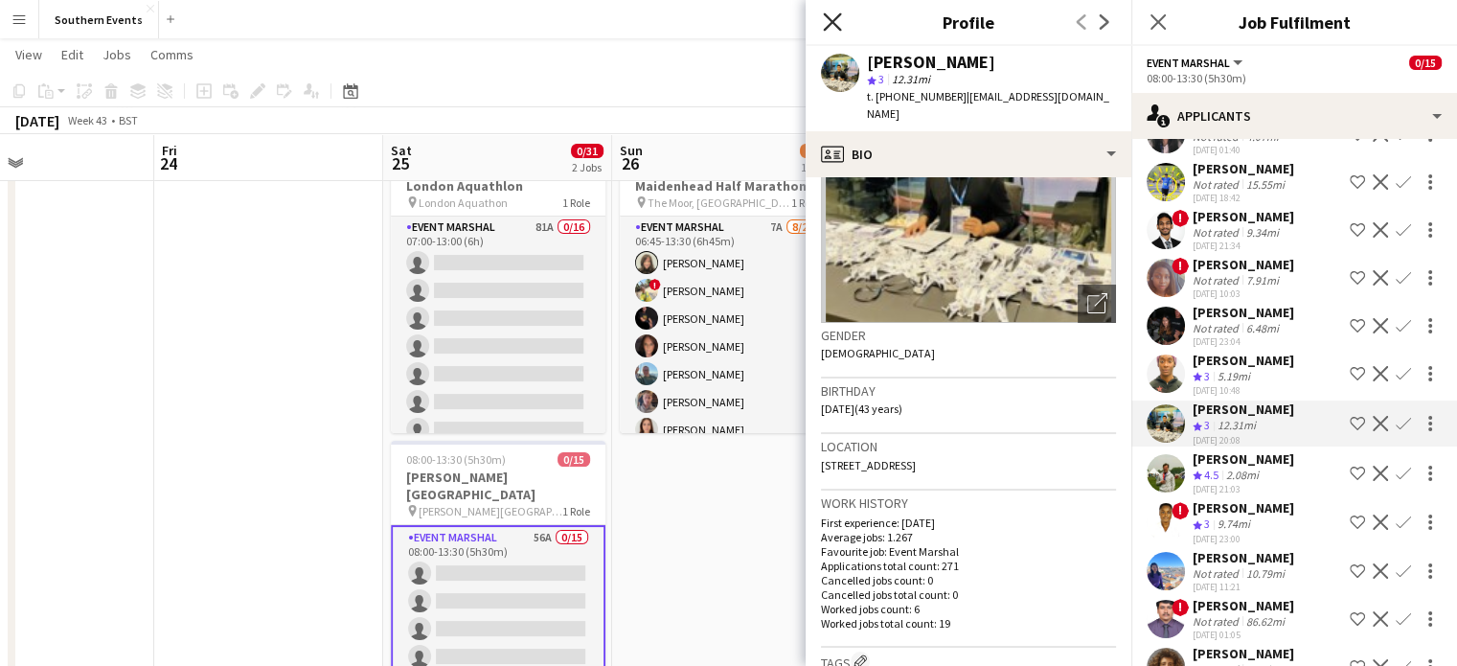
click at [828, 14] on icon "Close pop-in" at bounding box center [832, 21] width 18 height 18
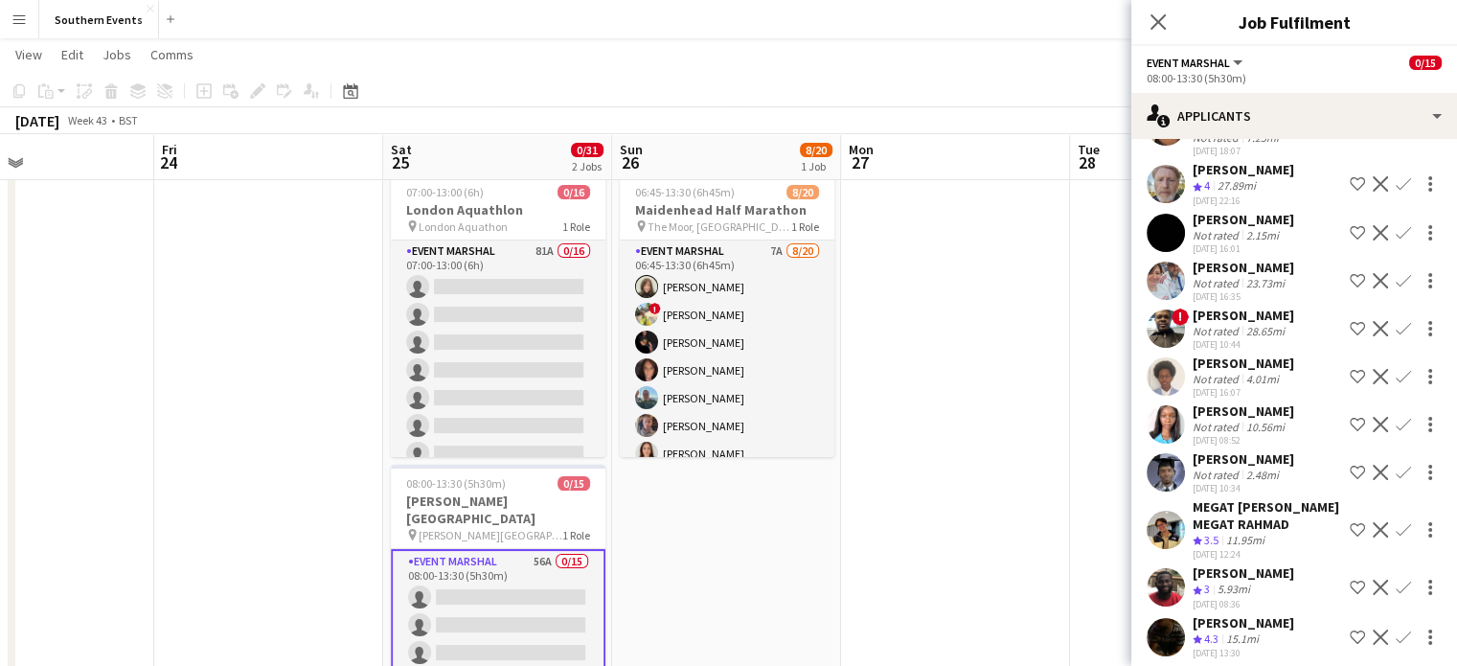
scroll to position [48, 0]
